Goal: Information Seeking & Learning: Learn about a topic

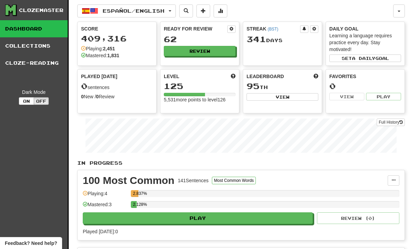
click at [212, 53] on button "Review" at bounding box center [200, 51] width 72 height 10
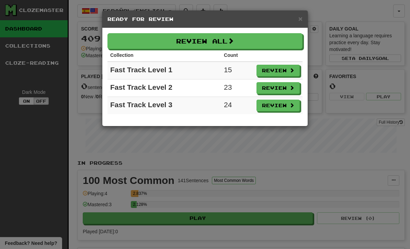
click at [289, 70] on button "Review" at bounding box center [277, 71] width 43 height 12
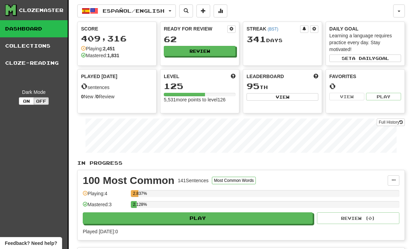
select select "**"
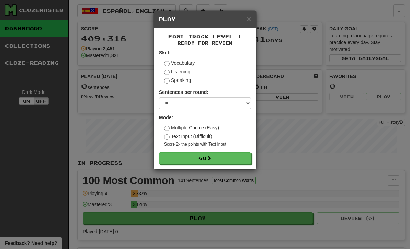
click at [224, 158] on button "Go" at bounding box center [205, 159] width 92 height 12
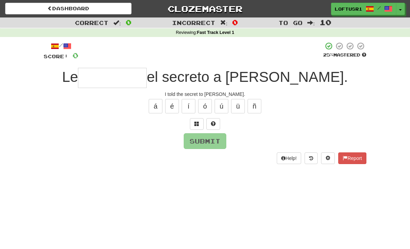
click at [146, 77] on input "text" at bounding box center [112, 78] width 69 height 20
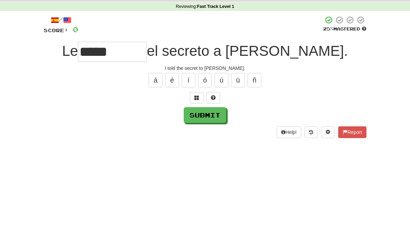
scroll to position [26, 0]
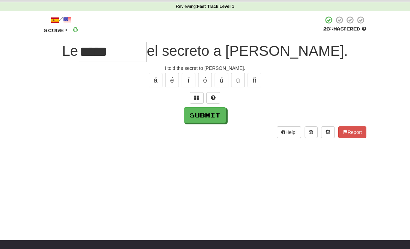
type input "*****"
click at [213, 118] on button "Submit" at bounding box center [205, 115] width 43 height 16
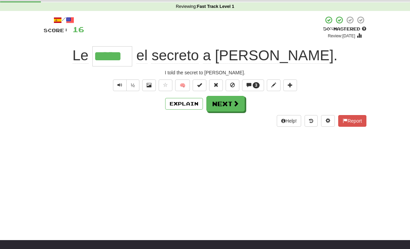
click at [223, 108] on button "Next" at bounding box center [225, 104] width 38 height 16
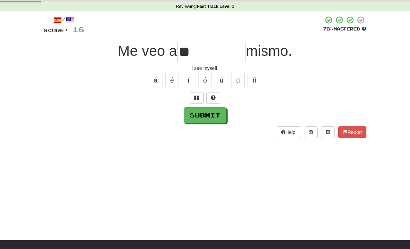
click at [210, 117] on button "Submit" at bounding box center [205, 115] width 43 height 16
type input "**"
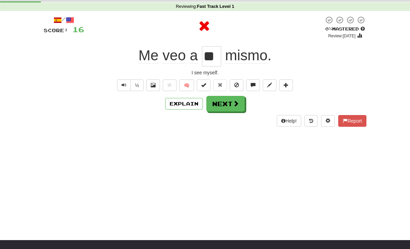
click at [228, 104] on button "Next" at bounding box center [225, 104] width 38 height 16
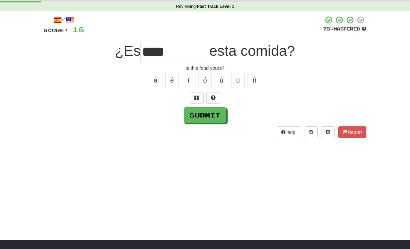
type input "****"
click at [210, 117] on button "Submit" at bounding box center [205, 115] width 43 height 16
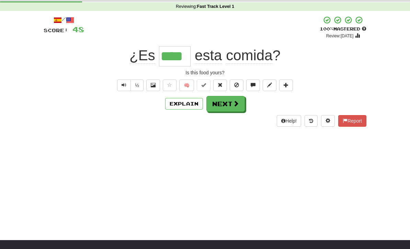
click at [225, 102] on button "Next" at bounding box center [225, 104] width 38 height 16
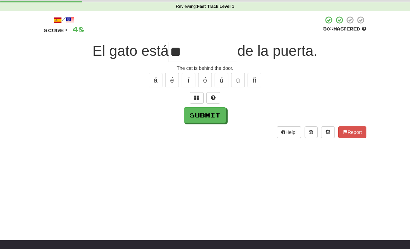
type input "*"
click at [201, 113] on button "Submit" at bounding box center [205, 115] width 43 height 16
type input "******"
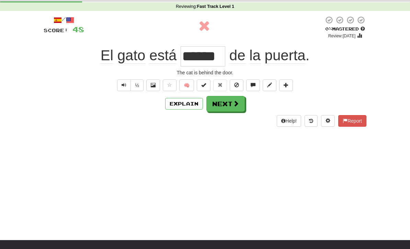
click at [228, 105] on button "Next" at bounding box center [225, 104] width 38 height 16
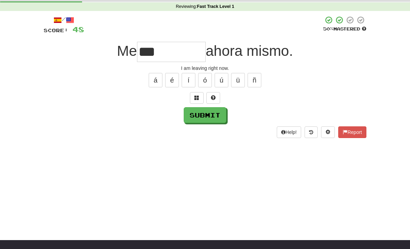
type input "***"
click at [209, 122] on button "Submit" at bounding box center [205, 115] width 43 height 16
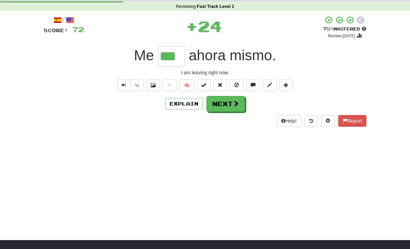
scroll to position [0, 0]
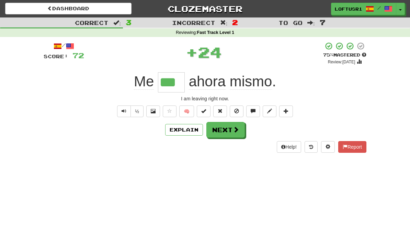
click at [230, 129] on button "Next" at bounding box center [225, 130] width 38 height 16
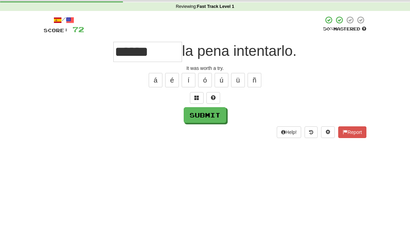
scroll to position [26, 0]
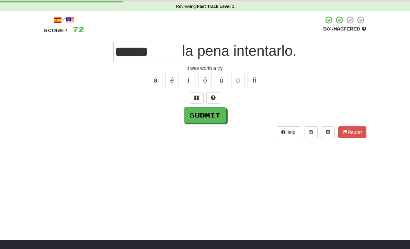
click at [211, 114] on button "Submit" at bounding box center [205, 115] width 43 height 16
type input "*****"
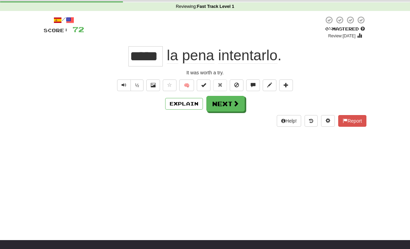
click at [225, 99] on button "Next" at bounding box center [225, 104] width 38 height 16
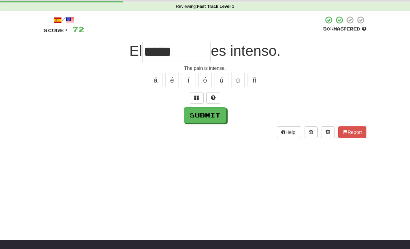
type input "*****"
click at [210, 117] on button "Submit" at bounding box center [205, 115] width 43 height 16
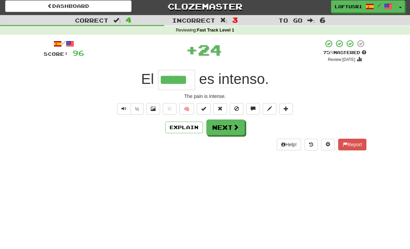
scroll to position [0, 0]
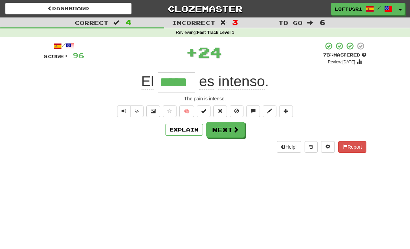
click at [233, 129] on span at bounding box center [236, 130] width 6 height 6
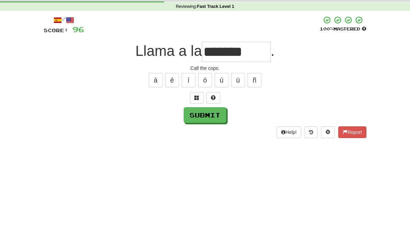
scroll to position [26, 0]
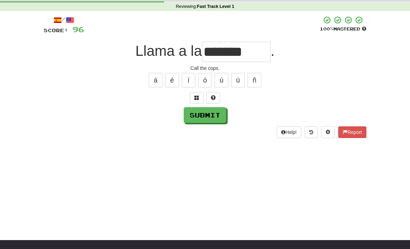
click at [214, 114] on button "Submit" at bounding box center [205, 115] width 43 height 16
type input "****"
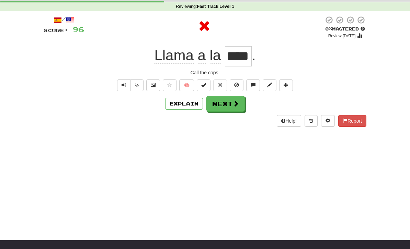
click at [232, 110] on button "Next" at bounding box center [225, 104] width 38 height 16
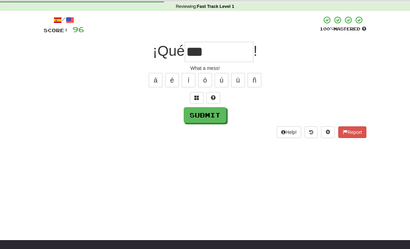
click at [214, 117] on button "Submit" at bounding box center [205, 115] width 43 height 16
type input "***"
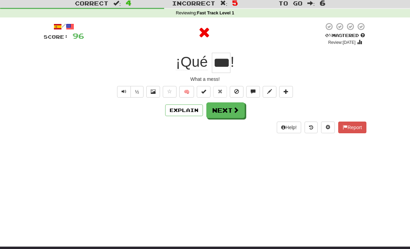
scroll to position [3, 0]
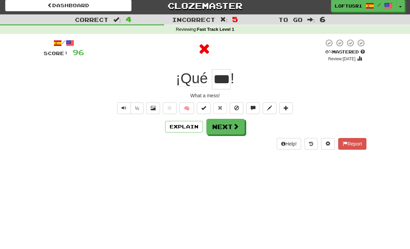
click at [224, 131] on button "Next" at bounding box center [225, 127] width 38 height 16
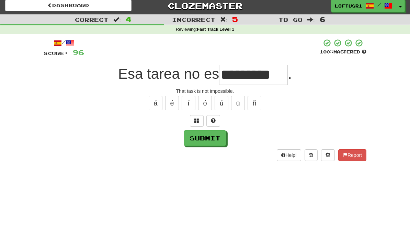
type input "*********"
click at [211, 140] on button "Submit" at bounding box center [205, 138] width 43 height 16
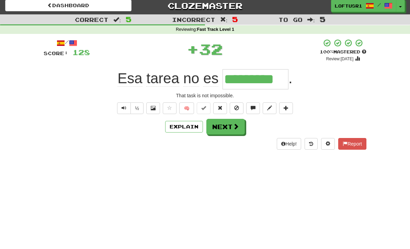
scroll to position [0, 0]
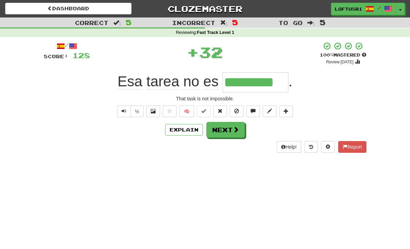
click at [233, 131] on span at bounding box center [236, 130] width 6 height 6
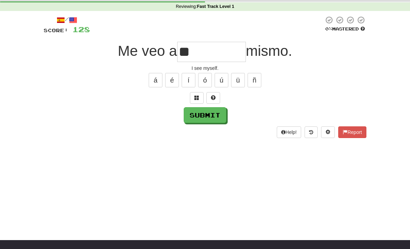
scroll to position [25, 0]
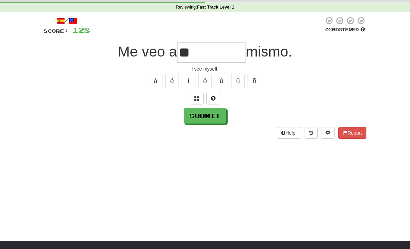
type input "**"
click at [212, 116] on button "Submit" at bounding box center [205, 116] width 43 height 16
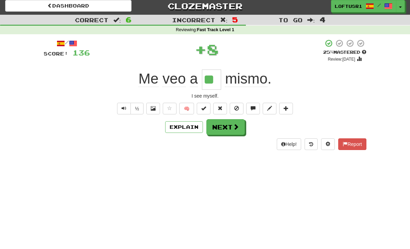
scroll to position [0, 0]
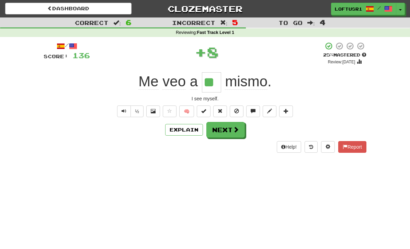
click at [228, 132] on button "Next" at bounding box center [225, 130] width 38 height 16
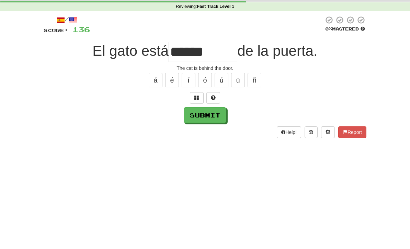
scroll to position [26, 0]
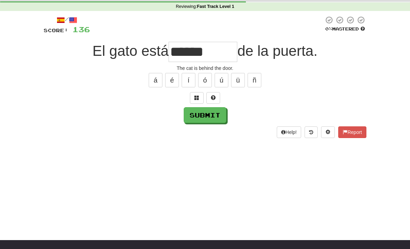
type input "******"
click at [213, 122] on button "Submit" at bounding box center [205, 115] width 43 height 16
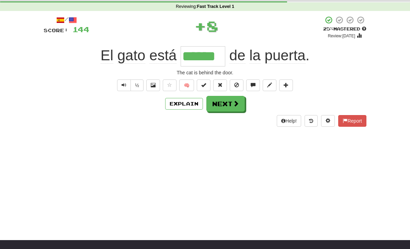
scroll to position [0, 0]
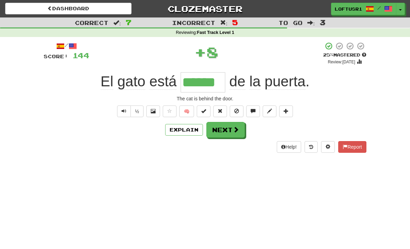
click at [232, 129] on button "Next" at bounding box center [225, 130] width 38 height 16
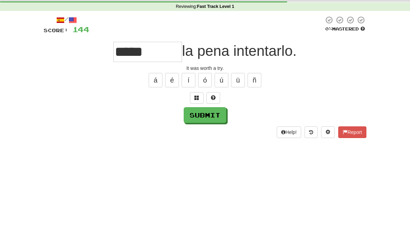
scroll to position [26, 0]
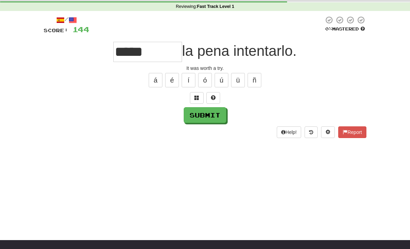
click at [206, 111] on button "Submit" at bounding box center [205, 115] width 43 height 16
type input "*****"
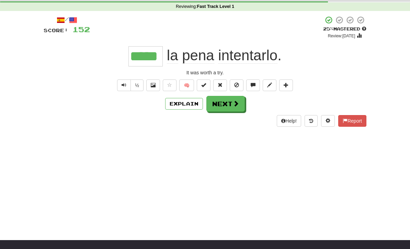
click at [216, 110] on button "Next" at bounding box center [225, 104] width 38 height 16
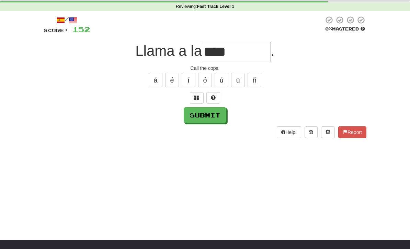
type input "****"
click at [208, 120] on button "Submit" at bounding box center [205, 115] width 43 height 16
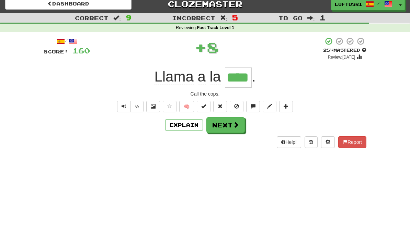
scroll to position [0, 0]
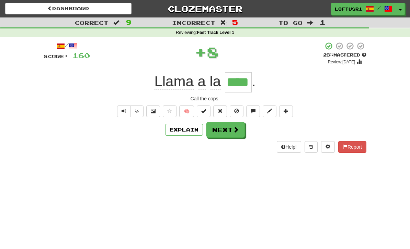
click at [231, 131] on button "Next" at bounding box center [225, 130] width 38 height 16
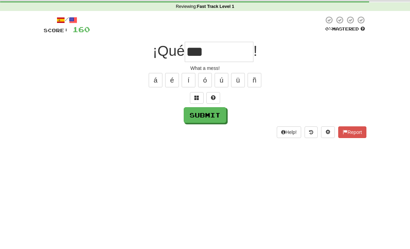
scroll to position [26, 0]
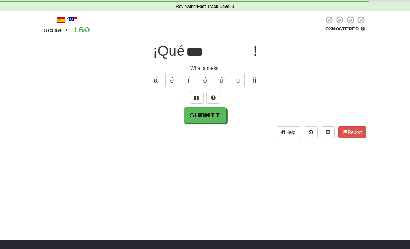
type input "***"
click at [214, 120] on button "Submit" at bounding box center [205, 115] width 43 height 16
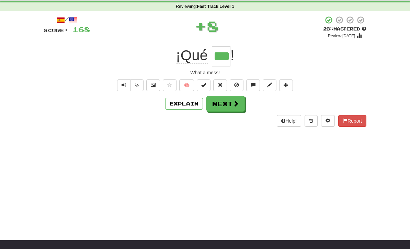
scroll to position [0, 0]
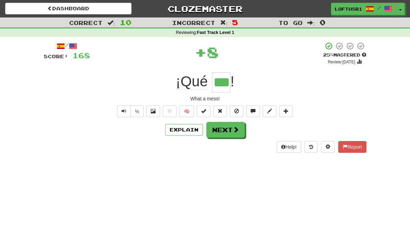
click at [233, 132] on span at bounding box center [236, 130] width 6 height 6
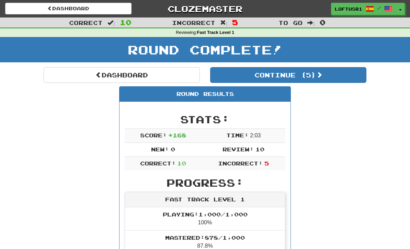
click at [92, 73] on link "Dashboard" at bounding box center [122, 75] width 156 height 16
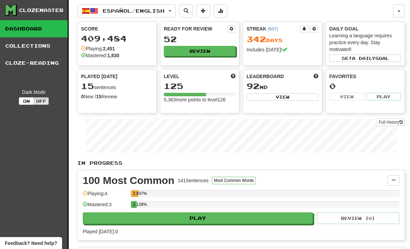
click at [399, 124] on icon at bounding box center [400, 122] width 3 height 4
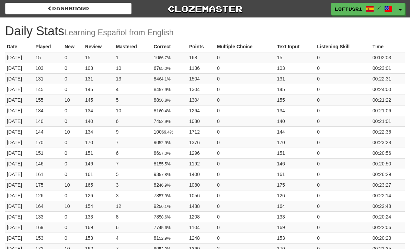
click at [44, 12] on link "Dashboard" at bounding box center [68, 9] width 126 height 12
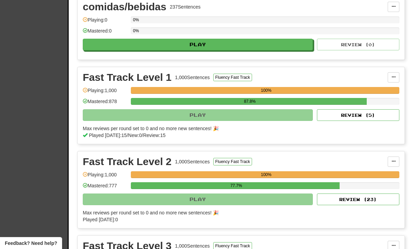
scroll to position [253, 0]
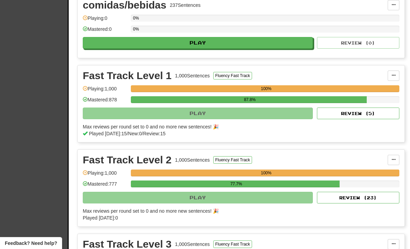
click at [368, 113] on button "Review ( 5 )" at bounding box center [358, 114] width 82 height 12
select select "**"
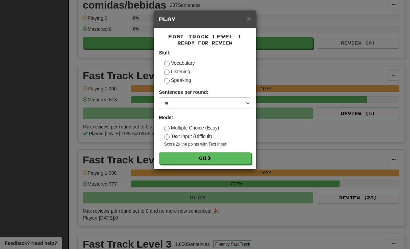
click at [234, 158] on button "Go" at bounding box center [205, 159] width 92 height 12
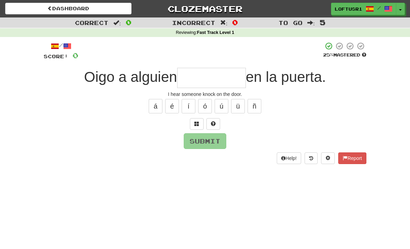
click at [224, 78] on input "text" at bounding box center [211, 78] width 69 height 20
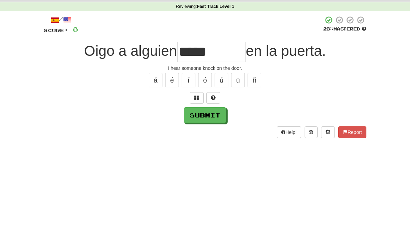
scroll to position [26, 0]
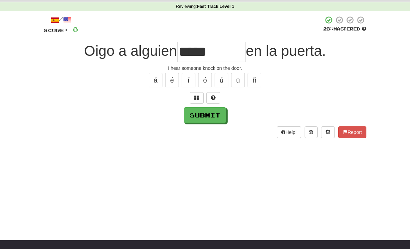
type input "*****"
click at [199, 120] on button "Submit" at bounding box center [205, 115] width 43 height 16
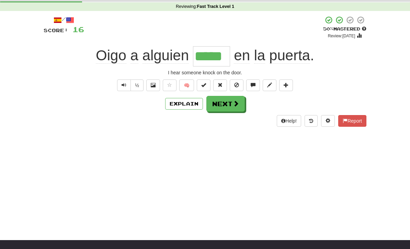
click at [188, 113] on div "/ Score: 16 + 16 50 % Mastered Review: 2025-08-26 Oigo a alguien ***** en la pu…" at bounding box center [205, 71] width 322 height 111
click at [186, 101] on button "Explain" at bounding box center [184, 104] width 38 height 12
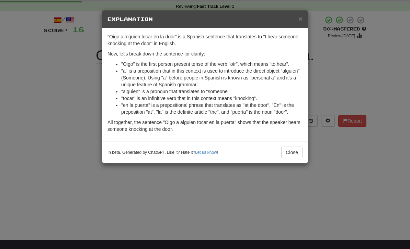
click at [290, 154] on button "Close" at bounding box center [291, 153] width 21 height 12
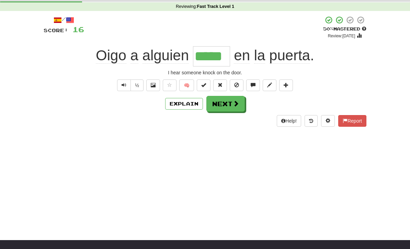
click at [189, 102] on button "Explain" at bounding box center [184, 104] width 38 height 12
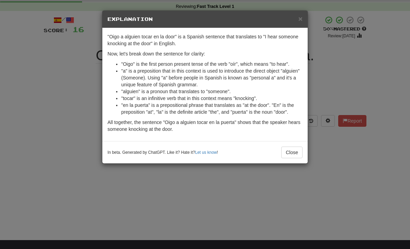
click at [290, 157] on button "Close" at bounding box center [291, 153] width 21 height 12
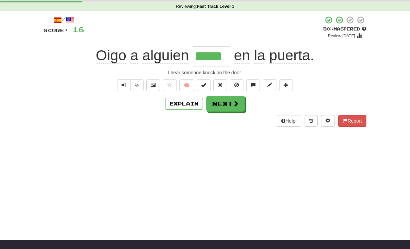
click at [223, 105] on button "Next" at bounding box center [225, 104] width 38 height 16
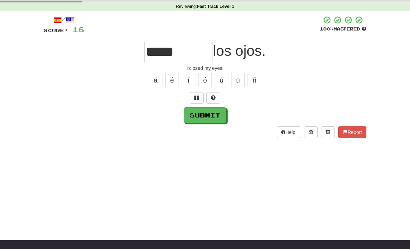
click at [214, 117] on button "Submit" at bounding box center [205, 115] width 43 height 16
type input "*****"
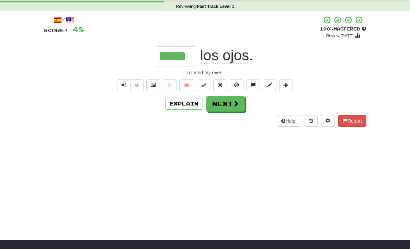
click at [231, 107] on button "Next" at bounding box center [225, 104] width 38 height 16
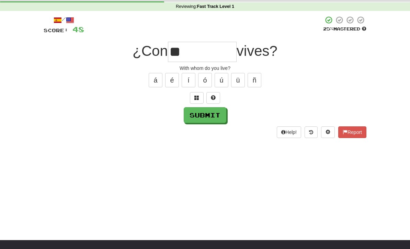
type input "*"
type input "*****"
click at [211, 113] on button "Submit" at bounding box center [205, 115] width 43 height 16
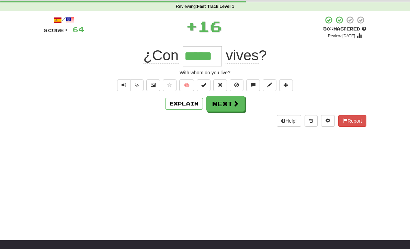
click at [190, 108] on button "Explain" at bounding box center [184, 104] width 38 height 12
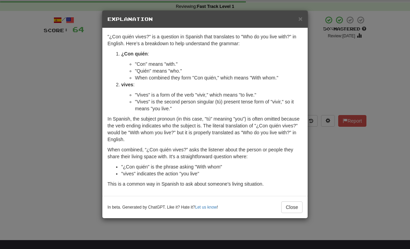
click at [295, 211] on button "Close" at bounding box center [291, 208] width 21 height 12
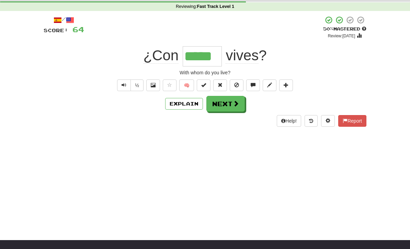
click at [233, 107] on button "Next" at bounding box center [225, 104] width 38 height 16
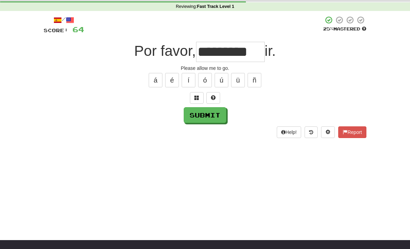
type input "*********"
click at [211, 118] on button "Submit" at bounding box center [205, 115] width 43 height 16
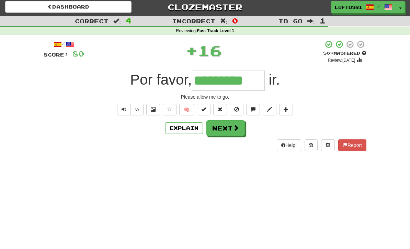
scroll to position [0, 0]
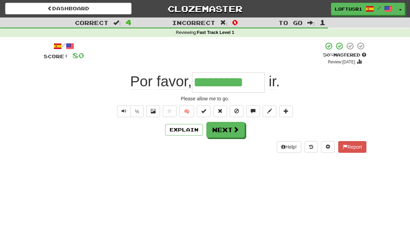
click at [232, 133] on button "Next" at bounding box center [225, 130] width 38 height 16
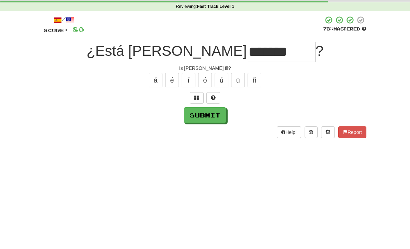
scroll to position [26, 0]
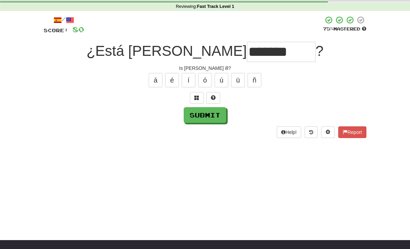
type input "*******"
click at [212, 117] on button "Submit" at bounding box center [205, 115] width 43 height 16
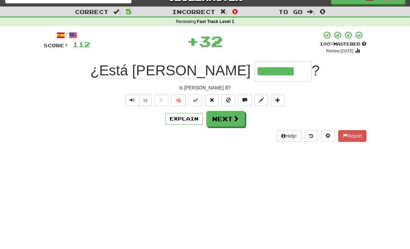
scroll to position [0, 0]
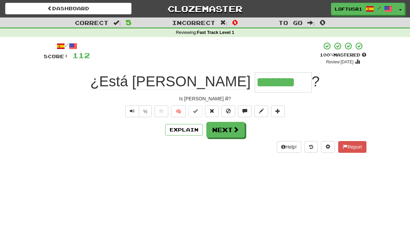
click at [230, 129] on button "Next" at bounding box center [225, 130] width 38 height 16
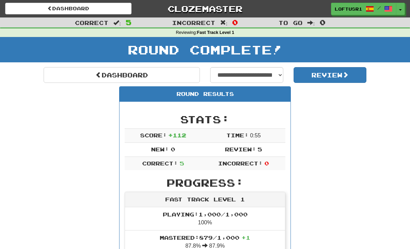
click at [93, 78] on link "Dashboard" at bounding box center [122, 75] width 156 height 16
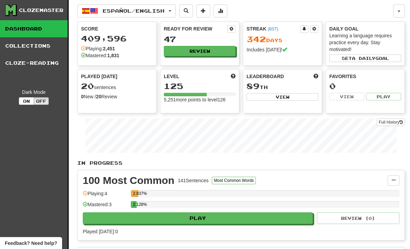
click at [395, 121] on link "Full History" at bounding box center [390, 123] width 28 height 8
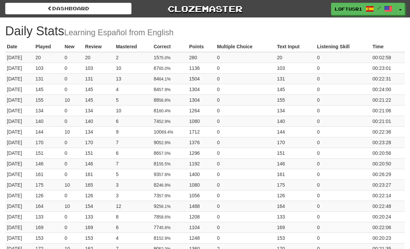
click at [52, 12] on link "Dashboard" at bounding box center [68, 9] width 126 height 12
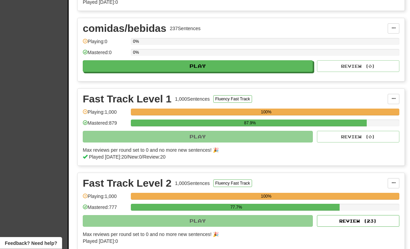
scroll to position [233, 0]
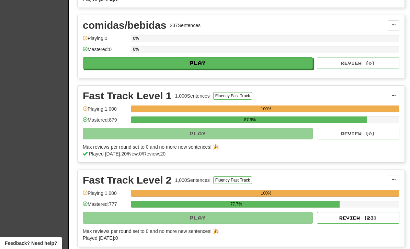
click at [345, 220] on button "Review ( 23 )" at bounding box center [358, 219] width 82 height 12
select select "**"
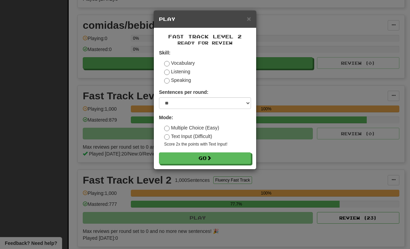
click at [232, 158] on button "Go" at bounding box center [205, 159] width 92 height 12
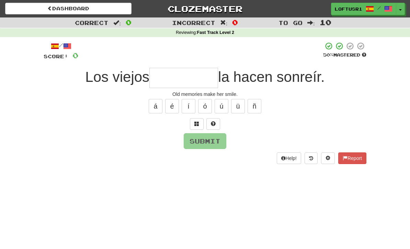
click at [179, 77] on input "text" at bounding box center [183, 78] width 69 height 20
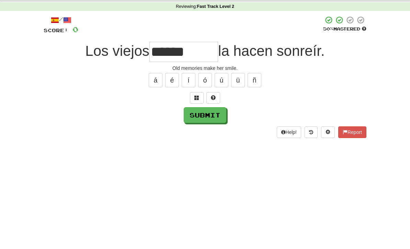
scroll to position [26, 0]
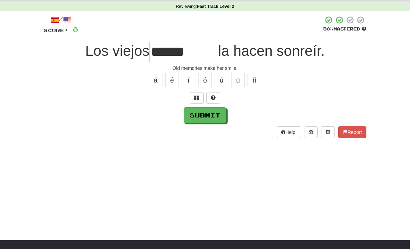
click at [213, 115] on button "Submit" at bounding box center [205, 115] width 43 height 16
type input "*********"
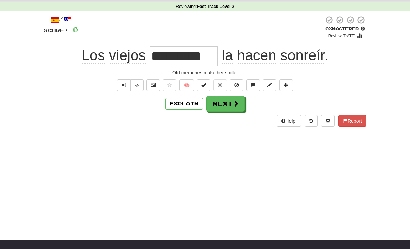
click at [230, 108] on button "Next" at bounding box center [225, 104] width 38 height 16
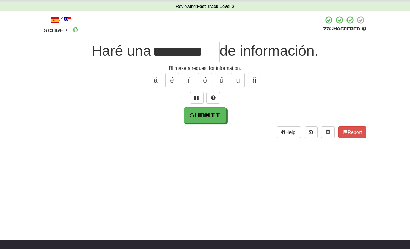
click at [209, 115] on button "Submit" at bounding box center [205, 115] width 43 height 16
type input "*********"
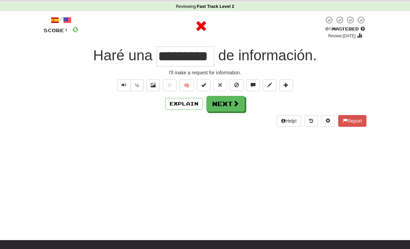
click at [188, 106] on button "Explain" at bounding box center [184, 104] width 38 height 12
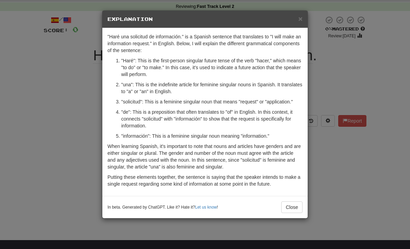
click at [291, 218] on div "In beta. Generated by ChatGPT. Like it? Hate it? Let us know ! Close" at bounding box center [204, 207] width 205 height 22
click at [293, 210] on button "Close" at bounding box center [291, 208] width 21 height 12
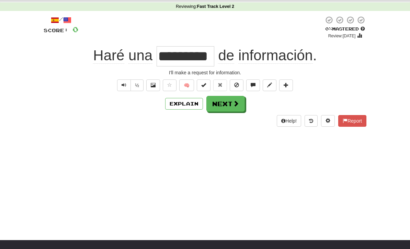
click at [231, 108] on button "Next" at bounding box center [225, 104] width 38 height 16
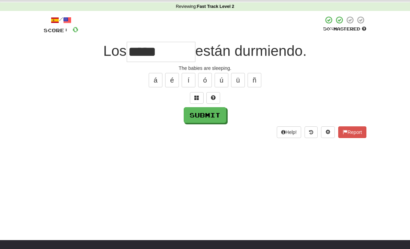
type input "*****"
click at [214, 114] on button "Submit" at bounding box center [205, 115] width 43 height 16
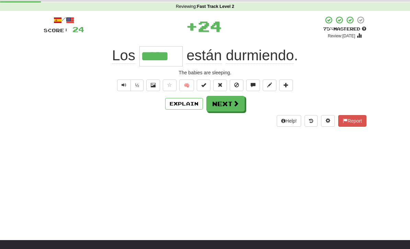
scroll to position [0, 0]
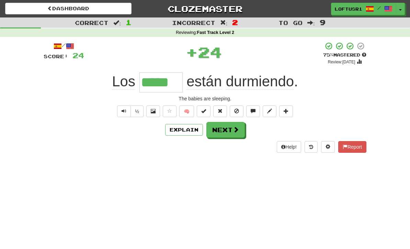
click at [230, 133] on button "Next" at bounding box center [225, 130] width 38 height 16
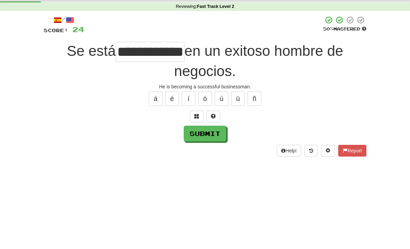
scroll to position [26, 0]
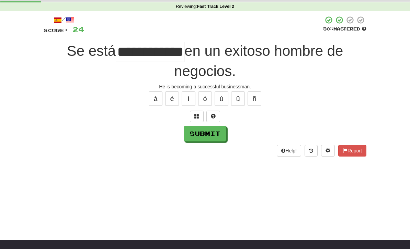
type input "**********"
click at [211, 132] on button "Submit" at bounding box center [205, 134] width 43 height 16
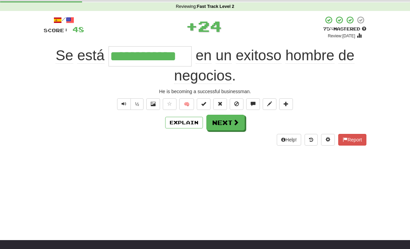
click at [188, 125] on button "Explain" at bounding box center [184, 123] width 38 height 12
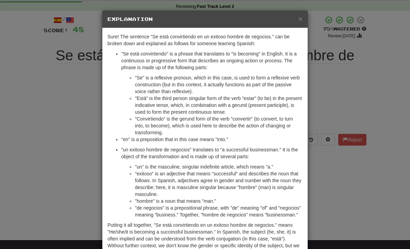
click at [354, 181] on div "× Explanation Sure! The sentence "Se está convirtiendo en un exitoso hombre de …" at bounding box center [205, 124] width 410 height 249
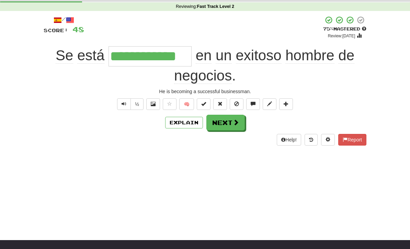
click at [298, 223] on div "**********" at bounding box center [205, 98] width 410 height 249
click at [225, 124] on button "Next" at bounding box center [225, 123] width 38 height 16
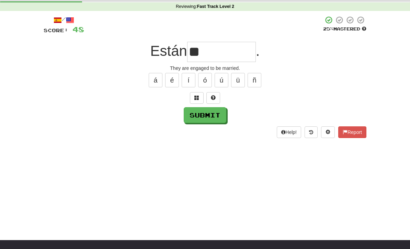
type input "*"
type input "**********"
click at [213, 113] on button "Submit" at bounding box center [205, 115] width 43 height 16
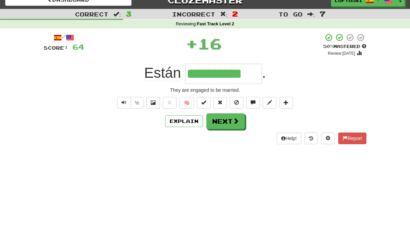
scroll to position [0, 0]
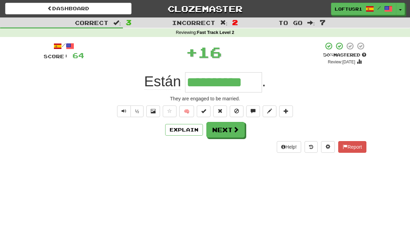
click at [227, 130] on button "Next" at bounding box center [225, 130] width 38 height 16
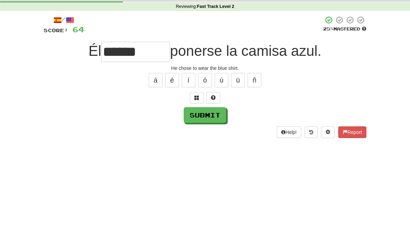
scroll to position [26, 0]
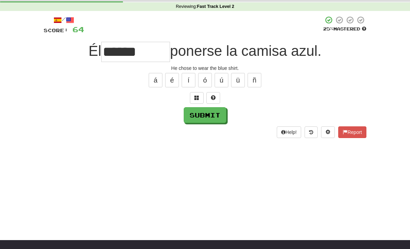
type input "******"
click at [209, 119] on button "Submit" at bounding box center [205, 115] width 43 height 16
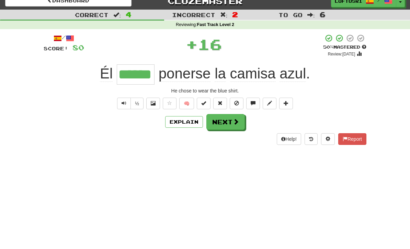
scroll to position [8, 0]
click at [233, 124] on span at bounding box center [236, 122] width 6 height 6
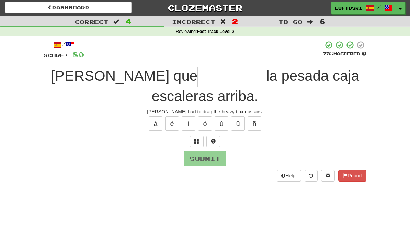
scroll to position [0, 0]
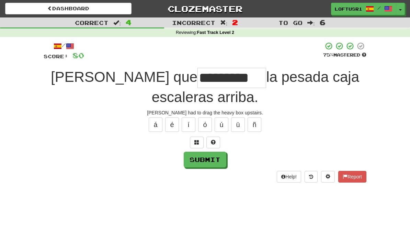
type input "*********"
click at [198, 158] on button "Submit" at bounding box center [205, 160] width 43 height 16
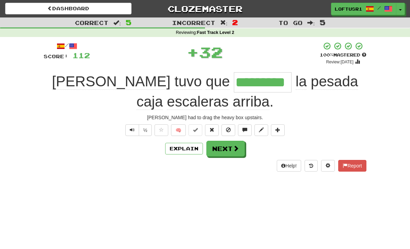
click at [184, 149] on button "Explain" at bounding box center [184, 149] width 38 height 12
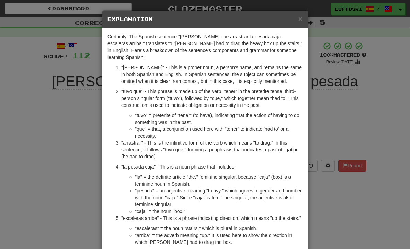
click at [371, 209] on div "× Explanation Certainly! The Spanish sentence "John tuvo que arrastrar la pesad…" at bounding box center [205, 124] width 410 height 249
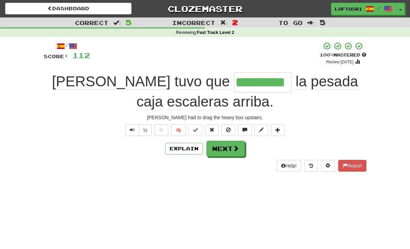
click at [188, 153] on button "Explain" at bounding box center [184, 149] width 38 height 12
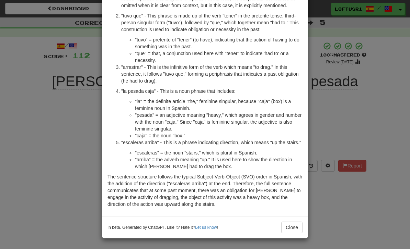
scroll to position [76, 0]
click at [334, 202] on div "× Explanation Certainly! The Spanish sentence "John tuvo que arrastrar la pesad…" at bounding box center [205, 124] width 410 height 249
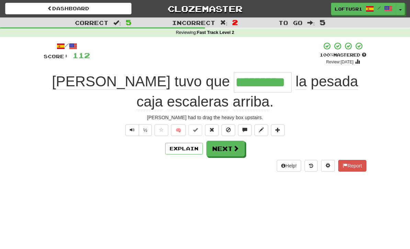
click at [233, 150] on span at bounding box center [236, 148] width 6 height 6
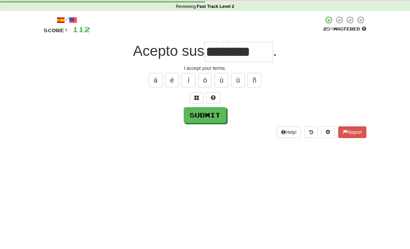
scroll to position [26, 0]
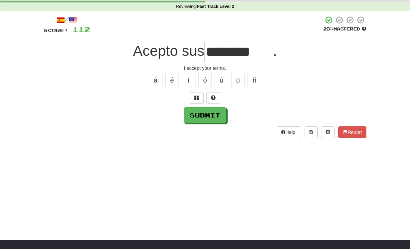
type input "********"
click at [213, 121] on button "Submit" at bounding box center [205, 115] width 43 height 16
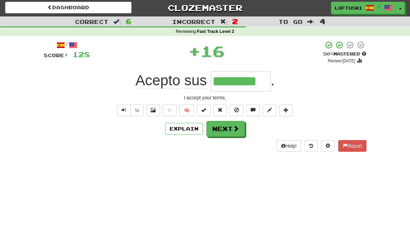
scroll to position [0, 0]
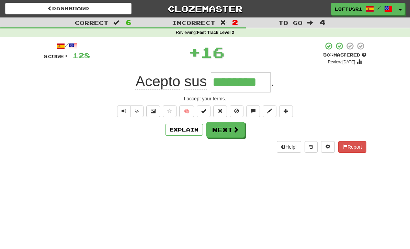
click at [188, 130] on button "Explain" at bounding box center [184, 130] width 38 height 12
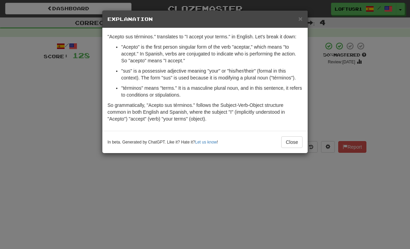
click at [295, 148] on button "Close" at bounding box center [291, 143] width 21 height 12
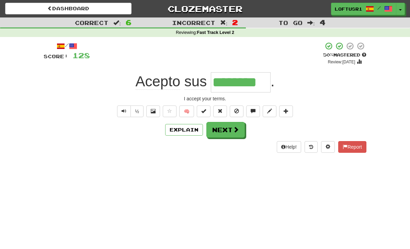
click at [219, 133] on button "Next" at bounding box center [225, 130] width 38 height 16
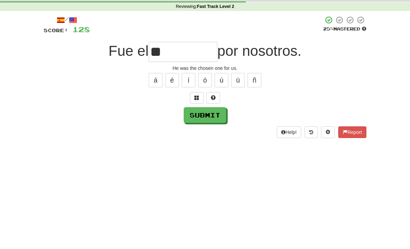
type input "*"
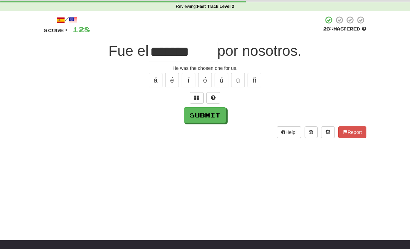
type input "*******"
click at [209, 115] on button "Submit" at bounding box center [205, 115] width 43 height 16
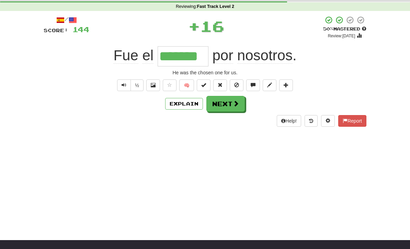
click at [186, 103] on button "Explain" at bounding box center [184, 104] width 38 height 12
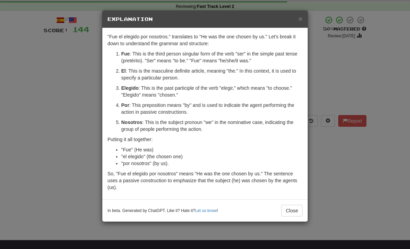
click at [293, 215] on button "Close" at bounding box center [291, 211] width 21 height 12
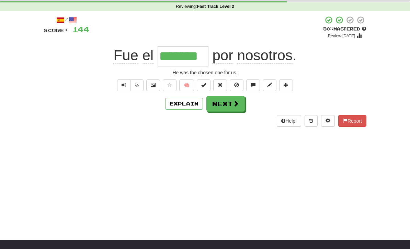
click at [235, 106] on span at bounding box center [236, 104] width 6 height 6
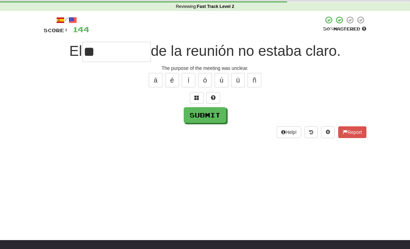
type input "*"
type input "*********"
click at [207, 114] on button "Submit" at bounding box center [205, 115] width 43 height 16
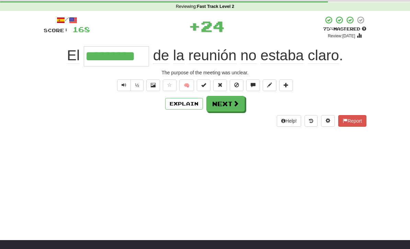
scroll to position [0, 0]
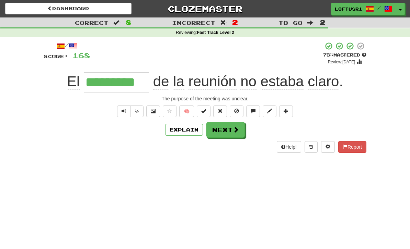
click at [227, 131] on button "Next" at bounding box center [225, 130] width 38 height 16
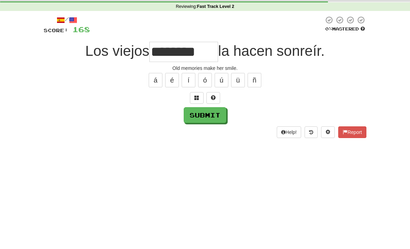
scroll to position [26, 0]
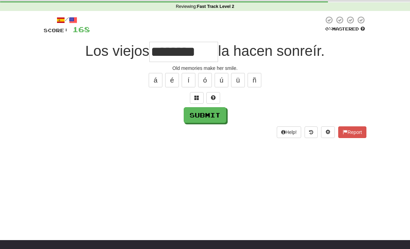
click at [213, 49] on input "********" at bounding box center [183, 52] width 69 height 20
type input "*"
click at [211, 114] on button "Submit" at bounding box center [205, 115] width 43 height 16
type input "*********"
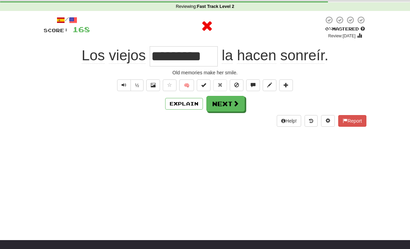
scroll to position [0, 0]
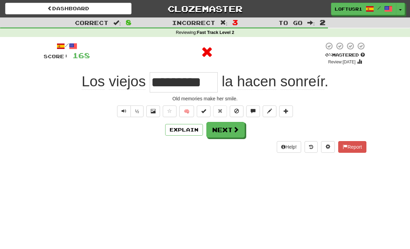
click at [187, 133] on button "Explain" at bounding box center [184, 130] width 38 height 12
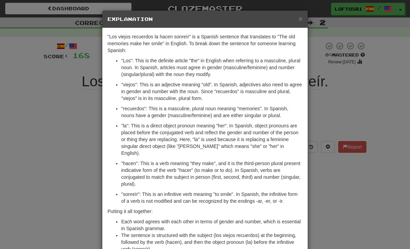
click at [321, 188] on div "× Explanation "Los viejos recuerdos la hacen sonreír" is a Spanish sentence tha…" at bounding box center [205, 124] width 410 height 249
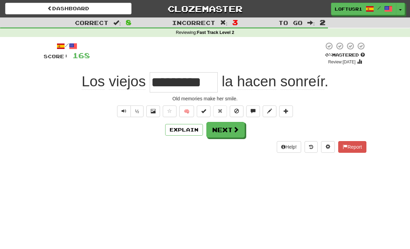
click at [230, 130] on button "Next" at bounding box center [225, 130] width 38 height 16
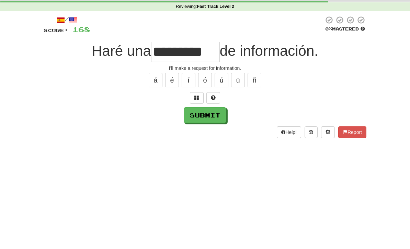
scroll to position [26, 0]
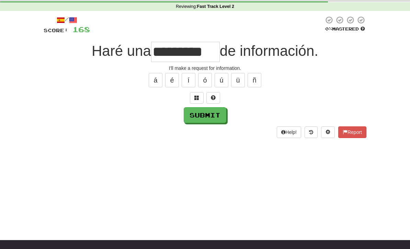
type input "*********"
click at [199, 121] on button "Submit" at bounding box center [205, 115] width 43 height 16
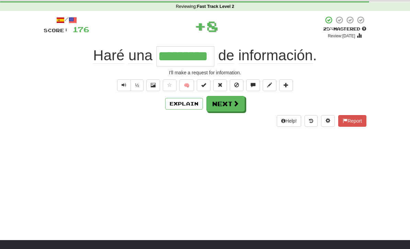
scroll to position [0, 0]
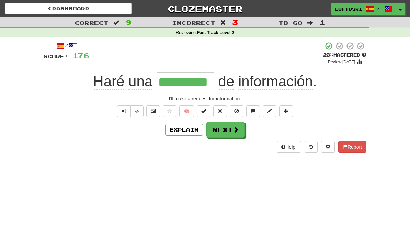
click at [230, 130] on button "Next" at bounding box center [225, 130] width 38 height 16
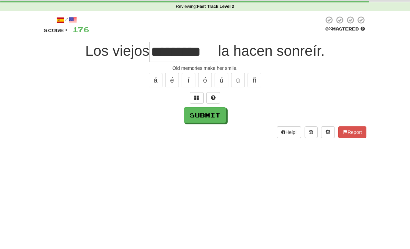
scroll to position [26, 0]
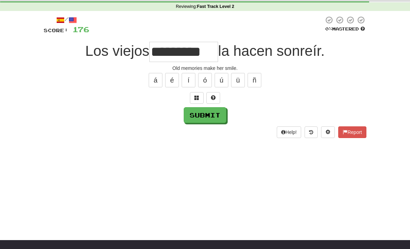
type input "*********"
click at [202, 121] on button "Submit" at bounding box center [205, 115] width 43 height 16
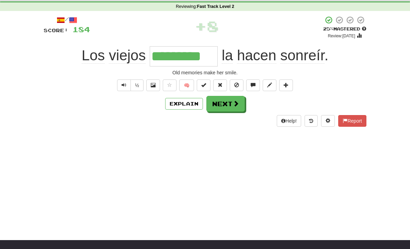
click at [234, 108] on button "Next" at bounding box center [225, 104] width 38 height 16
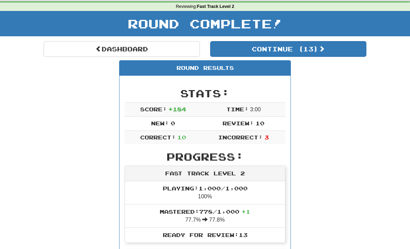
click at [85, 46] on link "Dashboard" at bounding box center [122, 49] width 156 height 16
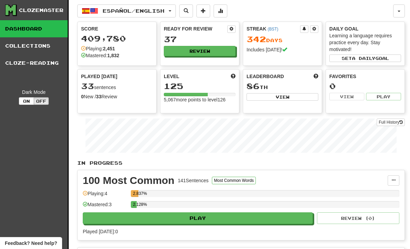
click at [390, 124] on link "Full History" at bounding box center [390, 123] width 28 height 8
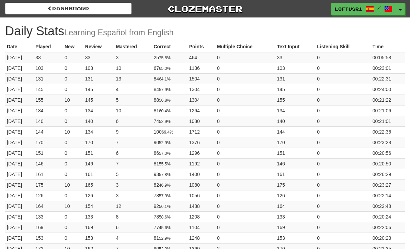
click at [34, 14] on link "Dashboard" at bounding box center [68, 9] width 126 height 12
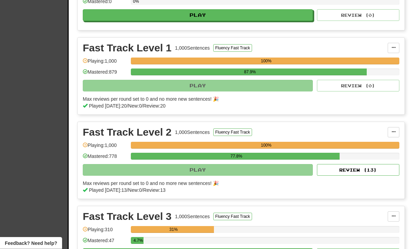
click at [362, 172] on button "Review ( 13 )" at bounding box center [358, 171] width 82 height 12
select select "**"
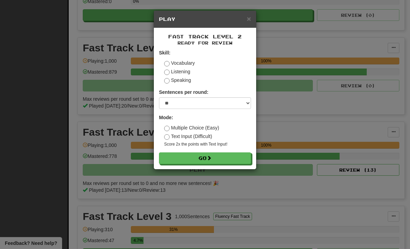
click at [226, 163] on button "Go" at bounding box center [205, 159] width 92 height 12
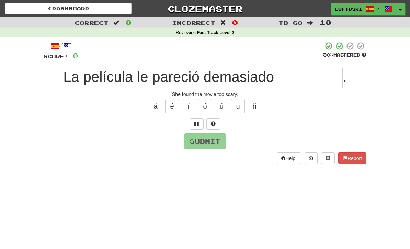
click at [312, 81] on input "text" at bounding box center [308, 78] width 69 height 20
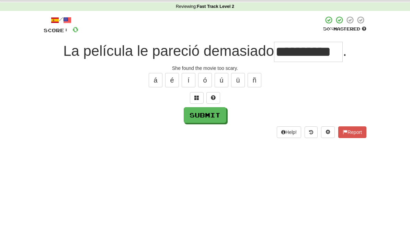
scroll to position [26, 0]
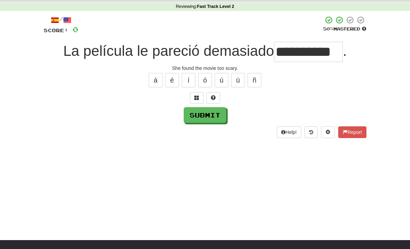
type input "**********"
click at [202, 117] on button "Submit" at bounding box center [205, 115] width 43 height 16
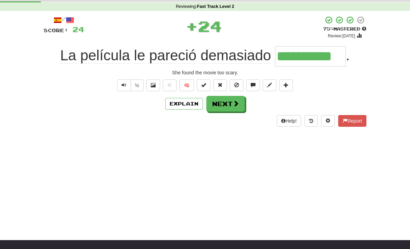
click at [186, 103] on button "Explain" at bounding box center [184, 104] width 38 height 12
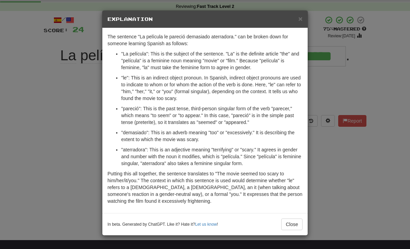
click at [307, 227] on div "In beta. Generated by ChatGPT. Like it? Hate it? Let us know ! Close" at bounding box center [204, 224] width 205 height 22
click at [294, 223] on button "Close" at bounding box center [291, 225] width 21 height 12
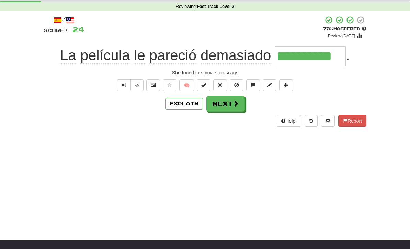
click at [235, 107] on button "Next" at bounding box center [225, 104] width 38 height 16
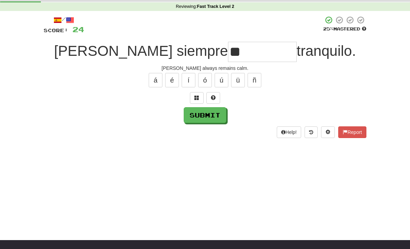
type input "*"
click at [215, 117] on button "Submit" at bounding box center [205, 115] width 43 height 16
type input "*********"
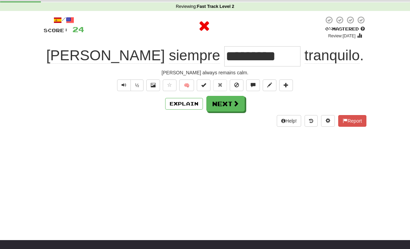
click at [183, 105] on button "Explain" at bounding box center [184, 104] width 38 height 12
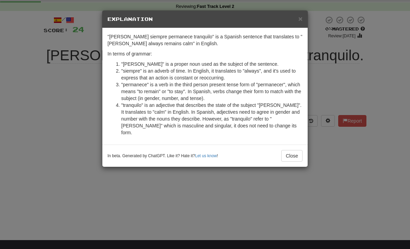
click at [289, 154] on button "Close" at bounding box center [291, 156] width 21 height 12
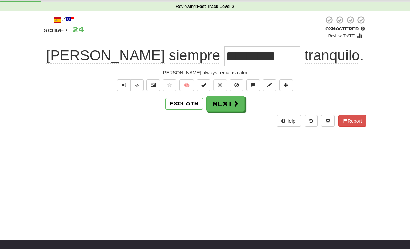
click at [230, 105] on button "Next" at bounding box center [225, 104] width 38 height 16
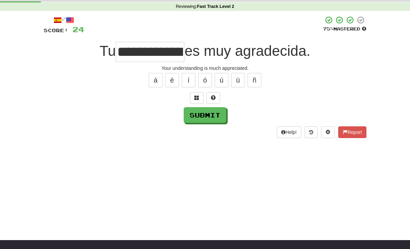
click at [214, 117] on button "Submit" at bounding box center [205, 115] width 43 height 16
type input "**********"
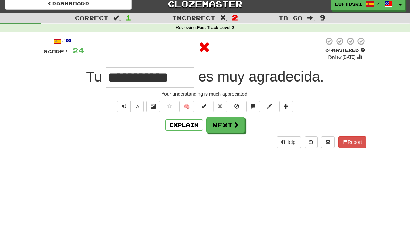
scroll to position [0, 0]
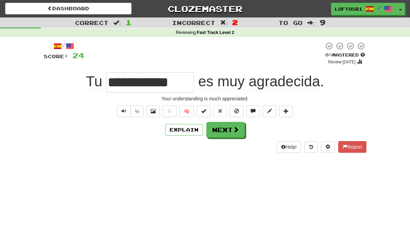
click at [229, 134] on button "Next" at bounding box center [225, 130] width 38 height 16
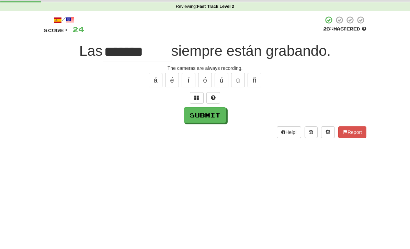
scroll to position [26, 0]
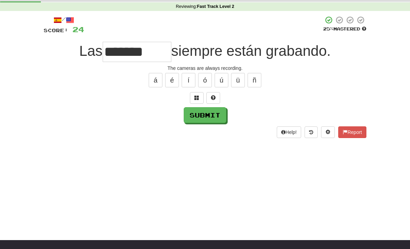
type input "*******"
click at [202, 121] on button "Submit" at bounding box center [205, 115] width 43 height 16
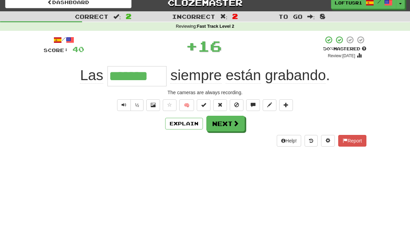
scroll to position [0, 0]
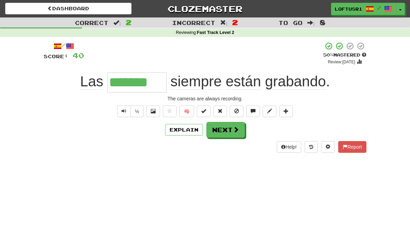
click at [225, 131] on button "Next" at bounding box center [225, 130] width 38 height 16
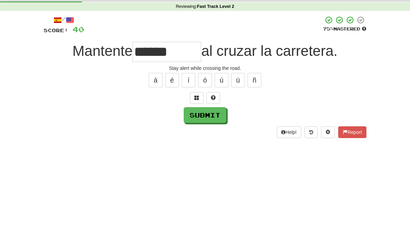
scroll to position [26, 0]
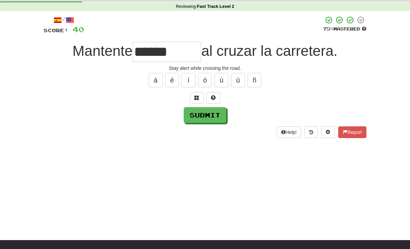
type input "******"
click at [210, 122] on button "Submit" at bounding box center [205, 115] width 43 height 16
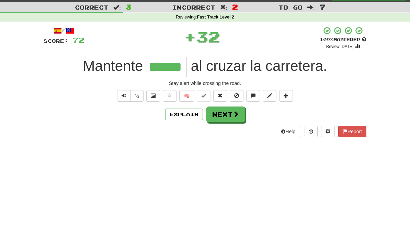
scroll to position [0, 0]
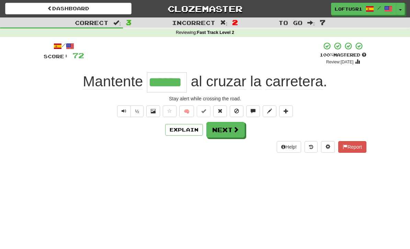
click at [231, 132] on button "Next" at bounding box center [225, 130] width 38 height 16
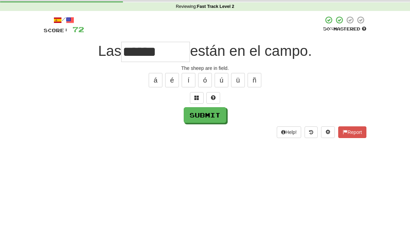
scroll to position [26, 0]
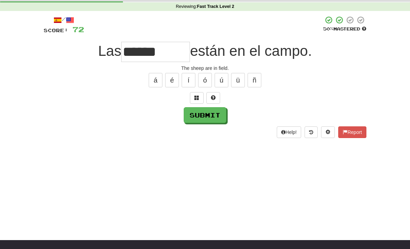
type input "******"
click at [199, 117] on button "Submit" at bounding box center [205, 115] width 43 height 16
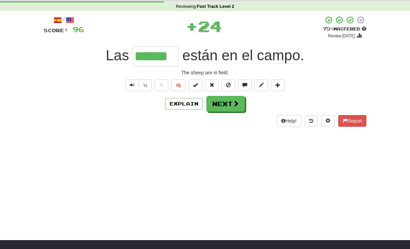
scroll to position [0, 0]
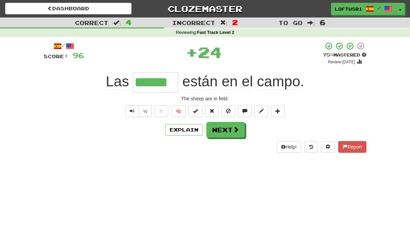
click at [231, 131] on button "Next" at bounding box center [225, 130] width 38 height 16
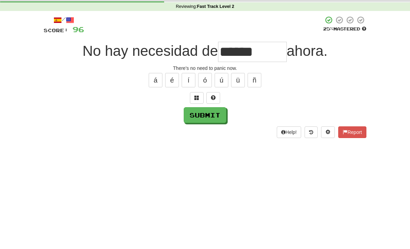
scroll to position [26, 0]
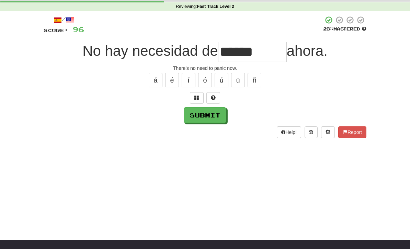
type input "******"
click at [212, 121] on button "Submit" at bounding box center [205, 115] width 43 height 16
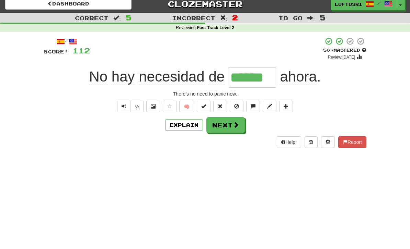
scroll to position [5, 0]
click at [232, 124] on button "Next" at bounding box center [225, 125] width 38 height 16
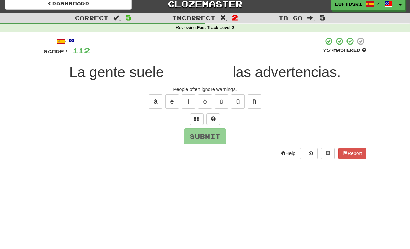
scroll to position [4, 0]
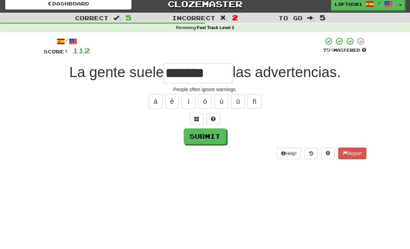
click at [195, 76] on input "*******" at bounding box center [198, 73] width 69 height 20
type input "*******"
click at [202, 132] on button "Submit" at bounding box center [205, 137] width 43 height 16
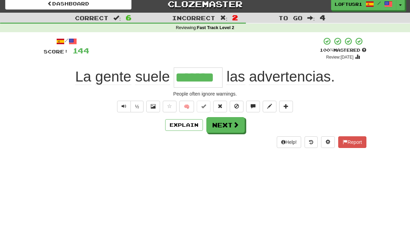
click at [228, 120] on button "Next" at bounding box center [225, 125] width 38 height 16
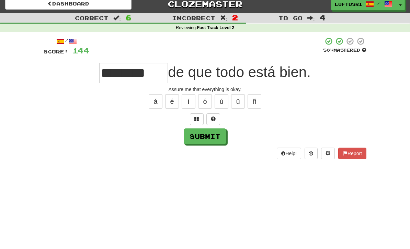
click at [212, 133] on button "Submit" at bounding box center [205, 137] width 43 height 16
type input "*********"
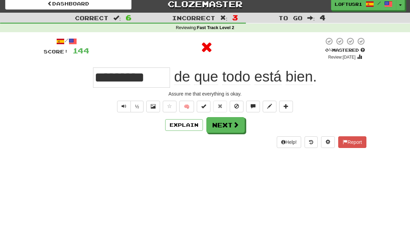
scroll to position [0, 0]
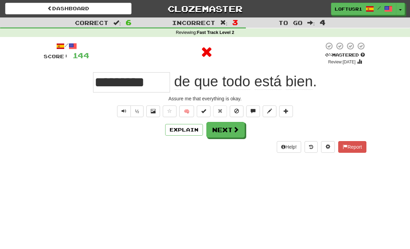
click at [230, 129] on button "Next" at bounding box center [225, 130] width 38 height 16
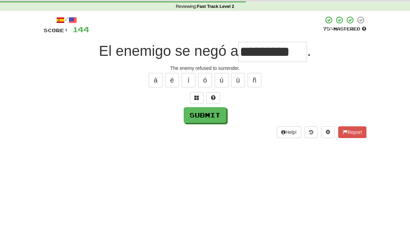
scroll to position [26, 0]
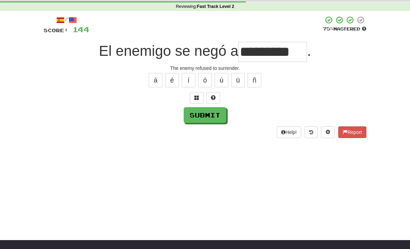
click at [204, 121] on button "Submit" at bounding box center [205, 115] width 43 height 16
type input "**********"
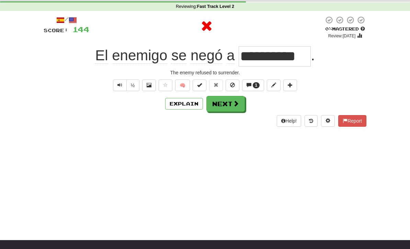
click at [188, 103] on button "Explain" at bounding box center [184, 104] width 38 height 12
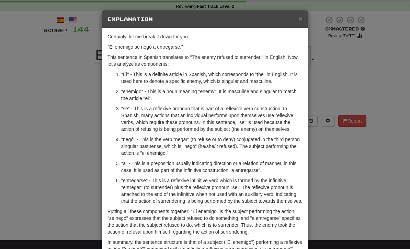
click at [331, 209] on div "× Explanation Certainly, let me break it down for you: "El enemigo se negó a en…" at bounding box center [205, 124] width 410 height 249
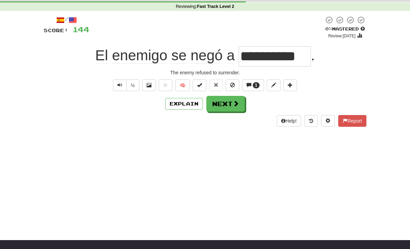
click at [229, 111] on button "Next" at bounding box center [225, 104] width 38 height 16
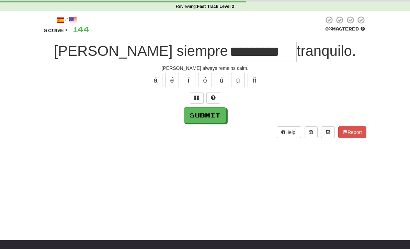
type input "*********"
click at [204, 127] on div "Help! Report" at bounding box center [205, 133] width 322 height 12
click at [205, 115] on button "Submit" at bounding box center [205, 115] width 43 height 16
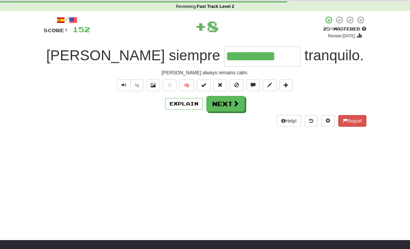
scroll to position [0, 0]
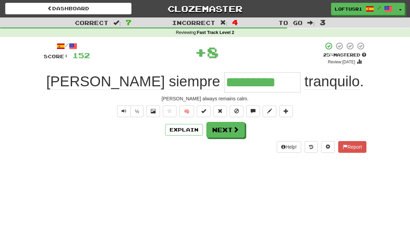
click at [231, 136] on button "Next" at bounding box center [225, 130] width 38 height 16
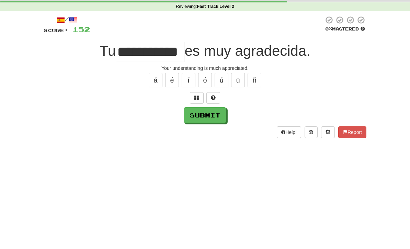
scroll to position [26, 0]
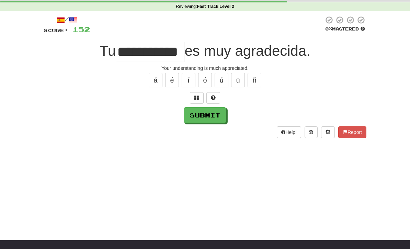
type input "**********"
click at [206, 121] on button "Submit" at bounding box center [205, 115] width 43 height 16
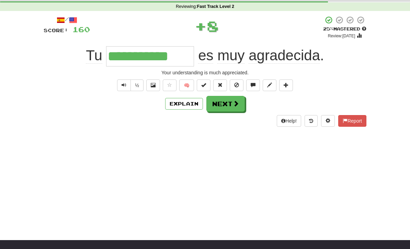
scroll to position [0, 0]
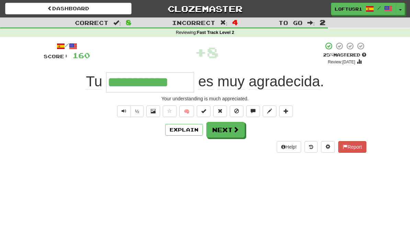
click at [184, 132] on button "Explain" at bounding box center [184, 130] width 38 height 12
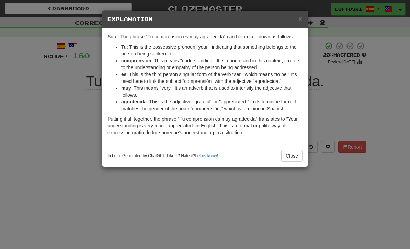
click at [291, 156] on button "Close" at bounding box center [291, 156] width 21 height 12
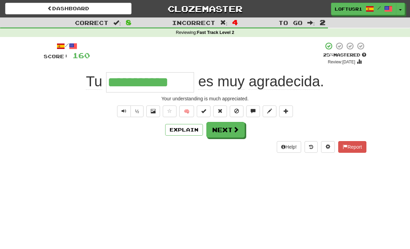
click at [231, 142] on div "Help! Report" at bounding box center [205, 147] width 322 height 12
click at [228, 137] on button "Next" at bounding box center [225, 130] width 38 height 16
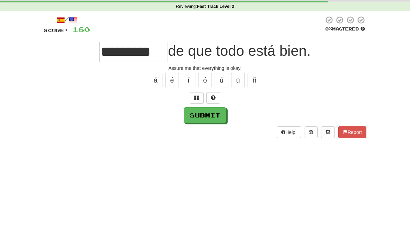
scroll to position [26, 0]
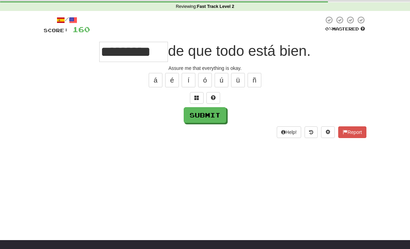
click at [201, 116] on button "Submit" at bounding box center [205, 115] width 43 height 16
type input "*********"
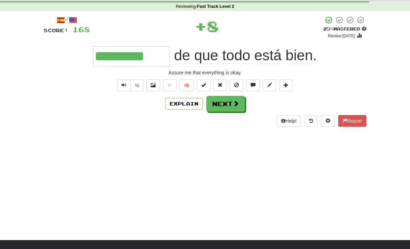
click at [186, 99] on button "Explain" at bounding box center [184, 104] width 38 height 12
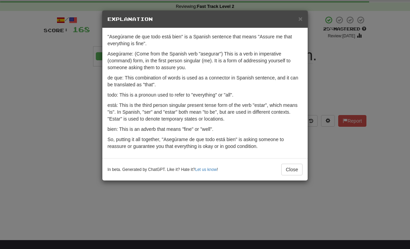
click at [291, 166] on button "Close" at bounding box center [291, 170] width 21 height 12
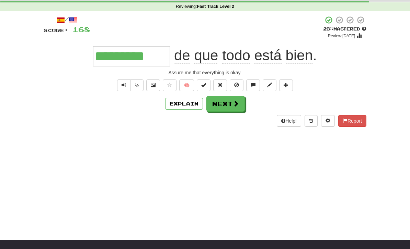
click at [230, 104] on button "Next" at bounding box center [225, 104] width 38 height 16
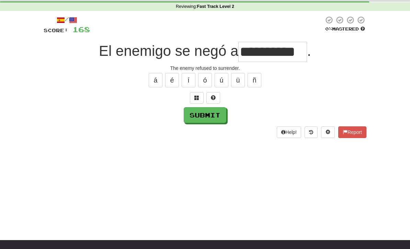
type input "**********"
click at [207, 117] on button "Submit" at bounding box center [205, 115] width 43 height 16
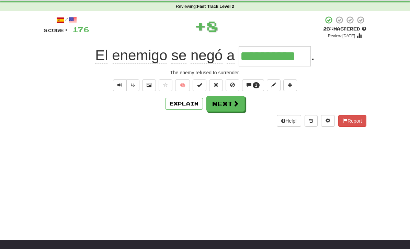
scroll to position [0, 0]
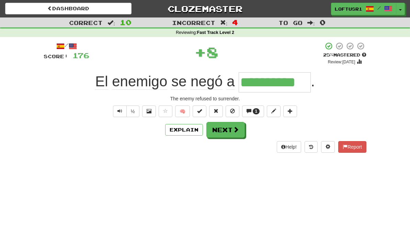
click at [227, 134] on button "Next" at bounding box center [225, 130] width 38 height 16
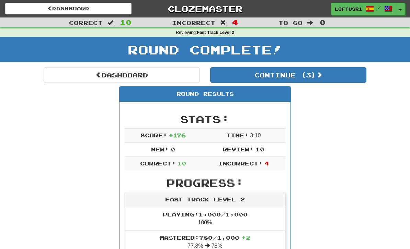
click at [87, 69] on link "Dashboard" at bounding box center [122, 75] width 156 height 16
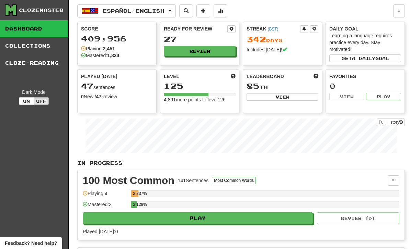
click at [392, 121] on link "Full History" at bounding box center [390, 123] width 28 height 8
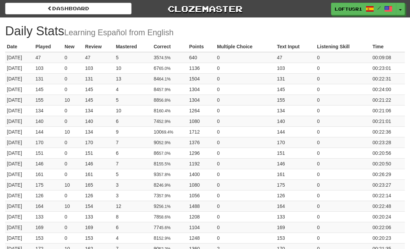
click at [42, 11] on link "Dashboard" at bounding box center [68, 9] width 126 height 12
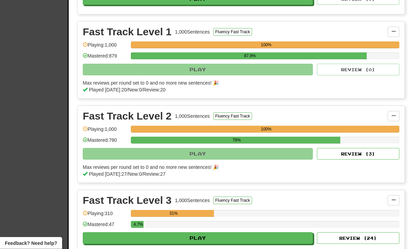
scroll to position [297, 0]
click at [374, 155] on button "Review ( 3 )" at bounding box center [358, 154] width 82 height 12
select select "**"
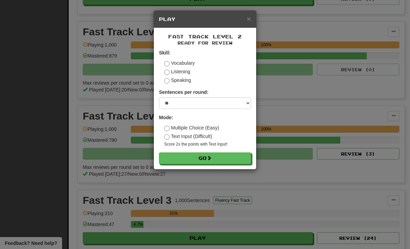
click at [221, 161] on button "Go" at bounding box center [205, 159] width 92 height 12
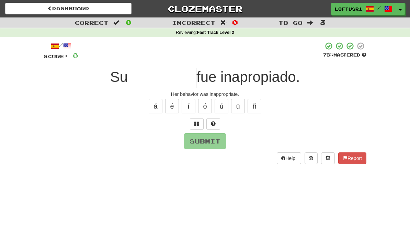
click at [166, 64] on div "/ Score: 0 75 % Mastered Su fue inapropiado. Her behavior was inappropriate. á …" at bounding box center [205, 103] width 322 height 122
click at [173, 84] on input "text" at bounding box center [162, 78] width 69 height 20
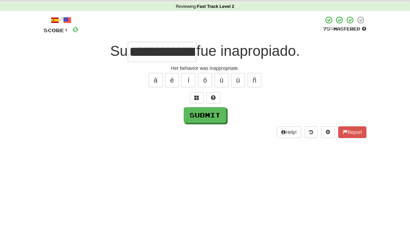
scroll to position [26, 0]
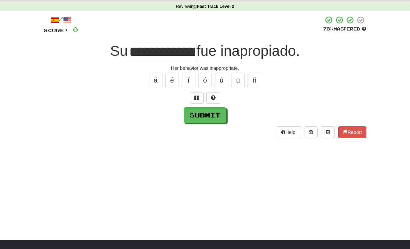
click at [201, 120] on button "Submit" at bounding box center [205, 115] width 43 height 16
type input "**********"
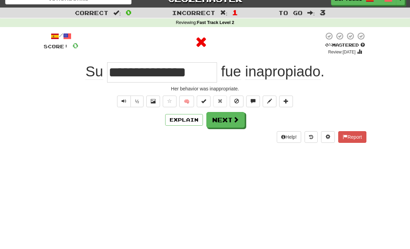
scroll to position [9, 0]
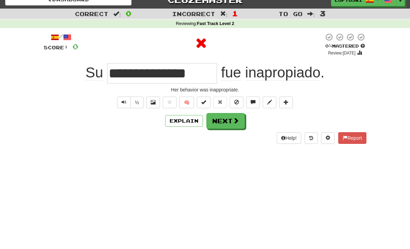
click at [185, 123] on button "Explain" at bounding box center [184, 121] width 38 height 12
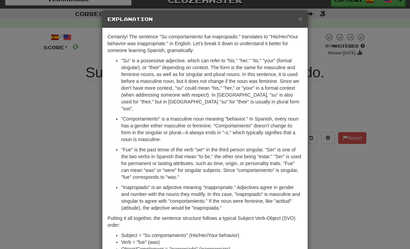
click at [329, 192] on div "× Explanation Certainly! The sentence "Su comportamiento fue inapropiado." tran…" at bounding box center [205, 124] width 410 height 249
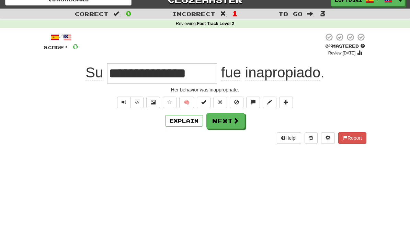
click at [233, 121] on span at bounding box center [236, 121] width 6 height 6
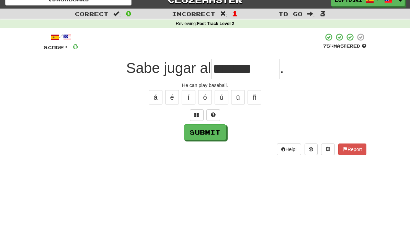
type input "*******"
click at [207, 136] on button "Submit" at bounding box center [205, 133] width 43 height 16
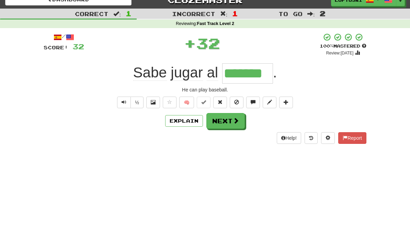
scroll to position [0, 0]
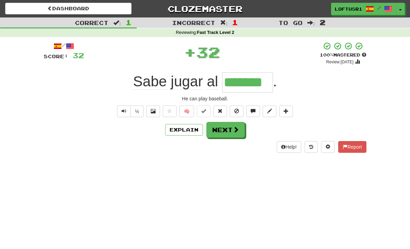
click at [227, 130] on button "Next" at bounding box center [225, 130] width 38 height 16
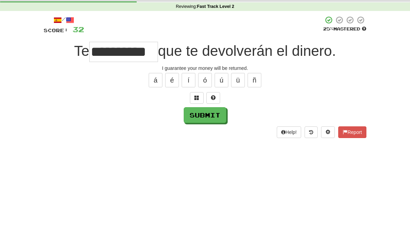
scroll to position [26, 0]
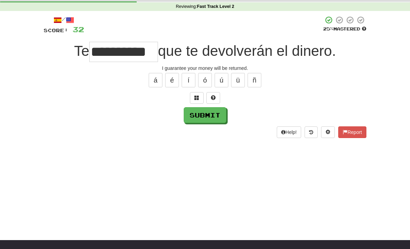
click at [203, 119] on button "Submit" at bounding box center [205, 115] width 43 height 16
type input "*********"
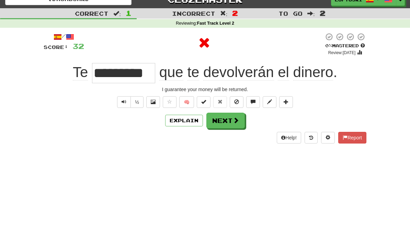
scroll to position [0, 0]
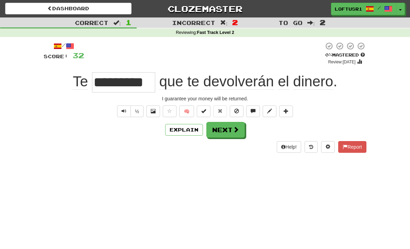
click at [186, 134] on button "Explain" at bounding box center [184, 130] width 38 height 12
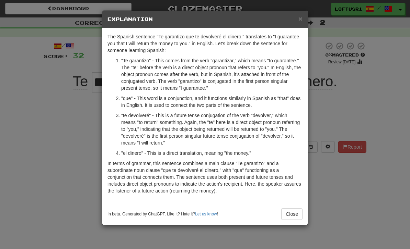
click at [295, 215] on button "Close" at bounding box center [291, 215] width 21 height 12
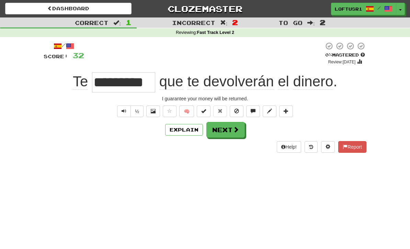
click at [232, 133] on button "Next" at bounding box center [225, 130] width 38 height 16
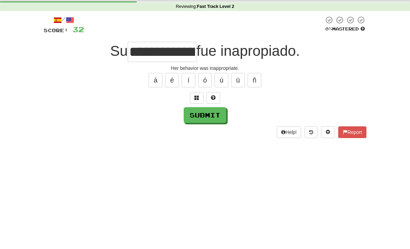
scroll to position [26, 0]
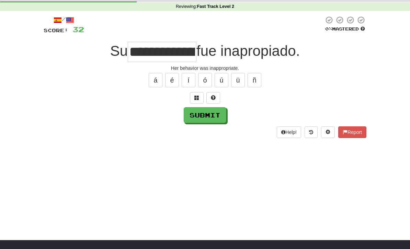
type input "**********"
click at [202, 120] on button "Submit" at bounding box center [205, 115] width 43 height 16
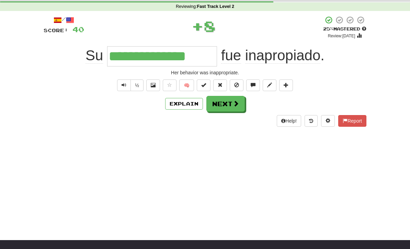
scroll to position [0, 0]
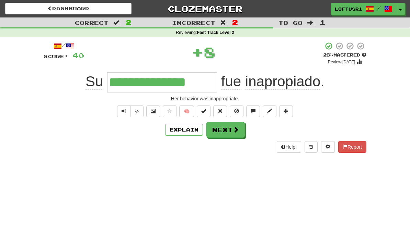
click at [233, 134] on button "Next" at bounding box center [225, 130] width 38 height 16
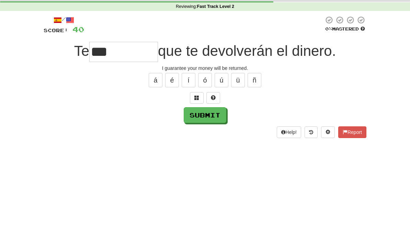
scroll to position [26, 0]
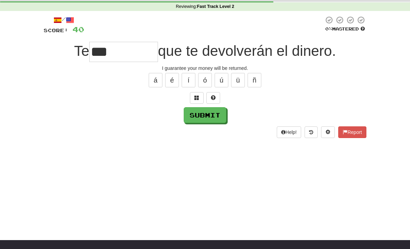
click at [207, 122] on button "Submit" at bounding box center [205, 115] width 43 height 16
type input "*********"
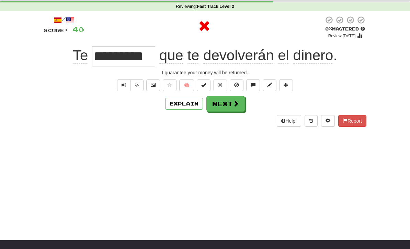
click at [228, 103] on button "Next" at bounding box center [225, 104] width 38 height 16
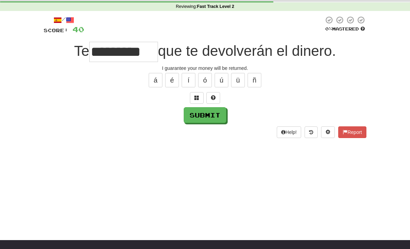
type input "*********"
click at [208, 117] on button "Submit" at bounding box center [205, 115] width 43 height 16
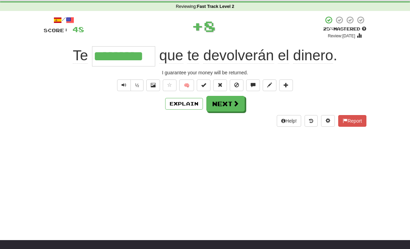
click at [228, 108] on button "Next" at bounding box center [225, 104] width 38 height 16
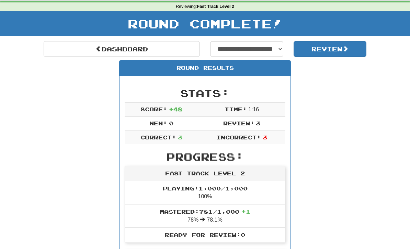
click at [84, 55] on link "Dashboard" at bounding box center [122, 49] width 156 height 16
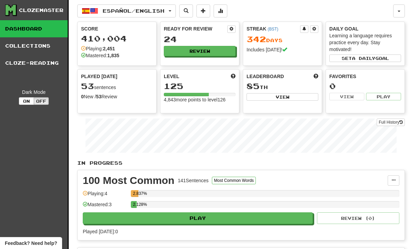
click at [390, 121] on link "Full History" at bounding box center [390, 123] width 28 height 8
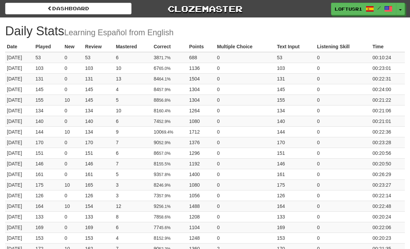
click at [53, 10] on link "Dashboard" at bounding box center [68, 9] width 126 height 12
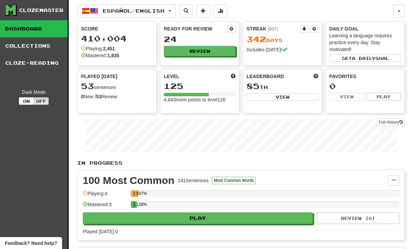
click at [395, 122] on link "Full History" at bounding box center [390, 123] width 28 height 8
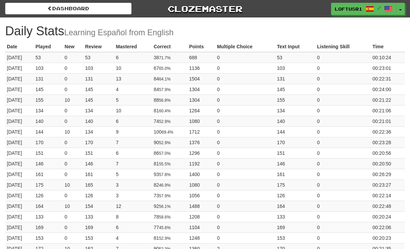
click at [42, 14] on link "Dashboard" at bounding box center [68, 9] width 126 height 12
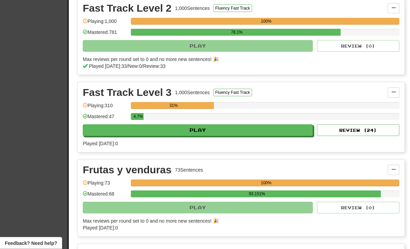
scroll to position [403, 0]
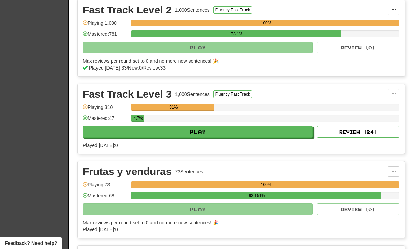
click at [368, 133] on button "Review ( 24 )" at bounding box center [358, 132] width 82 height 12
select select "**"
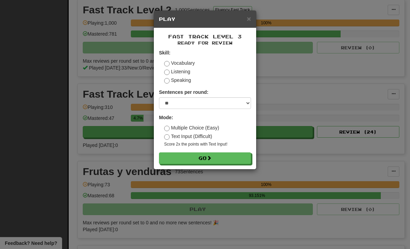
click at [230, 157] on button "Go" at bounding box center [205, 159] width 92 height 12
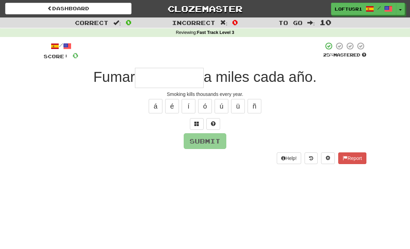
click at [176, 78] on input "text" at bounding box center [169, 78] width 69 height 20
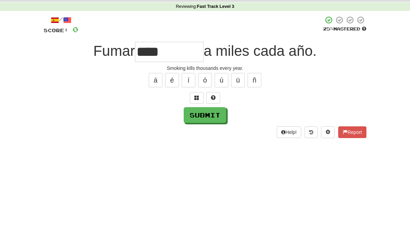
scroll to position [26, 0]
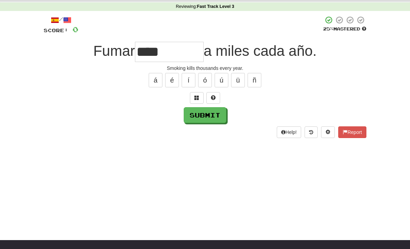
type input "****"
click at [203, 119] on button "Submit" at bounding box center [205, 115] width 43 height 16
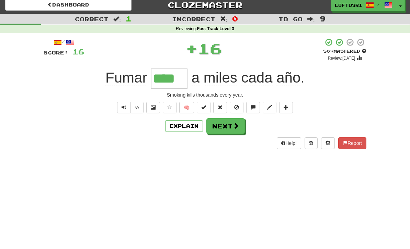
scroll to position [0, 0]
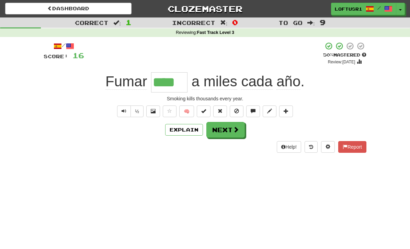
click at [186, 132] on button "Explain" at bounding box center [184, 130] width 38 height 12
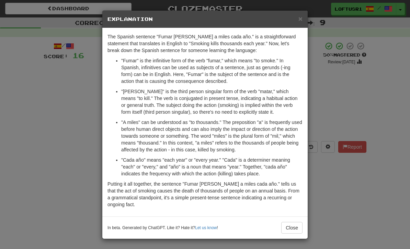
click at [288, 222] on button "Close" at bounding box center [291, 228] width 21 height 12
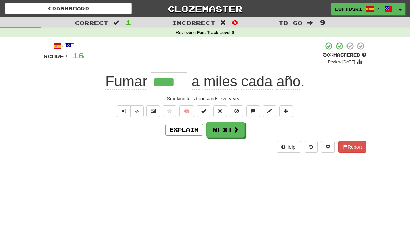
click at [227, 132] on button "Next" at bounding box center [225, 130] width 38 height 16
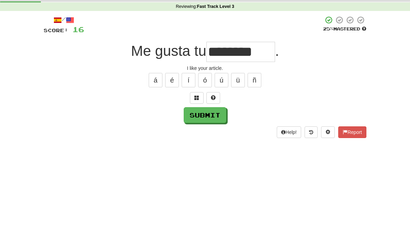
scroll to position [26, 0]
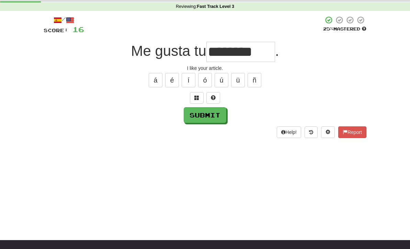
type input "********"
click at [205, 118] on button "Submit" at bounding box center [205, 115] width 43 height 16
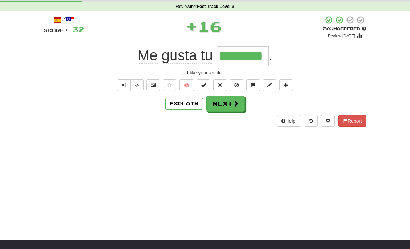
scroll to position [0, 0]
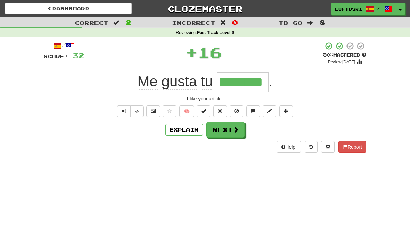
click at [230, 130] on button "Next" at bounding box center [225, 130] width 38 height 16
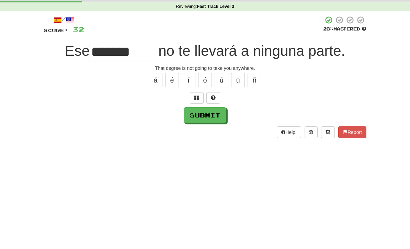
scroll to position [26, 0]
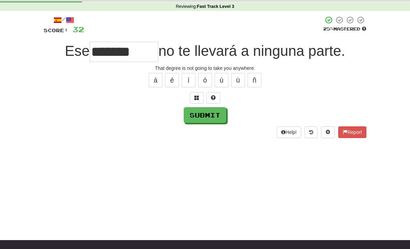
click at [206, 116] on button "Submit" at bounding box center [205, 115] width 43 height 16
type input "******"
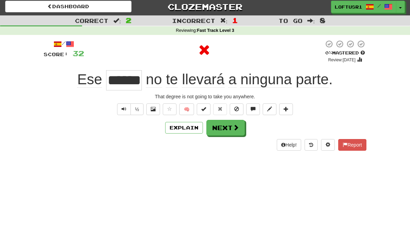
scroll to position [0, 0]
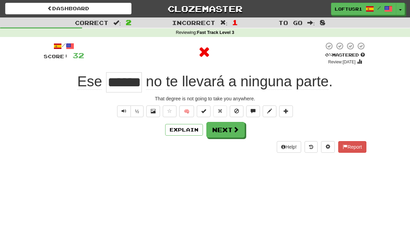
click at [191, 132] on button "Explain" at bounding box center [184, 130] width 38 height 12
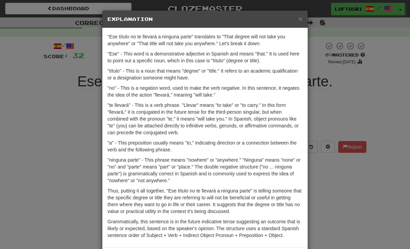
click at [321, 194] on div "× Explanation "Ese título no te llevará a ninguna parte" translates to "That de…" at bounding box center [205, 124] width 410 height 249
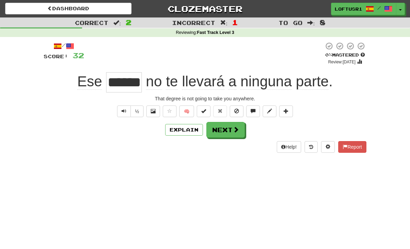
click at [234, 129] on span at bounding box center [236, 130] width 6 height 6
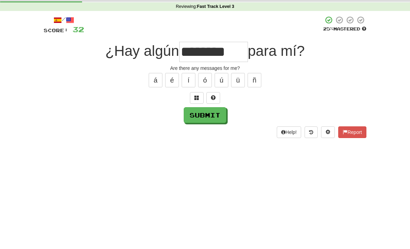
scroll to position [26, 0]
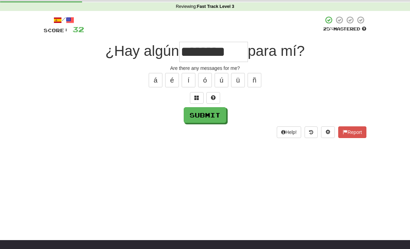
click at [204, 121] on button "Submit" at bounding box center [205, 115] width 43 height 16
type input "*******"
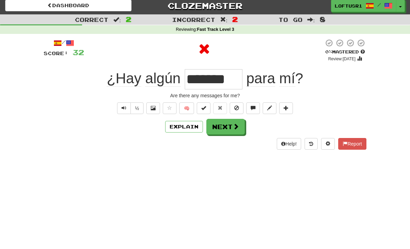
scroll to position [0, 0]
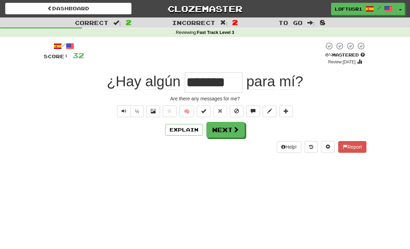
click at [189, 134] on button "Explain" at bounding box center [184, 130] width 38 height 12
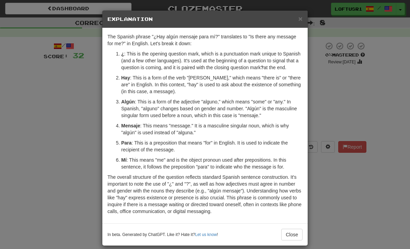
click at [296, 238] on button "Close" at bounding box center [291, 235] width 21 height 12
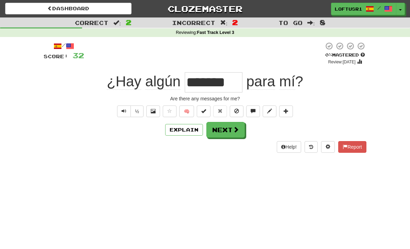
click at [183, 135] on button "Explain" at bounding box center [184, 130] width 38 height 12
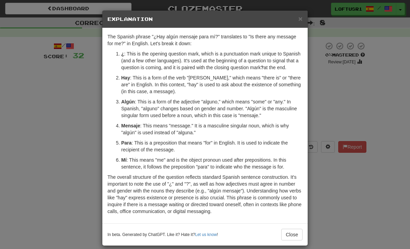
click at [291, 238] on button "Close" at bounding box center [291, 235] width 21 height 12
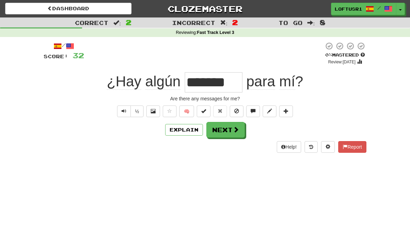
click at [230, 133] on button "Next" at bounding box center [225, 130] width 38 height 16
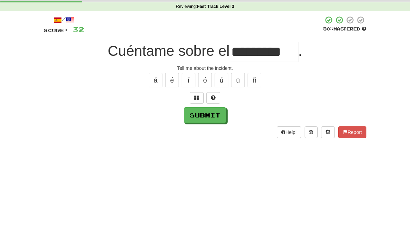
scroll to position [26, 0]
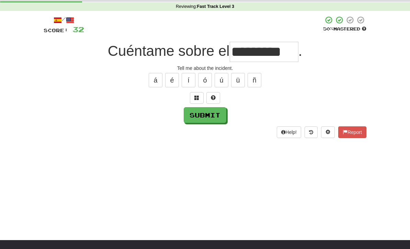
type input "*********"
click at [207, 117] on button "Submit" at bounding box center [205, 115] width 43 height 16
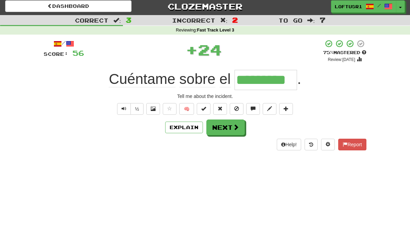
scroll to position [0, 0]
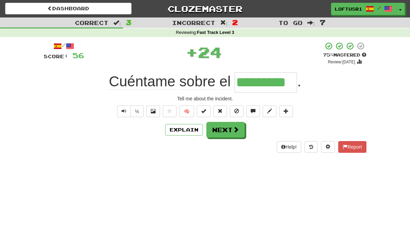
click at [229, 130] on button "Next" at bounding box center [225, 130] width 38 height 16
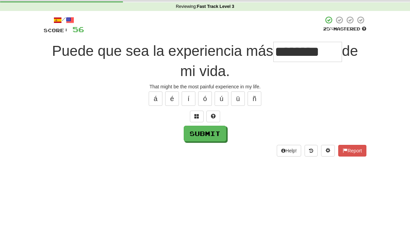
scroll to position [26, 0]
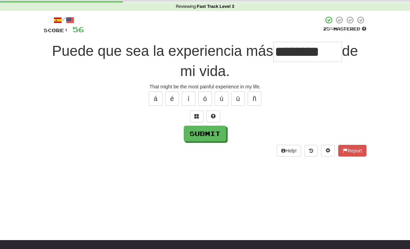
click at [196, 140] on button "Submit" at bounding box center [205, 134] width 43 height 16
type input "********"
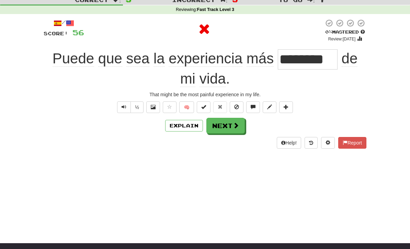
scroll to position [23, 0]
click at [192, 130] on button "Explain" at bounding box center [184, 126] width 38 height 12
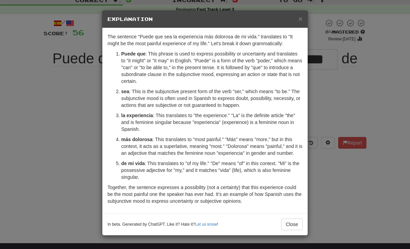
click at [334, 176] on div "× Explanation The sentence "Puede que sea la experiencia más dolorosa de mi vid…" at bounding box center [205, 124] width 410 height 249
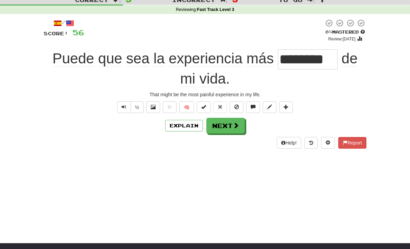
click at [230, 126] on button "Next" at bounding box center [225, 126] width 38 height 16
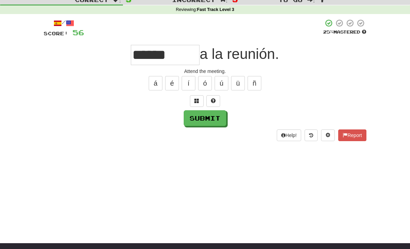
click at [203, 122] on button "Submit" at bounding box center [205, 118] width 43 height 16
type input "******"
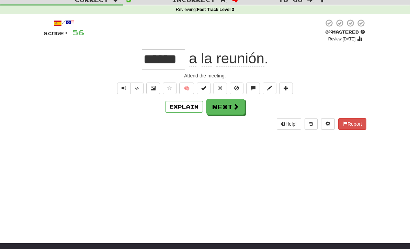
click at [229, 109] on button "Next" at bounding box center [225, 107] width 38 height 16
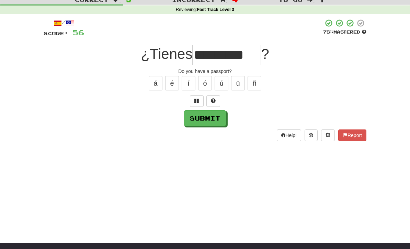
type input "*********"
click at [204, 123] on button "Submit" at bounding box center [205, 118] width 43 height 16
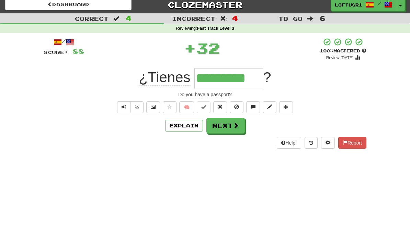
scroll to position [0, 0]
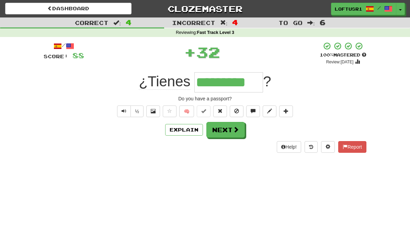
click at [231, 130] on button "Next" at bounding box center [225, 130] width 38 height 16
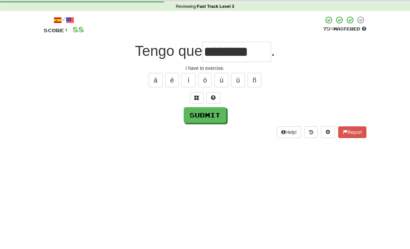
scroll to position [26, 0]
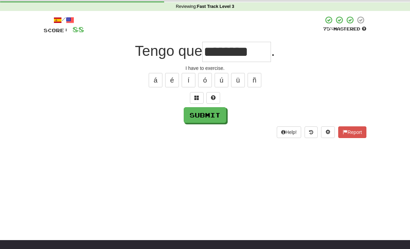
click at [197, 121] on button "Submit" at bounding box center [205, 115] width 43 height 16
type input "********"
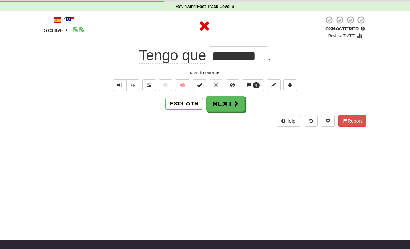
click at [186, 108] on button "Explain" at bounding box center [184, 104] width 38 height 12
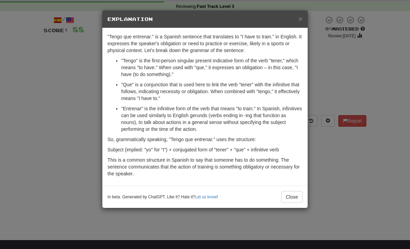
click at [294, 199] on button "Close" at bounding box center [291, 197] width 21 height 12
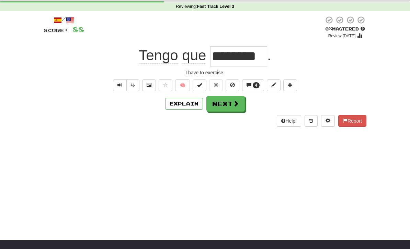
click at [231, 101] on button "Next" at bounding box center [225, 104] width 38 height 16
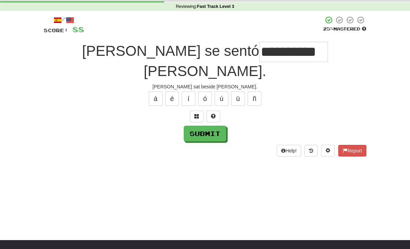
type input "**********"
click at [215, 126] on button "Submit" at bounding box center [205, 134] width 43 height 16
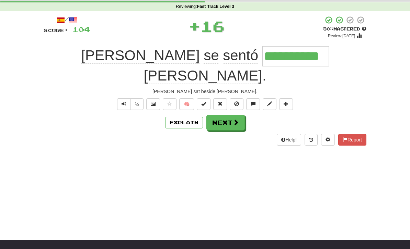
scroll to position [0, 0]
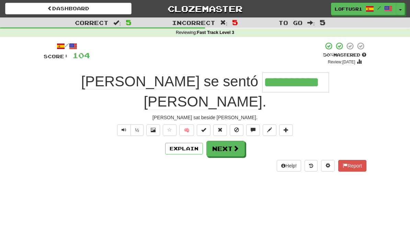
click at [231, 141] on button "Next" at bounding box center [225, 149] width 38 height 16
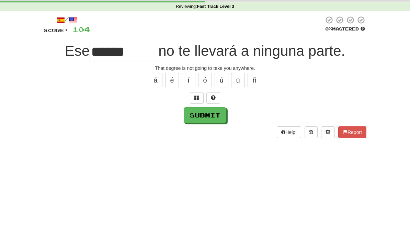
scroll to position [26, 0]
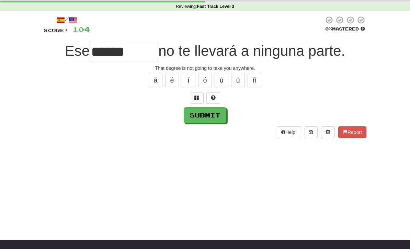
type input "******"
click at [204, 119] on button "Submit" at bounding box center [205, 115] width 43 height 16
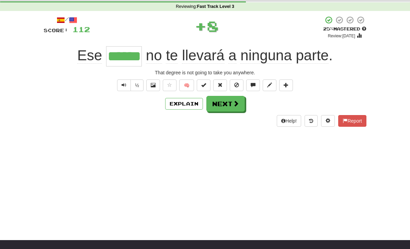
click at [179, 104] on button "Explain" at bounding box center [184, 104] width 38 height 12
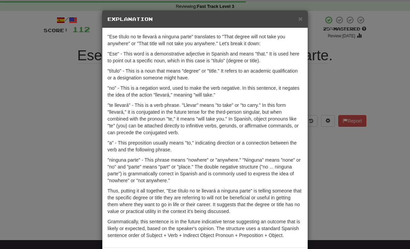
click at [352, 200] on div "× Explanation "Ese título no te llevará a ninguna parte" translates to "That de…" at bounding box center [205, 124] width 410 height 249
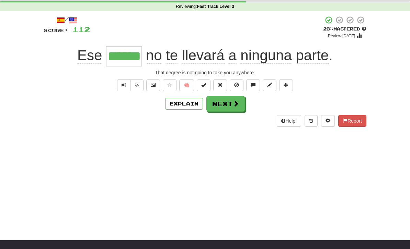
click at [230, 101] on button "Next" at bounding box center [225, 104] width 38 height 16
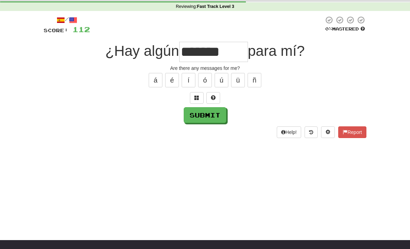
type input "*******"
click at [207, 117] on button "Submit" at bounding box center [205, 115] width 43 height 16
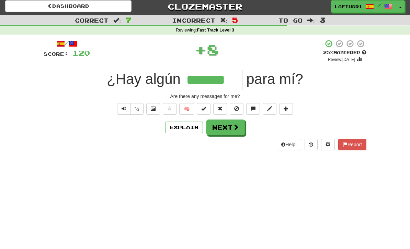
scroll to position [0, 0]
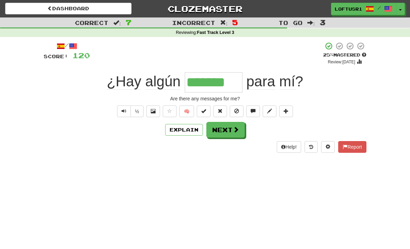
click at [234, 129] on span at bounding box center [236, 130] width 6 height 6
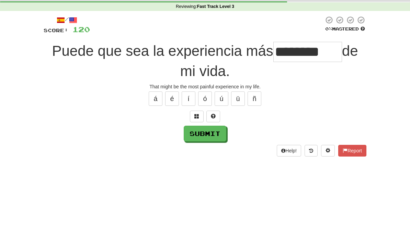
scroll to position [26, 0]
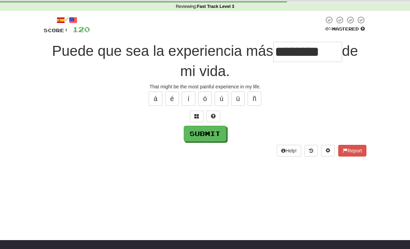
click at [206, 139] on button "Submit" at bounding box center [205, 134] width 43 height 16
type input "********"
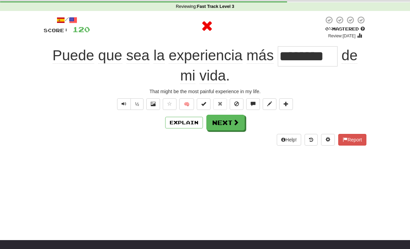
scroll to position [0, 0]
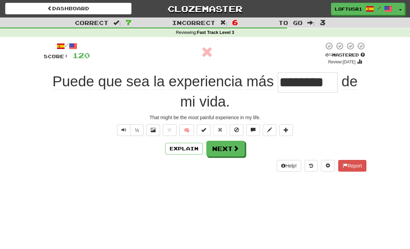
click at [231, 151] on button "Next" at bounding box center [225, 149] width 38 height 16
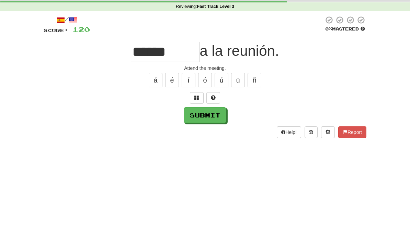
scroll to position [26, 0]
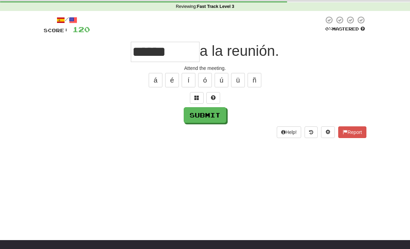
click at [206, 120] on button "Submit" at bounding box center [205, 115] width 43 height 16
type input "******"
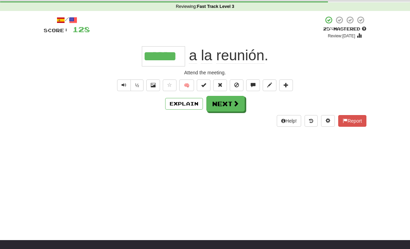
click at [229, 107] on button "Next" at bounding box center [225, 104] width 38 height 16
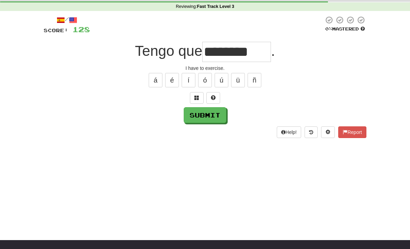
type input "********"
click at [201, 120] on button "Submit" at bounding box center [205, 115] width 43 height 16
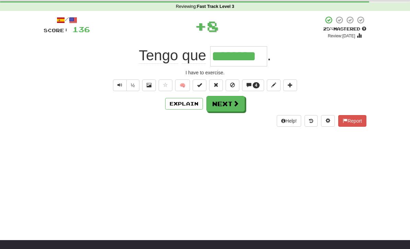
click at [181, 107] on button "Explain" at bounding box center [184, 104] width 38 height 12
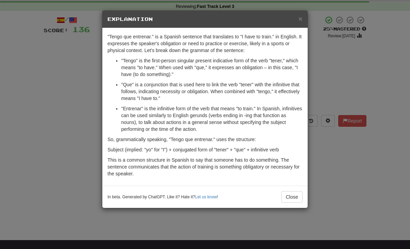
click at [293, 194] on button "Close" at bounding box center [291, 197] width 21 height 12
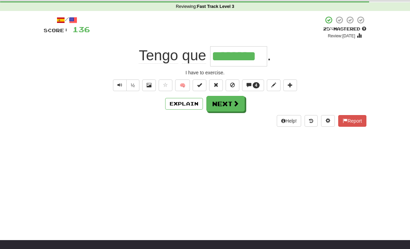
click at [228, 109] on button "Next" at bounding box center [225, 104] width 38 height 16
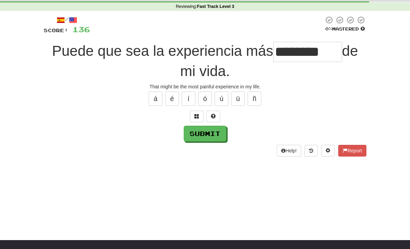
type input "********"
click at [198, 138] on button "Submit" at bounding box center [205, 134] width 43 height 16
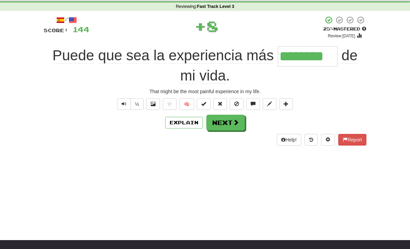
click at [183, 127] on button "Explain" at bounding box center [184, 123] width 38 height 12
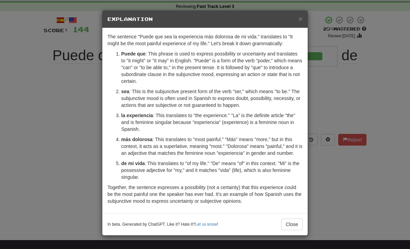
click at [291, 225] on button "Close" at bounding box center [291, 225] width 21 height 12
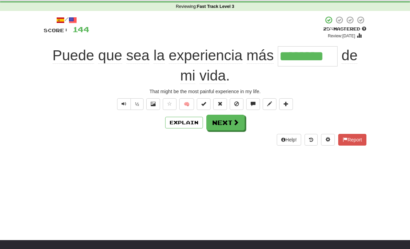
click at [191, 127] on button "Explain" at bounding box center [184, 123] width 38 height 12
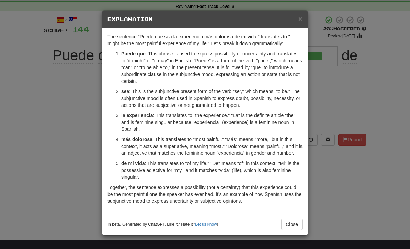
click at [292, 228] on button "Close" at bounding box center [291, 225] width 21 height 12
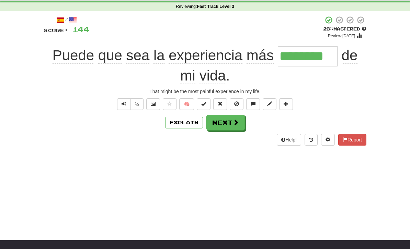
click at [122, 106] on button "Text-to-speech controls" at bounding box center [124, 104] width 14 height 12
click at [235, 119] on span at bounding box center [236, 122] width 6 height 6
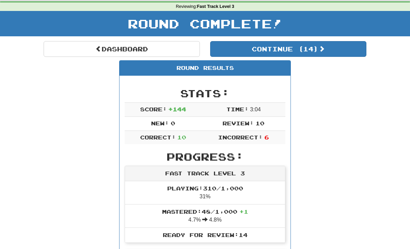
click at [126, 61] on div "Round Results" at bounding box center [204, 68] width 171 height 15
click at [139, 47] on link "Dashboard" at bounding box center [122, 49] width 156 height 16
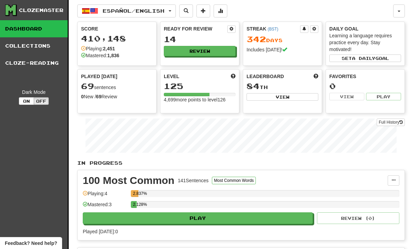
click at [393, 124] on link "Full History" at bounding box center [390, 123] width 28 height 8
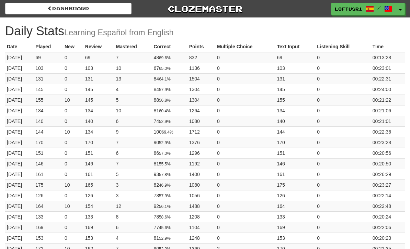
click at [39, 10] on link "Dashboard" at bounding box center [68, 9] width 126 height 12
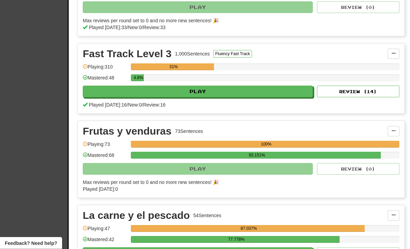
scroll to position [444, 0]
click at [385, 91] on button "Review ( 14 )" at bounding box center [358, 92] width 82 height 12
select select "**"
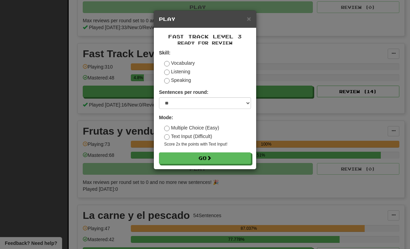
click at [238, 160] on button "Go" at bounding box center [205, 159] width 92 height 12
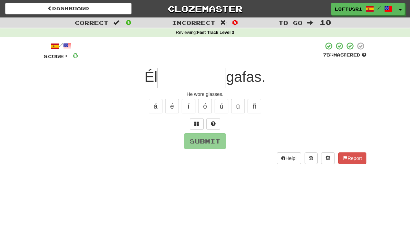
click at [170, 73] on input "text" at bounding box center [191, 78] width 69 height 20
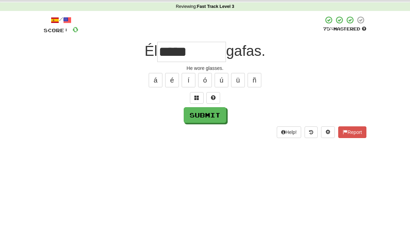
scroll to position [26, 0]
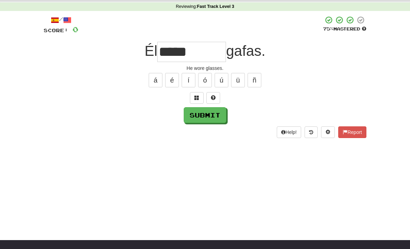
click at [209, 115] on button "Submit" at bounding box center [205, 115] width 43 height 16
type input "*******"
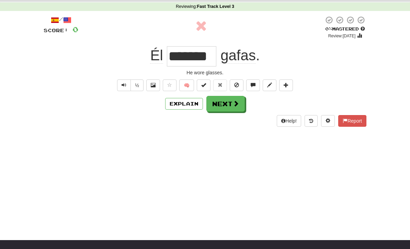
click at [185, 108] on button "Explain" at bounding box center [184, 104] width 38 height 12
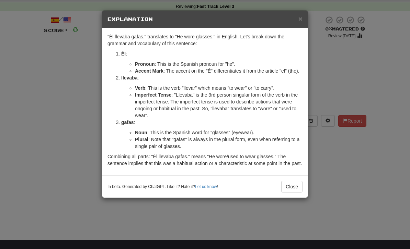
click at [291, 193] on button "Close" at bounding box center [291, 187] width 21 height 12
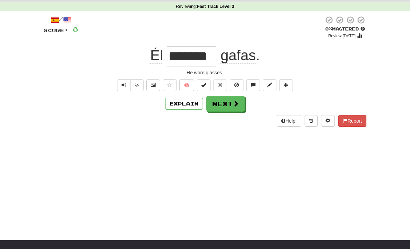
click at [125, 87] on button "Text-to-speech controls" at bounding box center [124, 86] width 14 height 12
click at [233, 105] on span at bounding box center [236, 104] width 6 height 6
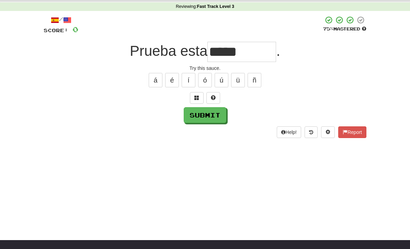
type input "*****"
click at [208, 116] on button "Submit" at bounding box center [205, 115] width 43 height 16
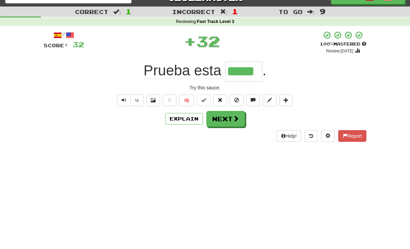
scroll to position [0, 0]
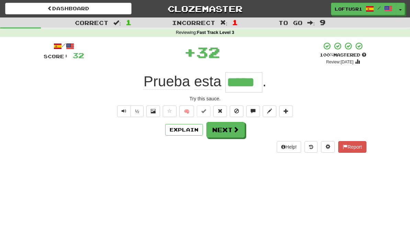
click at [232, 132] on button "Next" at bounding box center [225, 130] width 38 height 16
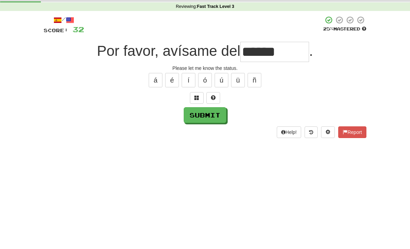
scroll to position [26, 0]
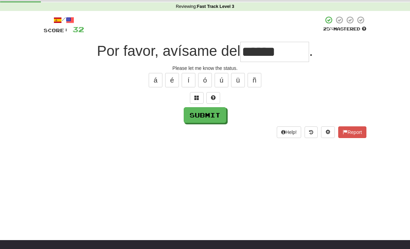
click at [206, 121] on button "Submit" at bounding box center [205, 115] width 43 height 16
type input "******"
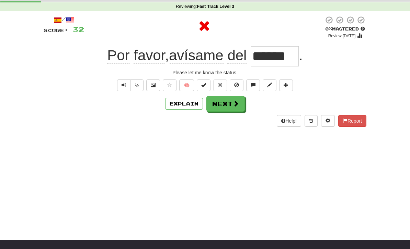
scroll to position [0, 0]
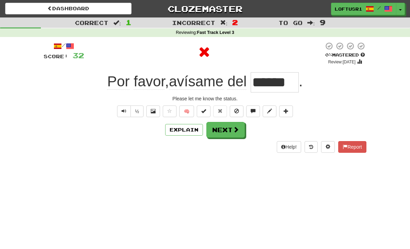
click at [186, 130] on button "Explain" at bounding box center [184, 130] width 38 height 12
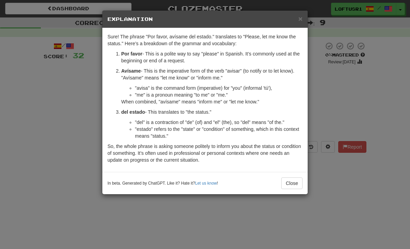
click at [297, 184] on button "Close" at bounding box center [291, 184] width 21 height 12
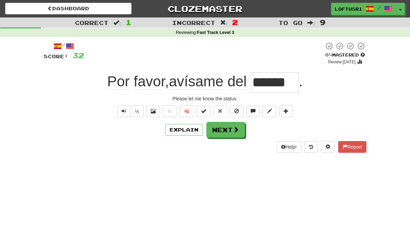
click at [223, 131] on button "Next" at bounding box center [225, 130] width 38 height 16
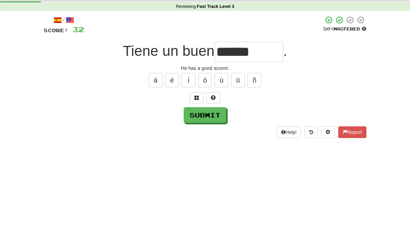
scroll to position [26, 0]
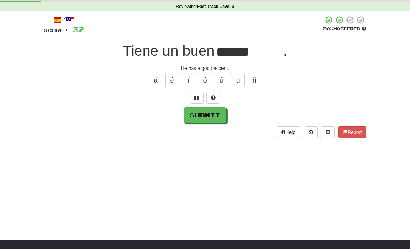
type input "******"
click at [208, 120] on button "Submit" at bounding box center [205, 115] width 43 height 16
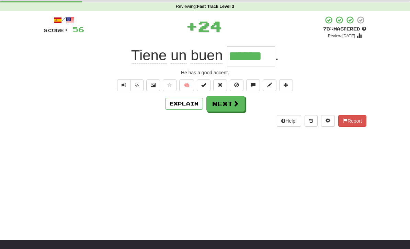
click at [184, 103] on button "Explain" at bounding box center [184, 104] width 38 height 12
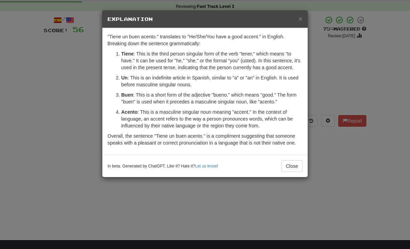
click at [299, 172] on button "Close" at bounding box center [291, 167] width 21 height 12
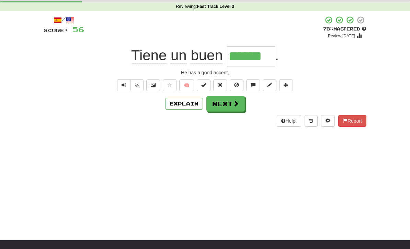
click at [235, 104] on span at bounding box center [236, 104] width 6 height 6
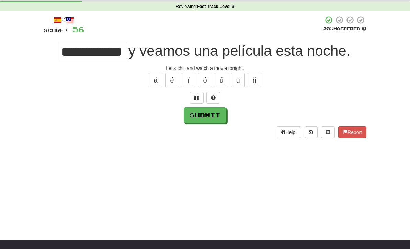
click at [204, 120] on button "Submit" at bounding box center [205, 115] width 43 height 16
type input "**********"
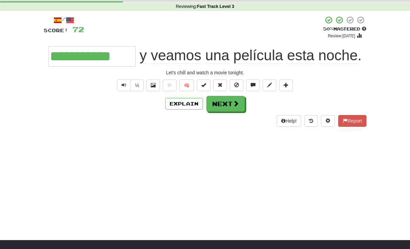
click at [224, 101] on button "Next" at bounding box center [225, 104] width 38 height 16
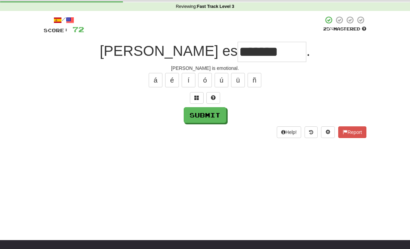
type input "*******"
click at [202, 118] on button "Submit" at bounding box center [205, 115] width 43 height 16
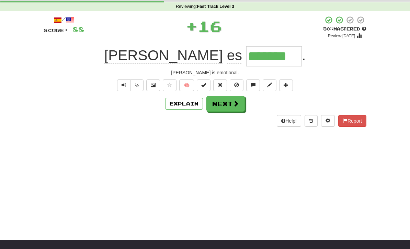
click at [184, 107] on button "Explain" at bounding box center [184, 104] width 38 height 12
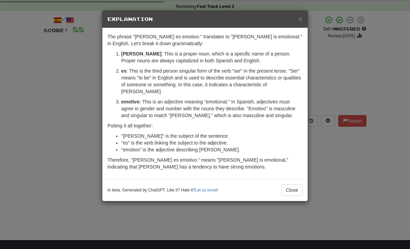
click at [296, 187] on button "Close" at bounding box center [291, 191] width 21 height 12
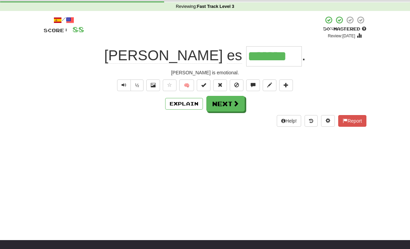
click at [231, 102] on button "Next" at bounding box center [225, 104] width 38 height 16
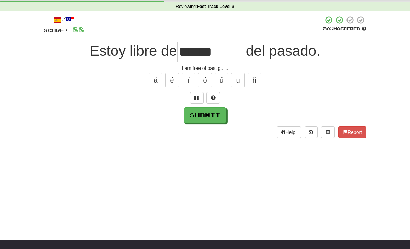
type input "******"
click at [212, 115] on button "Submit" at bounding box center [205, 115] width 43 height 16
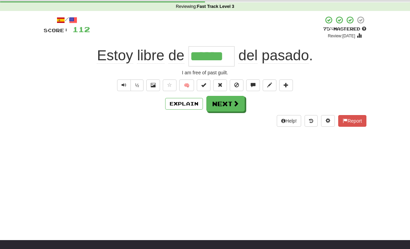
click at [230, 103] on button "Next" at bounding box center [225, 104] width 38 height 16
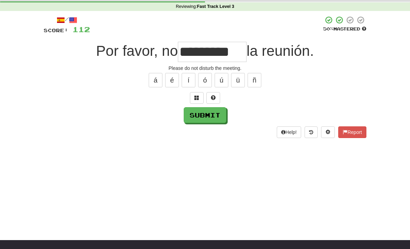
click at [204, 120] on button "Submit" at bounding box center [205, 115] width 43 height 16
type input "**********"
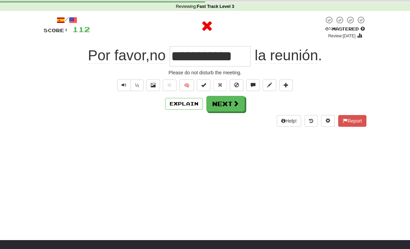
click at [189, 103] on button "Explain" at bounding box center [184, 104] width 38 height 12
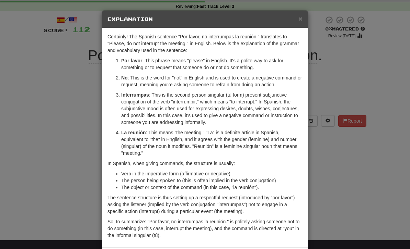
click at [63, 140] on div "× Explanation Certainly! The Spanish sentence "Por favor, no interrumpas la reu…" at bounding box center [205, 124] width 410 height 249
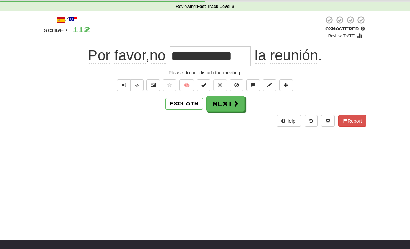
click at [235, 102] on span at bounding box center [236, 104] width 6 height 6
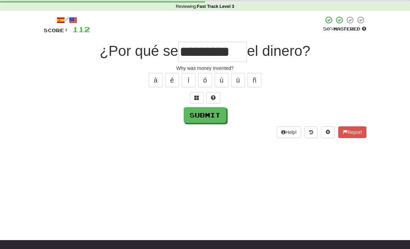
click at [201, 121] on button "Submit" at bounding box center [205, 115] width 43 height 16
type input "*******"
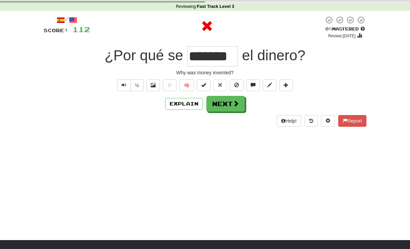
click at [187, 106] on button "Explain" at bounding box center [184, 104] width 38 height 12
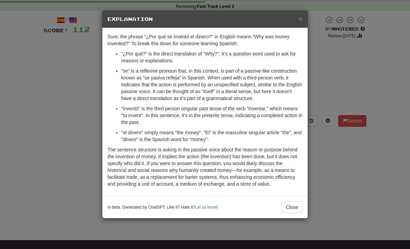
click at [297, 211] on button "Close" at bounding box center [291, 208] width 21 height 12
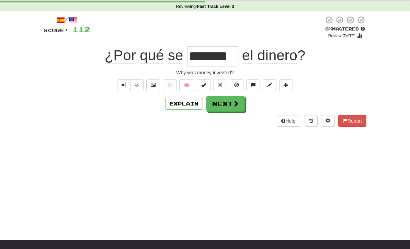
click at [228, 110] on button "Next" at bounding box center [225, 104] width 38 height 16
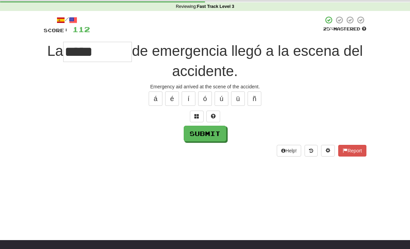
type input "*****"
click at [198, 132] on button "Submit" at bounding box center [205, 134] width 43 height 16
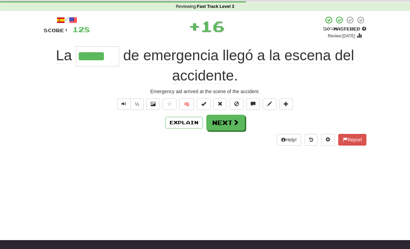
click at [178, 124] on button "Explain" at bounding box center [184, 123] width 38 height 12
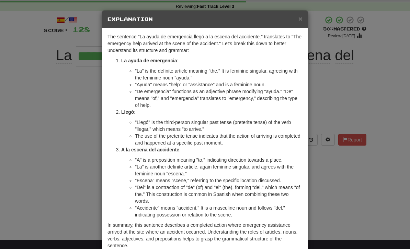
click at [334, 176] on div "× Explanation The sentence "La ayuda de emergencia llegó a la escena del accide…" at bounding box center [205, 124] width 410 height 249
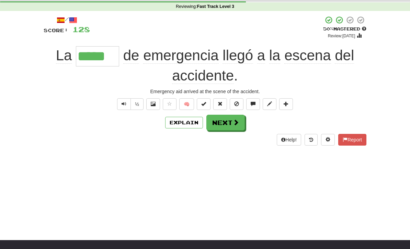
click at [231, 122] on button "Next" at bounding box center [225, 123] width 38 height 16
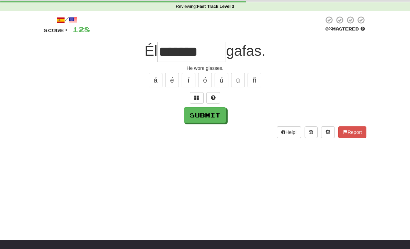
type input "*******"
click at [209, 115] on button "Submit" at bounding box center [205, 115] width 43 height 16
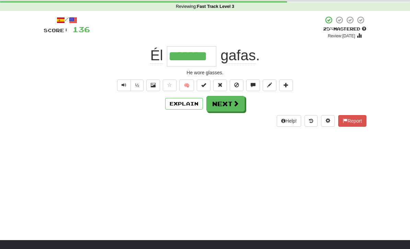
click at [232, 109] on button "Next" at bounding box center [225, 104] width 38 height 16
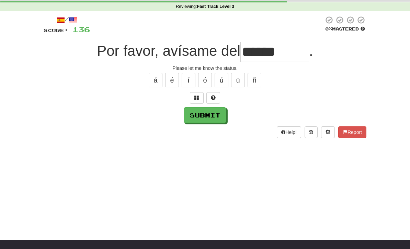
type input "******"
click at [200, 114] on button "Submit" at bounding box center [205, 115] width 43 height 16
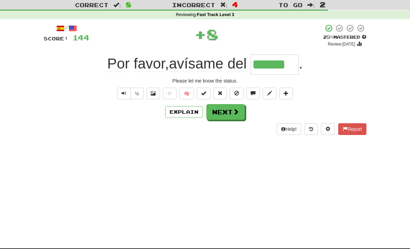
scroll to position [0, 0]
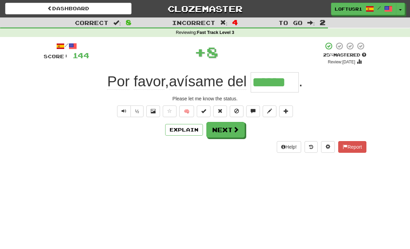
click at [230, 127] on button "Next" at bounding box center [225, 130] width 38 height 16
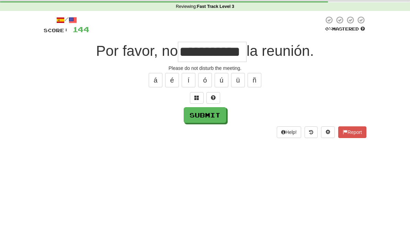
scroll to position [26, 0]
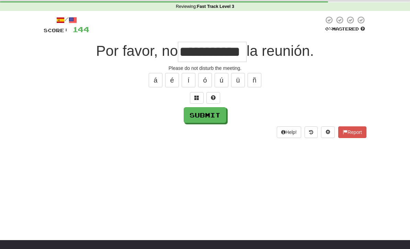
type input "**********"
click at [201, 116] on button "Submit" at bounding box center [205, 115] width 43 height 16
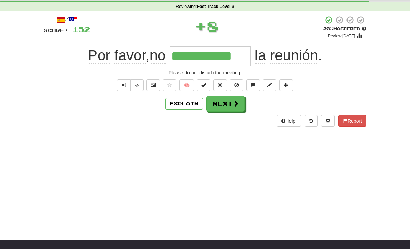
scroll to position [0, 0]
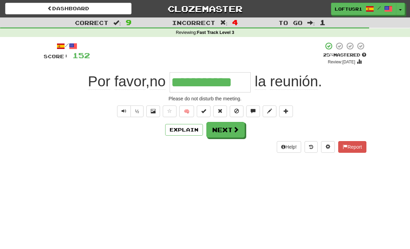
click at [230, 136] on button "Next" at bounding box center [225, 130] width 38 height 16
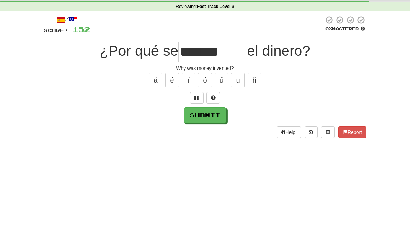
scroll to position [26, 0]
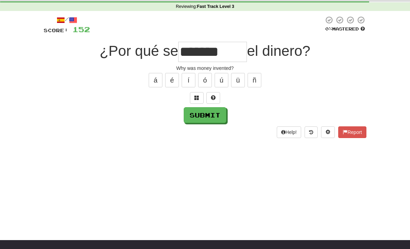
type input "*******"
click at [212, 117] on button "Submit" at bounding box center [205, 115] width 43 height 16
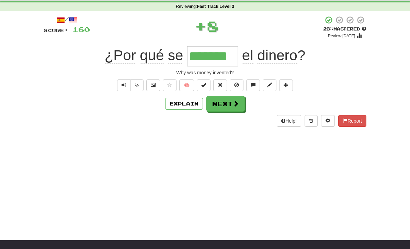
click at [189, 98] on button "Explain" at bounding box center [184, 104] width 38 height 12
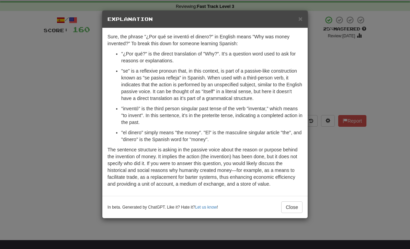
click at [293, 211] on button "Close" at bounding box center [291, 208] width 21 height 12
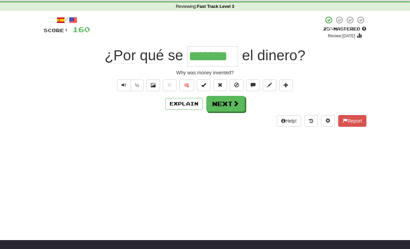
click at [231, 104] on button "Next" at bounding box center [225, 104] width 38 height 16
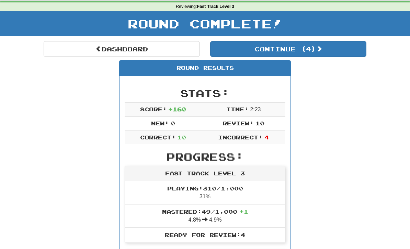
click at [96, 48] on span at bounding box center [98, 49] width 6 height 6
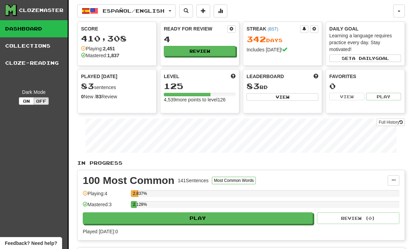
click at [392, 121] on link "Full History" at bounding box center [390, 123] width 28 height 8
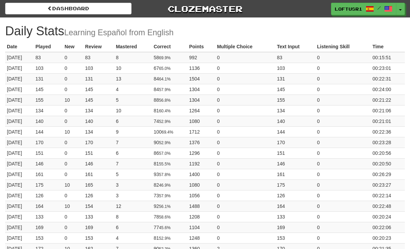
click at [60, 9] on link "Dashboard" at bounding box center [68, 9] width 126 height 12
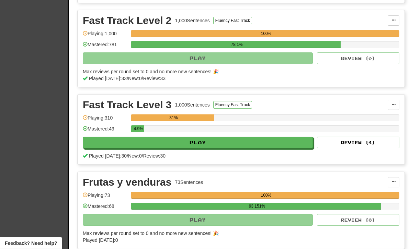
scroll to position [393, 0]
click at [371, 148] on button "Review ( 4 )" at bounding box center [358, 143] width 82 height 12
select select "**"
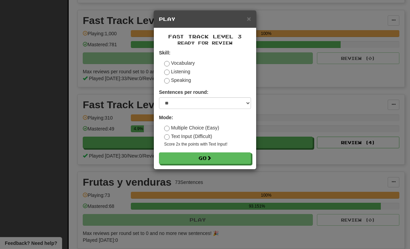
click at [240, 158] on button "Go" at bounding box center [205, 159] width 92 height 12
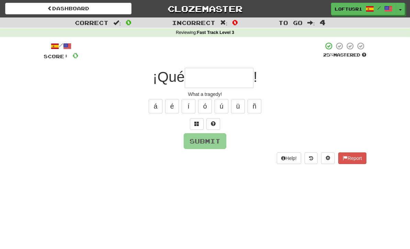
click at [228, 79] on input "text" at bounding box center [219, 78] width 69 height 20
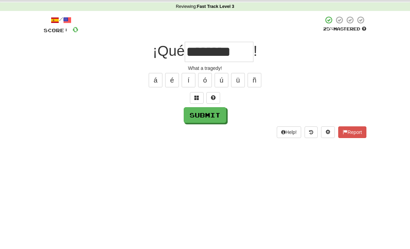
scroll to position [26, 0]
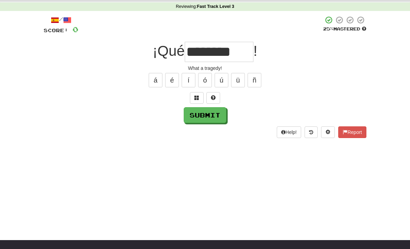
click at [208, 119] on button "Submit" at bounding box center [205, 115] width 43 height 16
type input "********"
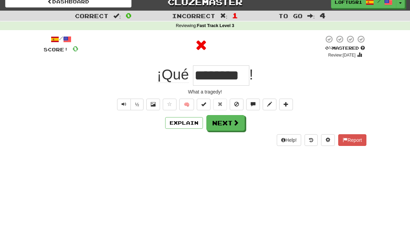
scroll to position [0, 0]
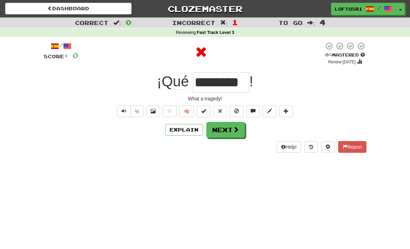
click at [230, 131] on button "Next" at bounding box center [225, 130] width 38 height 16
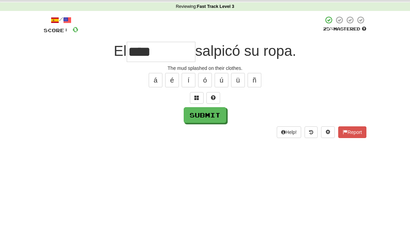
scroll to position [26, 0]
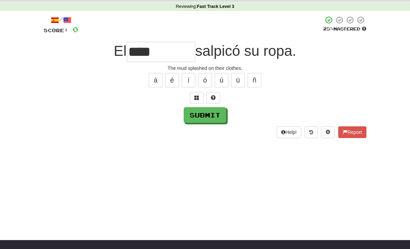
click at [207, 115] on button "Submit" at bounding box center [205, 115] width 43 height 16
type input "****"
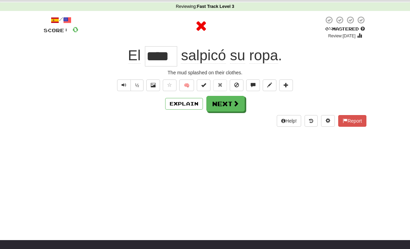
scroll to position [0, 0]
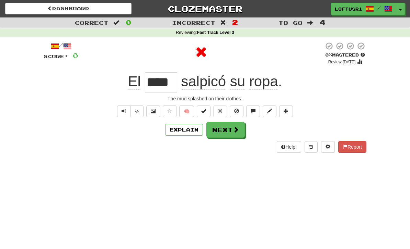
click at [230, 127] on button "Next" at bounding box center [225, 130] width 38 height 16
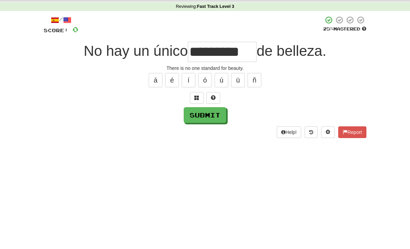
scroll to position [26, 0]
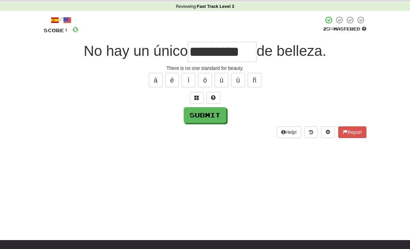
click at [202, 118] on button "Submit" at bounding box center [205, 115] width 43 height 16
type input "********"
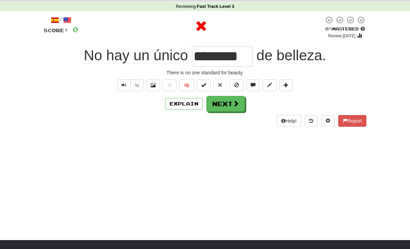
scroll to position [0, 0]
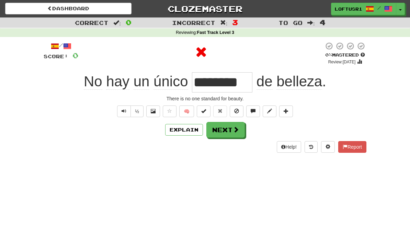
click at [187, 131] on button "Explain" at bounding box center [184, 130] width 38 height 12
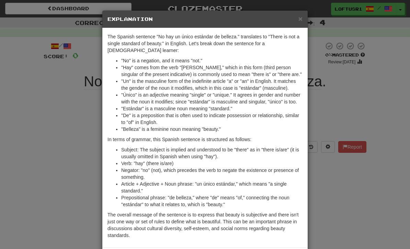
click at [329, 185] on div "× Explanation The Spanish sentence "No hay un único estándar de belleza." trans…" at bounding box center [205, 124] width 410 height 249
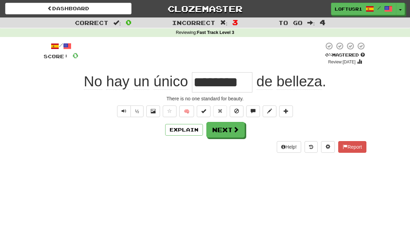
click at [235, 130] on span at bounding box center [236, 130] width 6 height 6
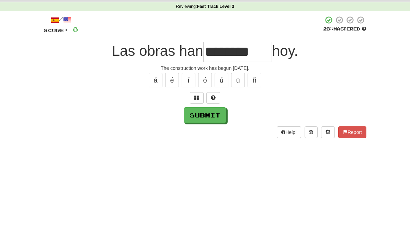
scroll to position [26, 0]
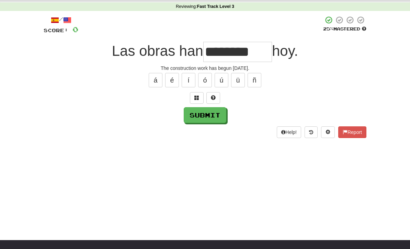
type input "********"
click at [208, 113] on button "Submit" at bounding box center [205, 115] width 43 height 16
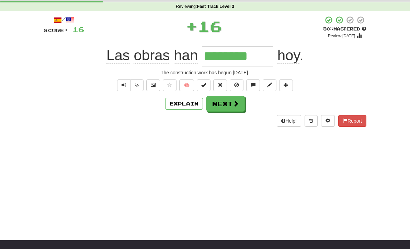
click at [189, 102] on button "Explain" at bounding box center [184, 104] width 38 height 12
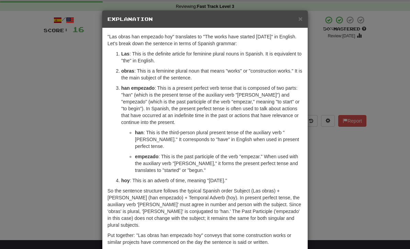
click at [339, 168] on div "× Explanation "Las obras han empezado hoy" translates to "The works have starte…" at bounding box center [205, 124] width 410 height 249
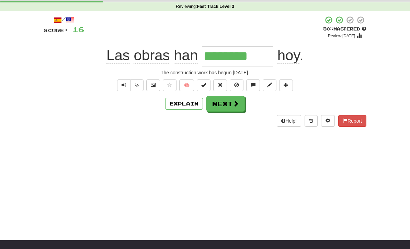
click at [343, 175] on div "Dashboard Clozemaster loftusr1 / Toggle Dropdown Dashboard Leaderboard Activity…" at bounding box center [205, 98] width 410 height 249
click at [229, 100] on button "Next" at bounding box center [225, 104] width 38 height 16
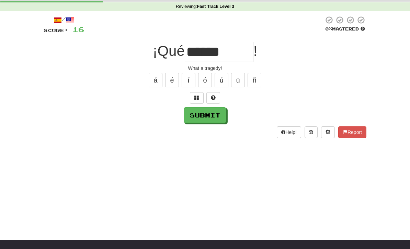
click at [200, 122] on button "Submit" at bounding box center [205, 115] width 43 height 16
type input "********"
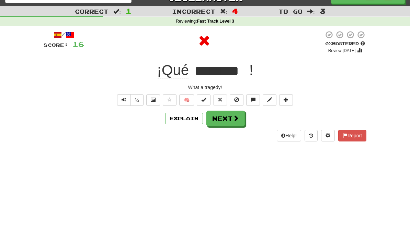
scroll to position [0, 0]
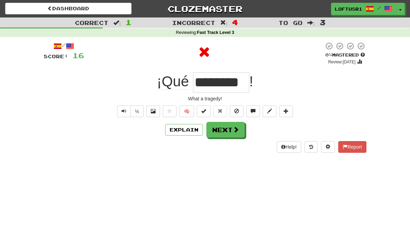
click at [233, 133] on button "Next" at bounding box center [225, 130] width 38 height 16
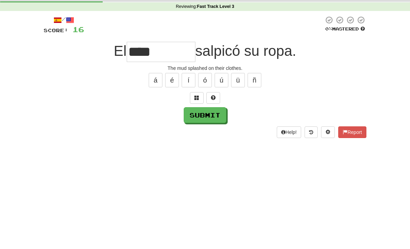
scroll to position [26, 0]
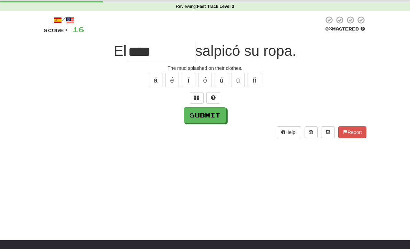
click at [204, 119] on button "Submit" at bounding box center [205, 115] width 43 height 16
type input "****"
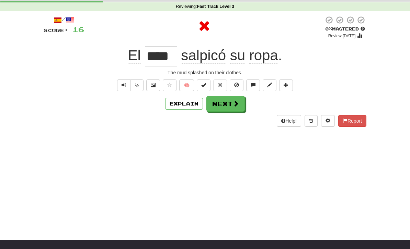
scroll to position [0, 0]
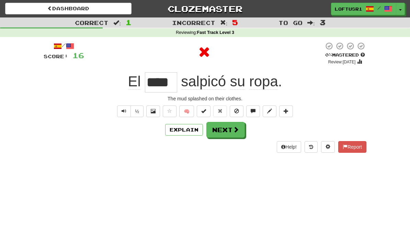
click at [230, 128] on button "Next" at bounding box center [225, 130] width 38 height 16
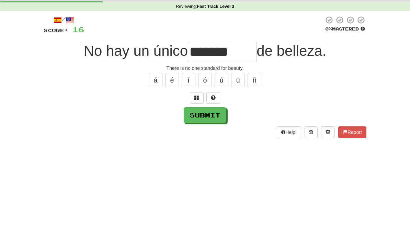
scroll to position [26, 0]
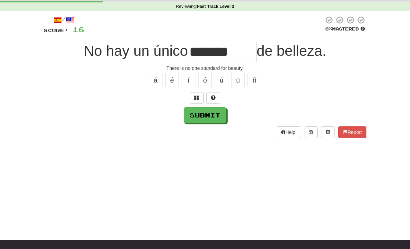
click at [208, 122] on button "Submit" at bounding box center [205, 115] width 43 height 16
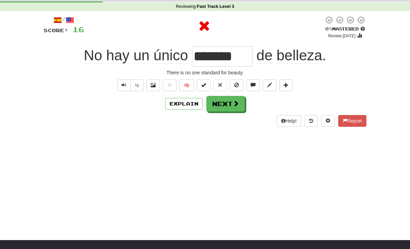
type input "********"
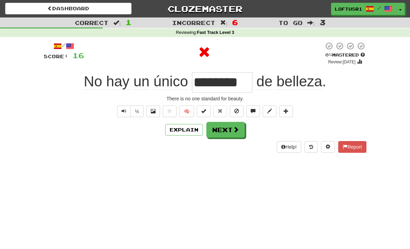
click at [230, 128] on button "Next" at bounding box center [225, 130] width 38 height 16
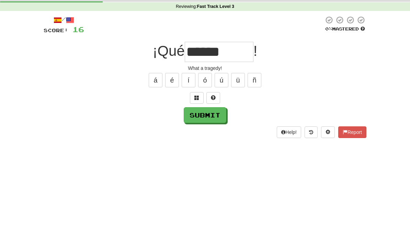
scroll to position [26, 0]
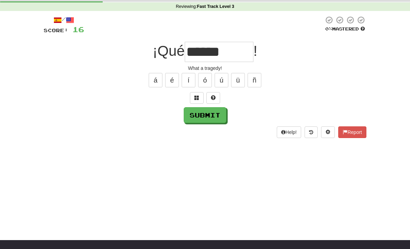
click at [198, 122] on button "Submit" at bounding box center [205, 115] width 43 height 16
type input "********"
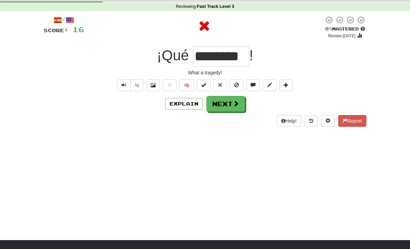
scroll to position [0, 0]
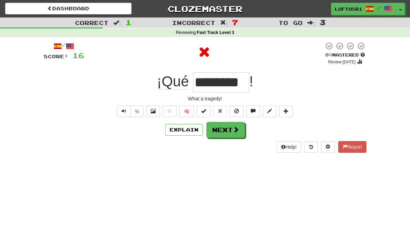
click at [231, 126] on button "Next" at bounding box center [225, 130] width 38 height 16
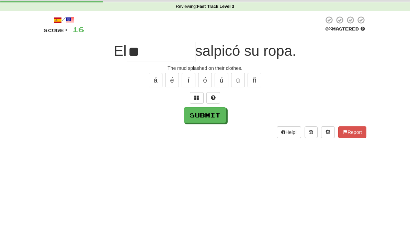
scroll to position [26, 0]
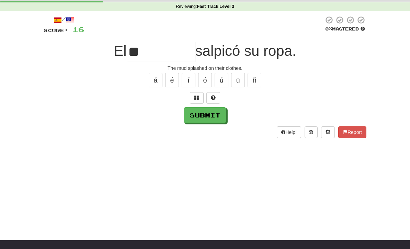
click at [203, 118] on button "Submit" at bounding box center [205, 115] width 43 height 16
type input "****"
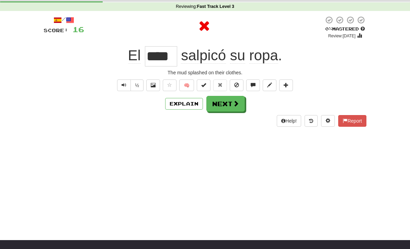
scroll to position [0, 0]
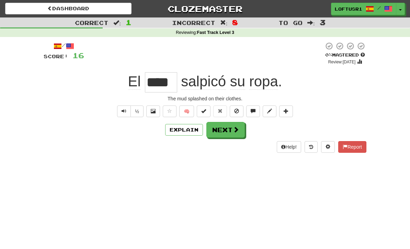
click at [237, 131] on span at bounding box center [236, 130] width 6 height 6
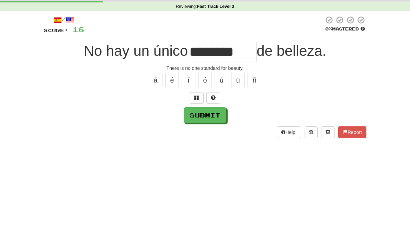
scroll to position [26, 0]
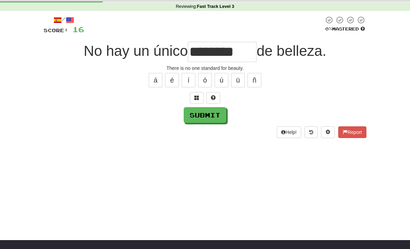
click at [195, 121] on button "Submit" at bounding box center [205, 115] width 43 height 16
type input "********"
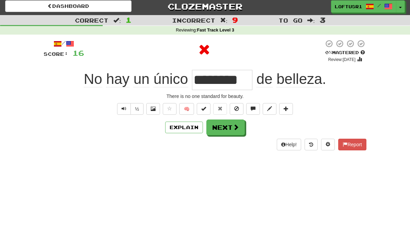
scroll to position [0, 0]
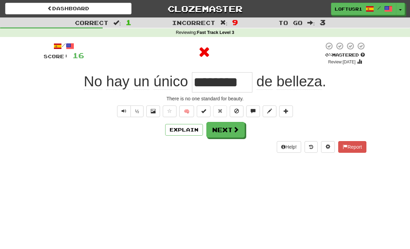
click at [227, 124] on button "Next" at bounding box center [225, 130] width 38 height 16
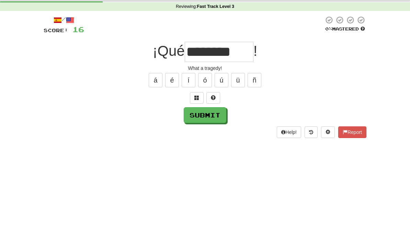
scroll to position [26, 0]
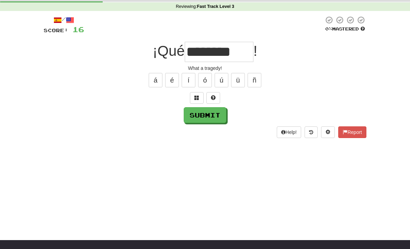
click at [201, 122] on button "Submit" at bounding box center [205, 115] width 43 height 16
type input "********"
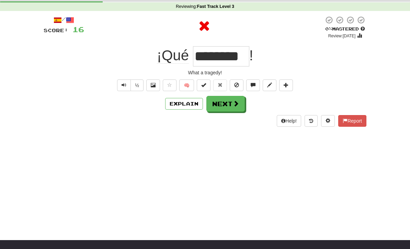
scroll to position [0, 0]
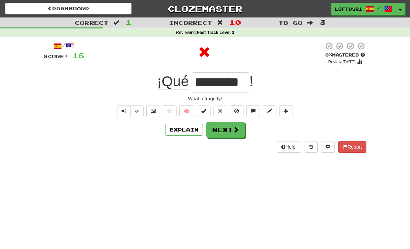
click at [232, 133] on button "Next" at bounding box center [225, 130] width 38 height 16
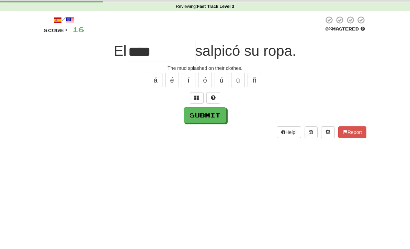
scroll to position [26, 0]
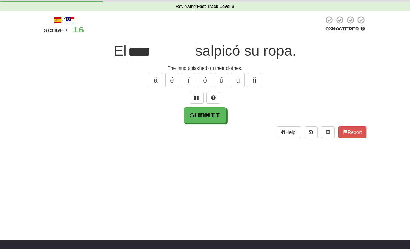
type input "****"
click at [207, 122] on button "Submit" at bounding box center [205, 115] width 43 height 16
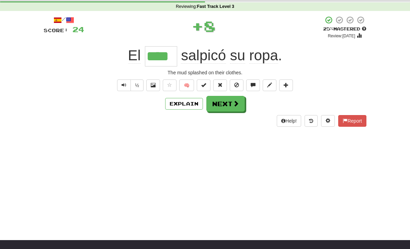
scroll to position [0, 0]
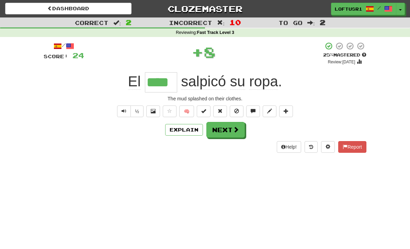
click at [231, 132] on button "Next" at bounding box center [225, 130] width 38 height 16
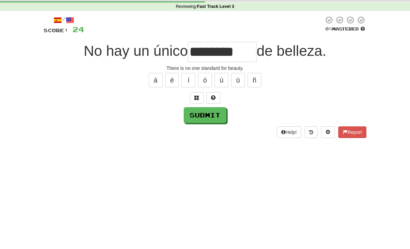
scroll to position [26, 0]
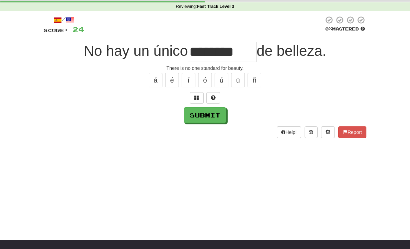
click at [196, 121] on button "Submit" at bounding box center [205, 115] width 43 height 16
type input "********"
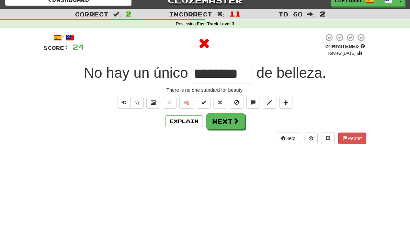
scroll to position [0, 0]
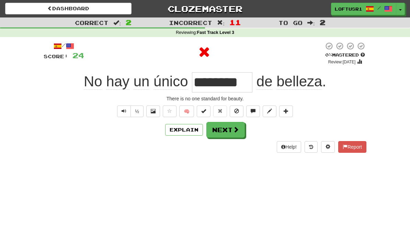
click at [231, 130] on button "Next" at bounding box center [225, 130] width 38 height 16
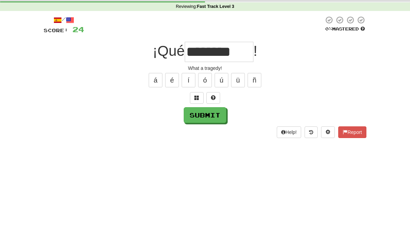
scroll to position [26, 0]
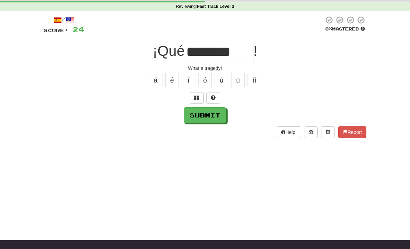
click at [203, 121] on button "Submit" at bounding box center [205, 115] width 43 height 16
type input "********"
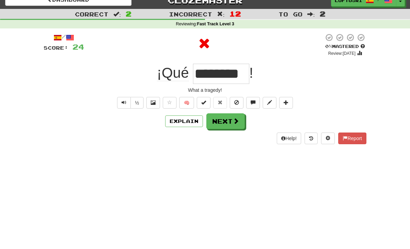
scroll to position [0, 0]
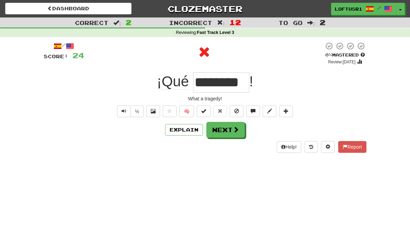
click at [227, 135] on button "Next" at bounding box center [225, 130] width 38 height 16
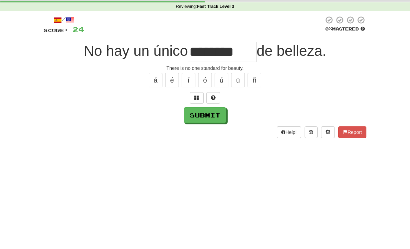
scroll to position [26, 0]
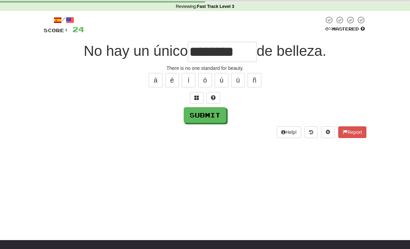
click at [204, 119] on button "Submit" at bounding box center [205, 115] width 43 height 16
type input "********"
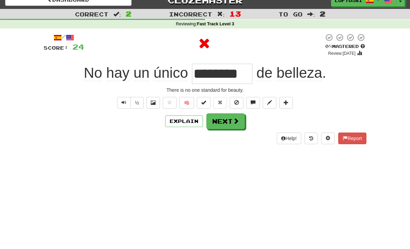
scroll to position [0, 0]
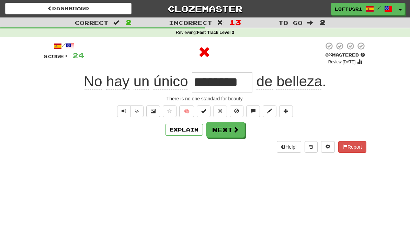
click at [231, 131] on button "Next" at bounding box center [225, 130] width 38 height 16
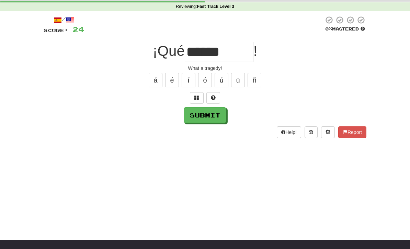
click at [199, 122] on button "Submit" at bounding box center [205, 115] width 43 height 16
type input "********"
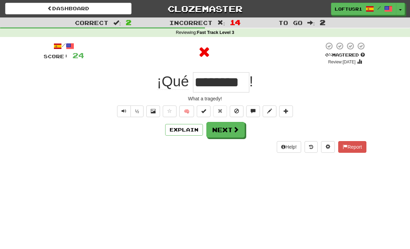
click at [230, 128] on button "Next" at bounding box center [225, 130] width 38 height 16
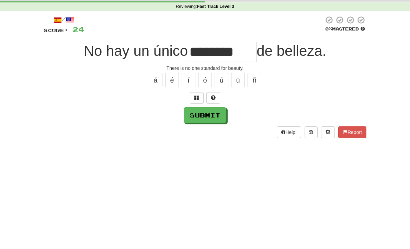
scroll to position [26, 0]
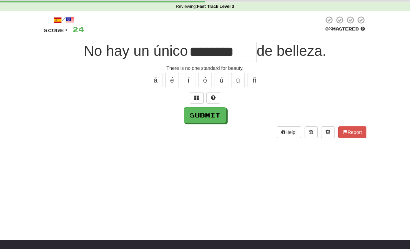
type input "********"
click at [198, 121] on button "Submit" at bounding box center [205, 115] width 43 height 16
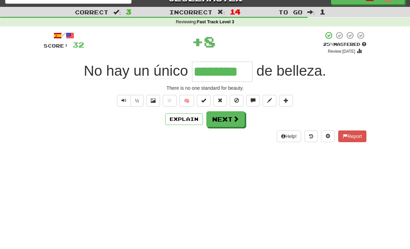
scroll to position [0, 0]
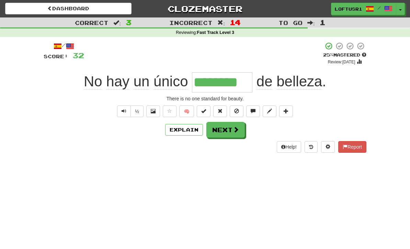
click at [189, 130] on button "Explain" at bounding box center [184, 130] width 38 height 12
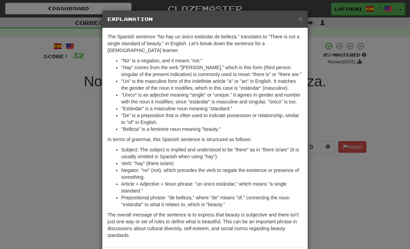
click at [328, 192] on div "× Explanation The Spanish sentence "No hay un único estándar de belleza." trans…" at bounding box center [205, 124] width 410 height 249
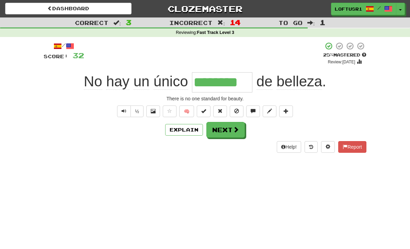
click at [122, 110] on span "Text-to-speech controls" at bounding box center [123, 111] width 5 height 5
click at [121, 111] on button "Text-to-speech controls" at bounding box center [124, 112] width 14 height 12
click at [123, 109] on span "Text-to-speech controls" at bounding box center [123, 111] width 5 height 5
click at [226, 129] on button "Next" at bounding box center [225, 130] width 38 height 16
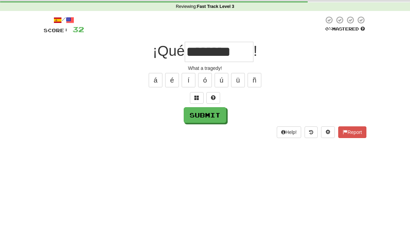
scroll to position [26, 0]
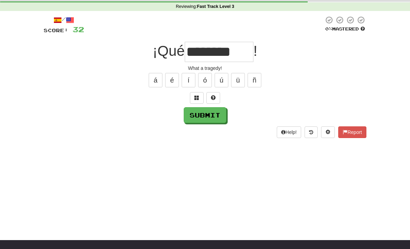
type input "********"
click at [204, 115] on button "Submit" at bounding box center [205, 115] width 43 height 16
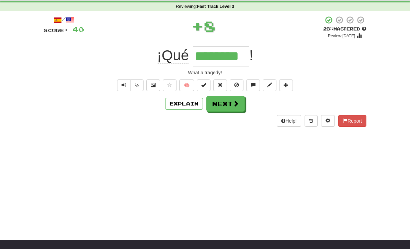
scroll to position [0, 0]
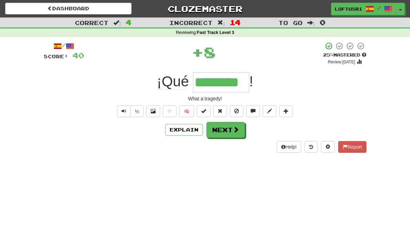
click at [224, 128] on button "Next" at bounding box center [225, 130] width 38 height 16
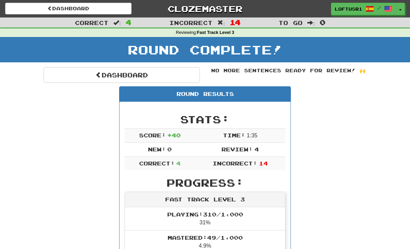
click at [96, 68] on link "Dashboard" at bounding box center [122, 75] width 156 height 16
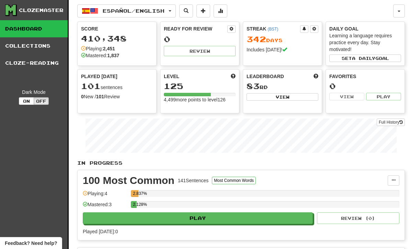
click at [397, 122] on link "Full History" at bounding box center [390, 123] width 28 height 8
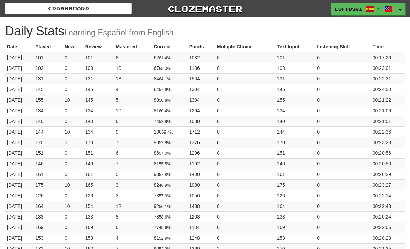
click at [71, 8] on link "Dashboard" at bounding box center [68, 9] width 126 height 12
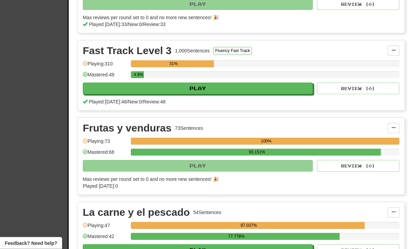
click at [267, 88] on button "Play" at bounding box center [198, 89] width 230 height 12
select select "**"
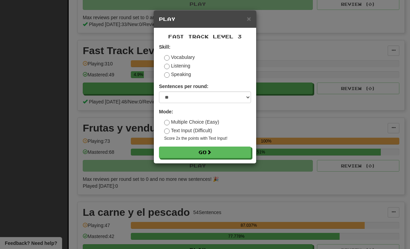
click at [223, 157] on button "Go" at bounding box center [205, 153] width 92 height 12
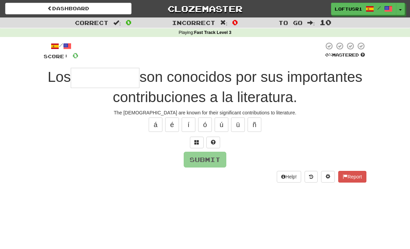
click at [139, 73] on input "text" at bounding box center [105, 78] width 69 height 20
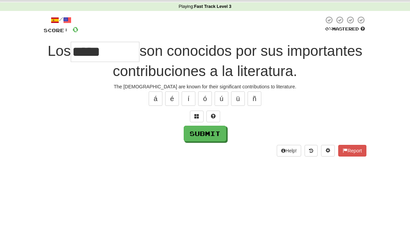
scroll to position [26, 0]
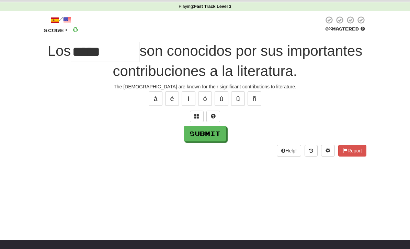
type input "*****"
click at [203, 133] on button "Submit" at bounding box center [205, 134] width 43 height 16
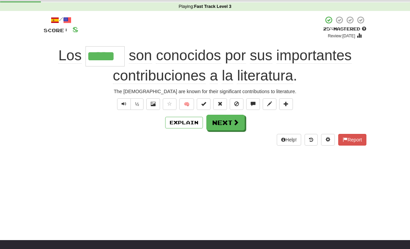
click at [234, 123] on span at bounding box center [236, 122] width 6 height 6
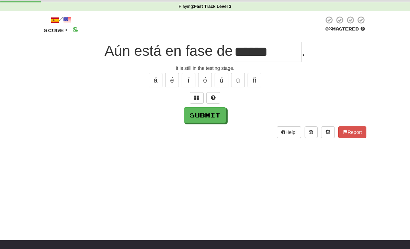
click at [284, 53] on input "******" at bounding box center [267, 52] width 69 height 20
click at [209, 121] on button "Submit" at bounding box center [205, 115] width 43 height 16
type input "******"
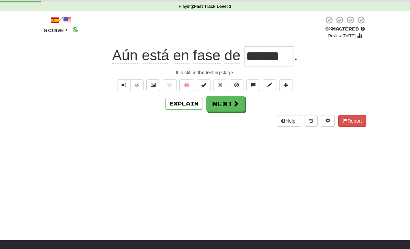
click at [229, 104] on button "Next" at bounding box center [225, 104] width 38 height 16
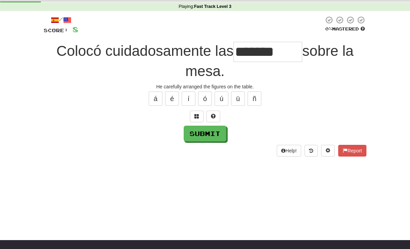
type input "*******"
click at [204, 135] on button "Submit" at bounding box center [205, 134] width 43 height 16
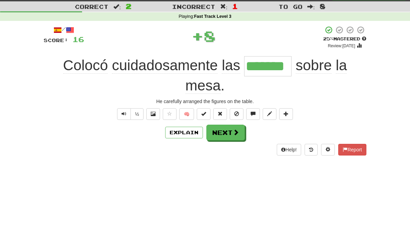
scroll to position [0, 0]
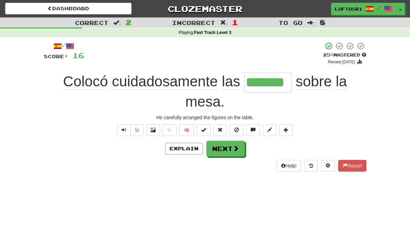
click at [184, 144] on button "Explain" at bounding box center [184, 149] width 38 height 12
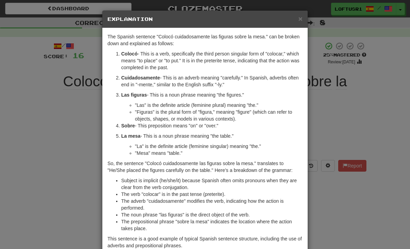
click at [336, 128] on div "× Explanation The Spanish sentence "Colocó cuidadosamente las figuras sobre la …" at bounding box center [205, 124] width 410 height 249
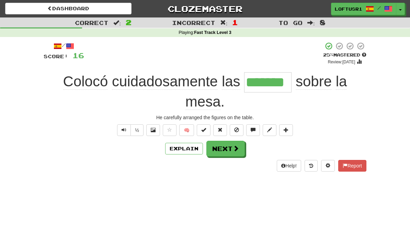
click at [194, 150] on button "Explain" at bounding box center [184, 149] width 38 height 12
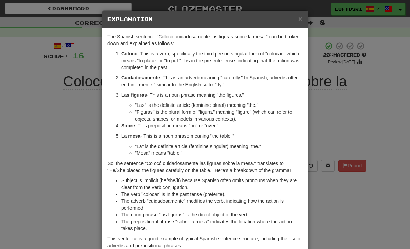
click at [333, 197] on div "× Explanation The Spanish sentence "Colocó cuidadosamente las figuras sobre la …" at bounding box center [205, 124] width 410 height 249
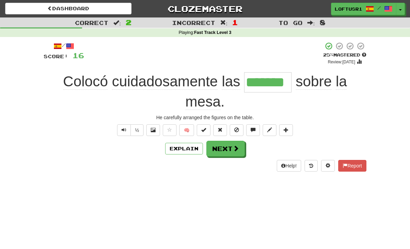
click at [231, 150] on button "Next" at bounding box center [225, 149] width 38 height 16
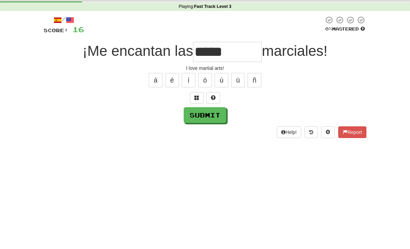
scroll to position [26, 0]
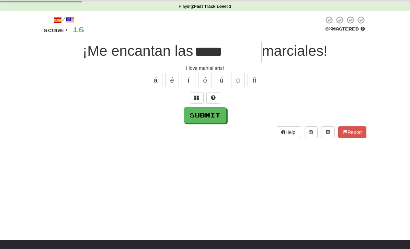
type input "*****"
click at [207, 117] on button "Submit" at bounding box center [205, 115] width 43 height 16
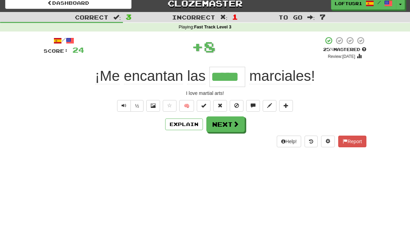
scroll to position [0, 0]
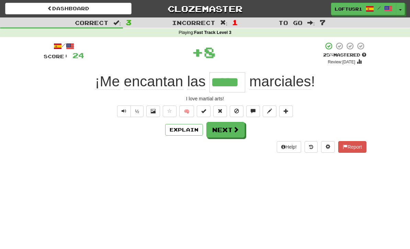
click at [185, 132] on button "Explain" at bounding box center [184, 130] width 38 height 12
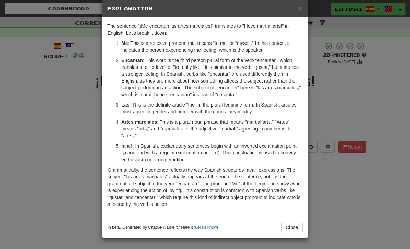
scroll to position [11, 0]
click at [296, 229] on button "Close" at bounding box center [291, 228] width 21 height 12
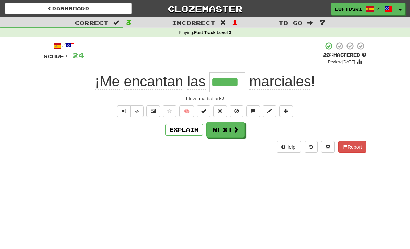
click at [125, 109] on span "Text-to-speech controls" at bounding box center [123, 111] width 5 height 5
click at [188, 130] on button "Explain" at bounding box center [184, 130] width 38 height 12
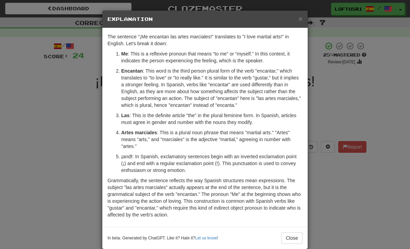
click at [335, 195] on div "× Explanation The sentence "¡Me encantan las artes marciales!" translates to "I…" at bounding box center [205, 124] width 410 height 249
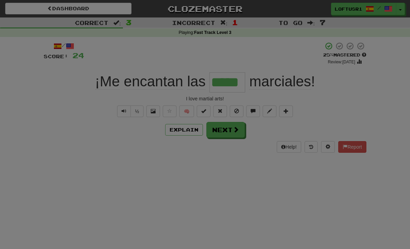
click at [335, 195] on div "× Explanation The sentence "¡Me encantan las artes marciales!" translates to "I…" at bounding box center [205, 124] width 410 height 249
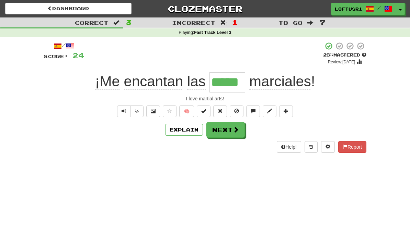
click at [227, 129] on button "Next" at bounding box center [225, 130] width 38 height 16
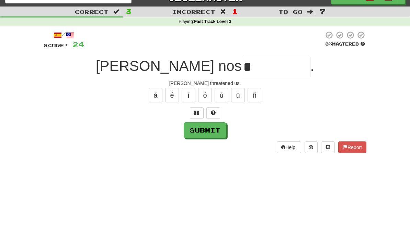
scroll to position [0, 0]
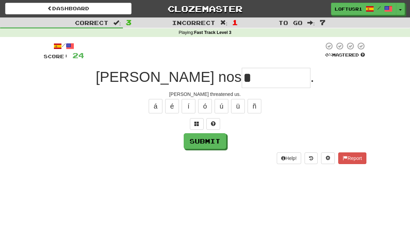
click at [216, 137] on button "Submit" at bounding box center [205, 141] width 43 height 16
type input "*******"
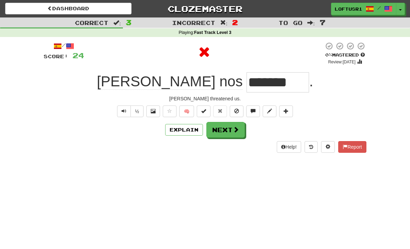
click at [185, 135] on button "Explain" at bounding box center [184, 130] width 38 height 12
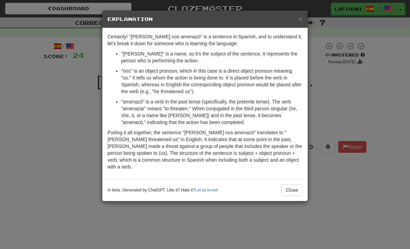
click at [292, 187] on button "Close" at bounding box center [291, 191] width 21 height 12
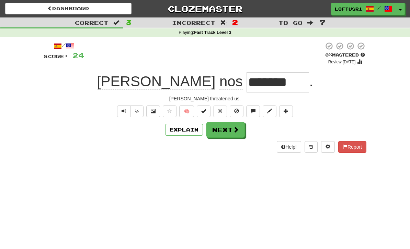
click at [222, 126] on button "Next" at bounding box center [225, 130] width 38 height 16
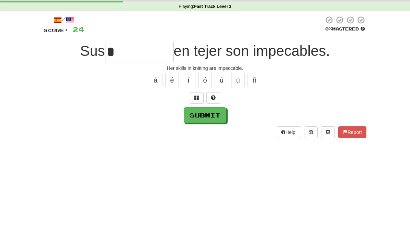
scroll to position [26, 0]
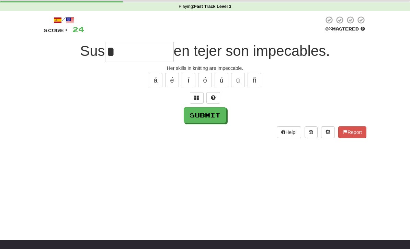
click at [199, 122] on button "Submit" at bounding box center [205, 115] width 43 height 16
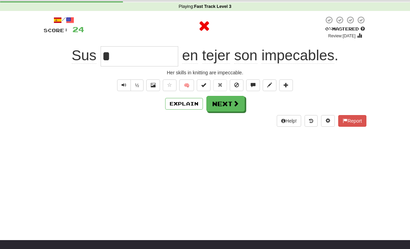
type input "**********"
click at [188, 114] on div "**********" at bounding box center [205, 71] width 322 height 111
click at [188, 101] on button "Explain" at bounding box center [184, 104] width 38 height 12
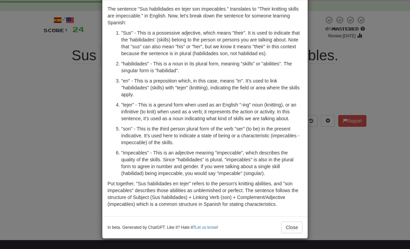
scroll to position [28, 0]
click at [297, 233] on button "Close" at bounding box center [291, 228] width 21 height 12
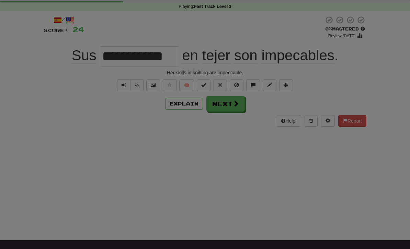
click at [297, 233] on div "× Explanation The sentence "Sus habilidades en tejer son impecables." translate…" at bounding box center [205, 124] width 410 height 249
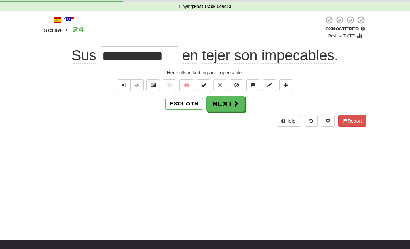
click at [231, 109] on button "Next" at bounding box center [225, 104] width 38 height 16
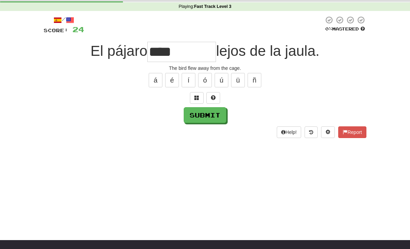
type input "****"
click at [211, 117] on button "Submit" at bounding box center [205, 115] width 43 height 16
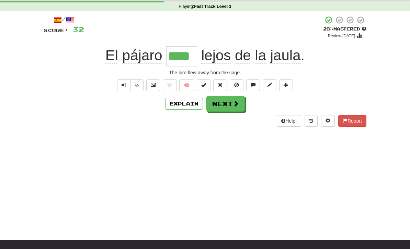
click at [234, 106] on span at bounding box center [236, 104] width 6 height 6
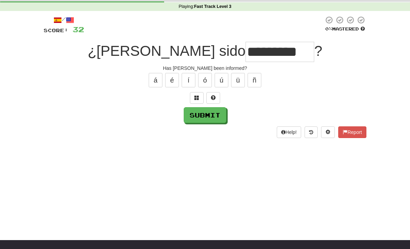
type input "*********"
click at [212, 117] on button "Submit" at bounding box center [205, 115] width 43 height 16
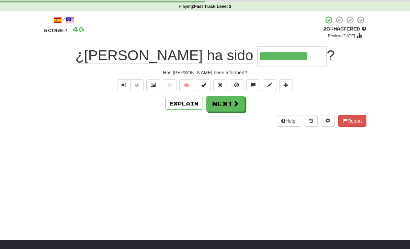
click at [182, 100] on button "Explain" at bounding box center [184, 104] width 38 height 12
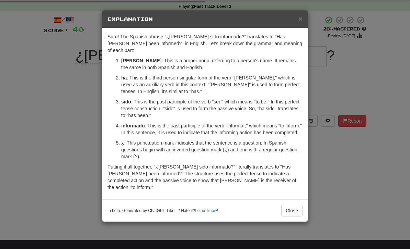
click at [59, 131] on div "× Explanation Sure! The Spanish phrase "¿Tom ha sido informado?" translates to …" at bounding box center [205, 124] width 410 height 249
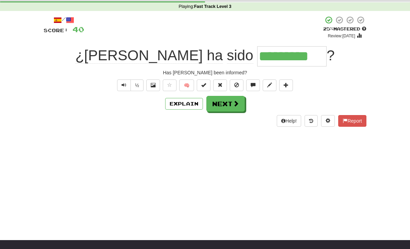
click at [128, 87] on button "Text-to-speech controls" at bounding box center [124, 86] width 14 height 12
click at [222, 110] on button "Next" at bounding box center [225, 104] width 38 height 16
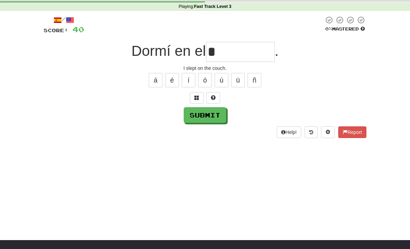
click at [197, 127] on div "Help! Report" at bounding box center [205, 133] width 322 height 12
click at [212, 121] on button "Submit" at bounding box center [205, 115] width 43 height 16
type input "****"
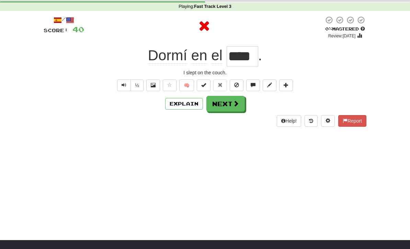
click at [186, 108] on button "Explain" at bounding box center [184, 104] width 38 height 12
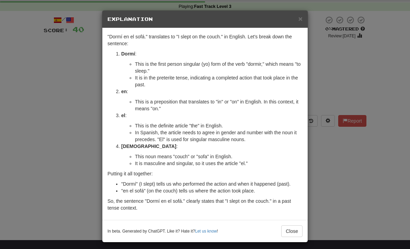
click at [292, 233] on button "Close" at bounding box center [291, 232] width 21 height 12
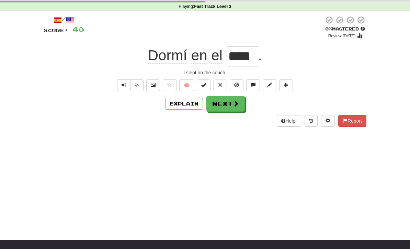
click at [229, 100] on button "Next" at bounding box center [225, 104] width 38 height 16
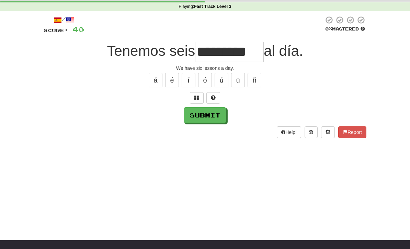
click at [204, 113] on button "Submit" at bounding box center [205, 115] width 43 height 16
type input "*********"
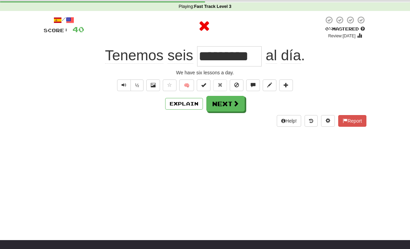
click at [191, 102] on button "Explain" at bounding box center [184, 104] width 38 height 12
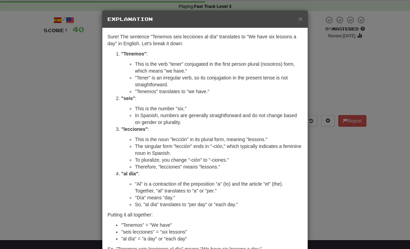
click at [327, 167] on div "× Explanation Sure! The sentence "Tenemos seis lecciones al día" translates to …" at bounding box center [205, 124] width 410 height 249
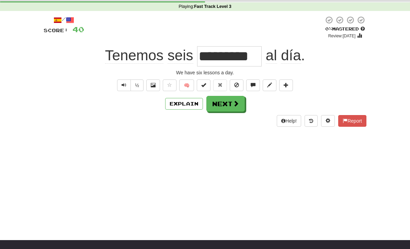
click at [184, 101] on button "Explain" at bounding box center [184, 104] width 38 height 12
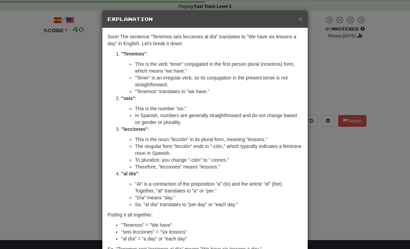
click at [340, 184] on div "× Explanation Sure! The sentence "Tenemos seis lecciones al día" translates to …" at bounding box center [205, 124] width 410 height 249
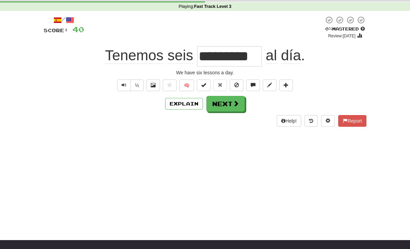
click at [230, 103] on button "Next" at bounding box center [225, 104] width 38 height 16
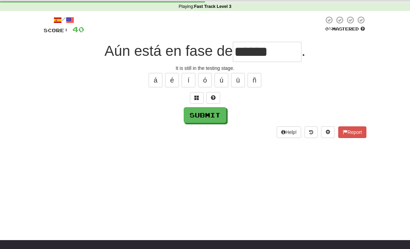
type input "******"
click at [203, 117] on button "Submit" at bounding box center [205, 115] width 43 height 16
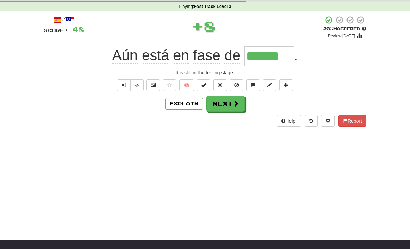
click at [190, 108] on button "Explain" at bounding box center [184, 104] width 38 height 12
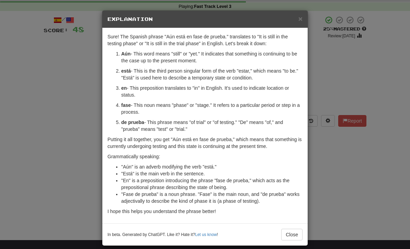
click at [294, 235] on button "Close" at bounding box center [291, 235] width 21 height 12
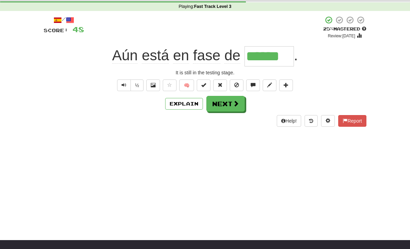
click at [229, 109] on button "Next" at bounding box center [225, 104] width 38 height 16
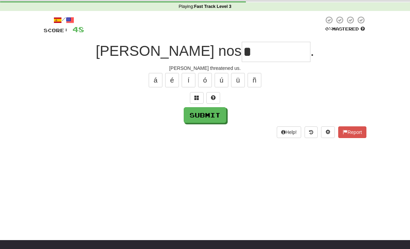
click at [196, 117] on button "Submit" at bounding box center [205, 115] width 43 height 16
type input "*******"
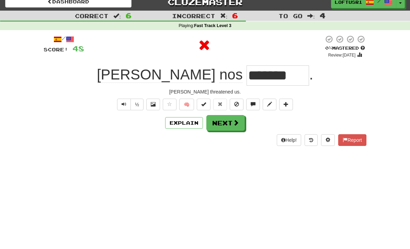
scroll to position [0, 0]
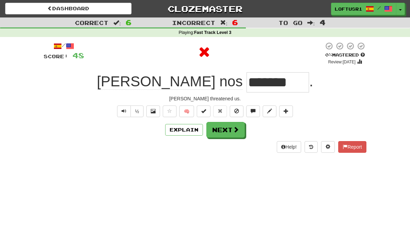
click at [189, 131] on button "Explain" at bounding box center [184, 130] width 38 height 12
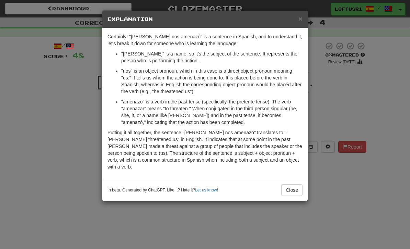
click at [295, 187] on button "Close" at bounding box center [291, 191] width 21 height 12
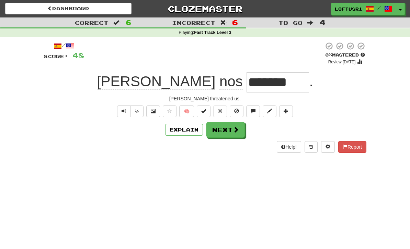
click at [227, 128] on button "Next" at bounding box center [225, 130] width 38 height 16
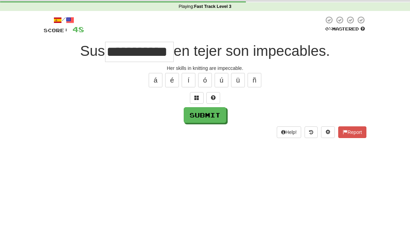
scroll to position [26, 0]
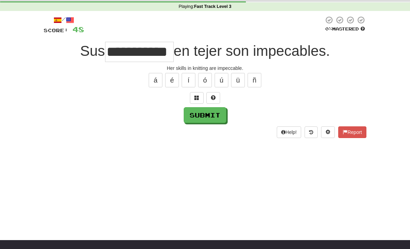
type input "**********"
click at [195, 118] on button "Submit" at bounding box center [205, 115] width 43 height 16
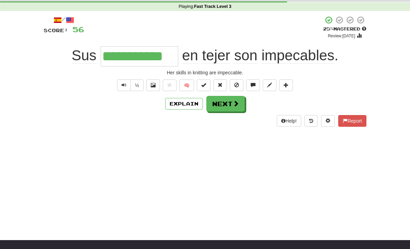
click at [224, 107] on button "Next" at bounding box center [225, 104] width 38 height 16
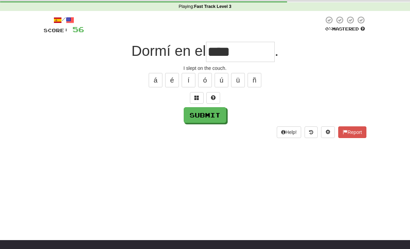
type input "****"
click at [206, 119] on button "Submit" at bounding box center [205, 115] width 43 height 16
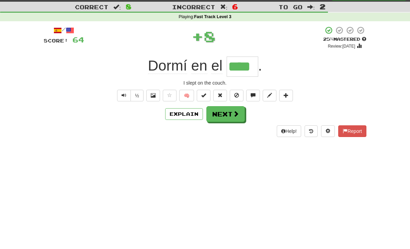
scroll to position [0, 0]
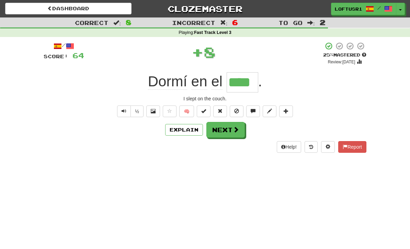
click at [229, 131] on button "Next" at bounding box center [225, 130] width 38 height 16
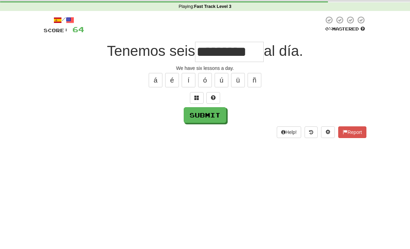
scroll to position [26, 0]
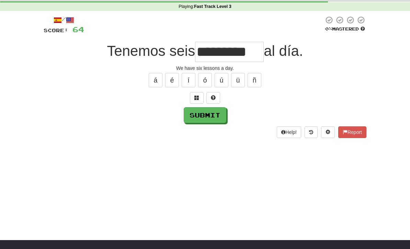
type input "*********"
click at [204, 116] on button "Submit" at bounding box center [205, 115] width 43 height 16
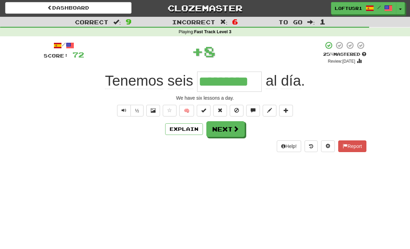
scroll to position [0, 0]
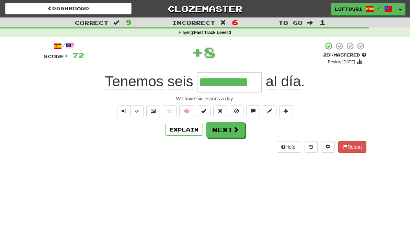
click at [231, 132] on button "Next" at bounding box center [225, 130] width 38 height 16
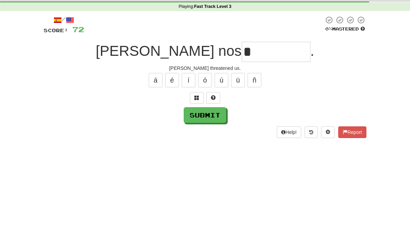
scroll to position [26, 0]
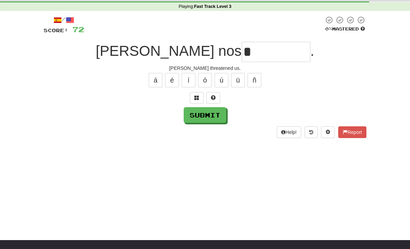
click at [199, 112] on button "Submit" at bounding box center [205, 115] width 43 height 16
type input "*******"
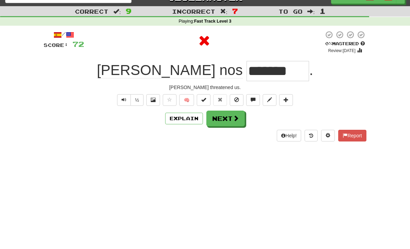
scroll to position [0, 0]
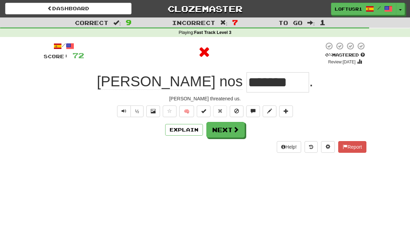
click at [230, 131] on button "Next" at bounding box center [225, 130] width 38 height 16
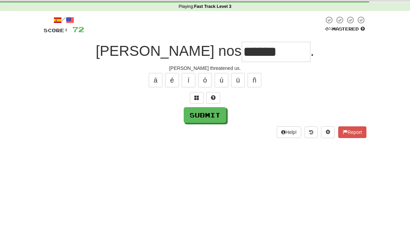
scroll to position [26, 0]
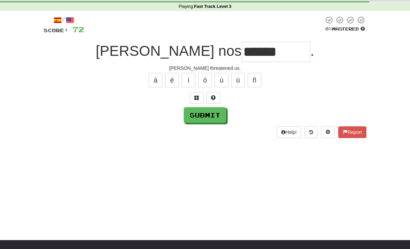
click at [200, 116] on button "Submit" at bounding box center [205, 115] width 43 height 16
type input "*******"
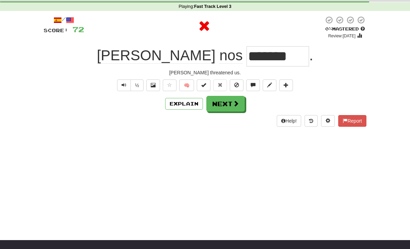
click at [229, 103] on button "Next" at bounding box center [225, 104] width 38 height 16
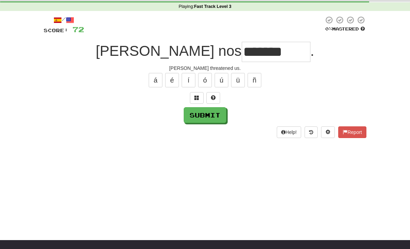
type input "*******"
click at [201, 122] on button "Submit" at bounding box center [205, 115] width 43 height 16
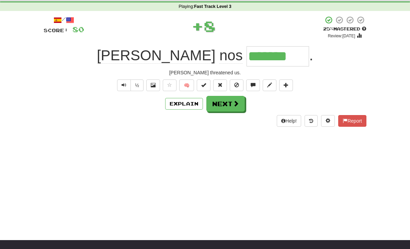
scroll to position [0, 0]
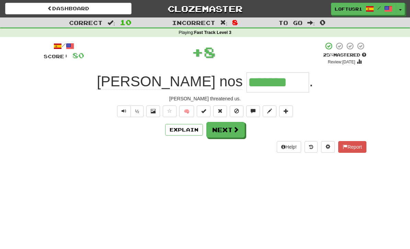
click at [231, 132] on button "Next" at bounding box center [225, 130] width 38 height 16
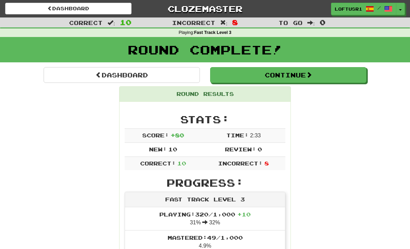
click at [138, 82] on link "Dashboard" at bounding box center [122, 75] width 156 height 16
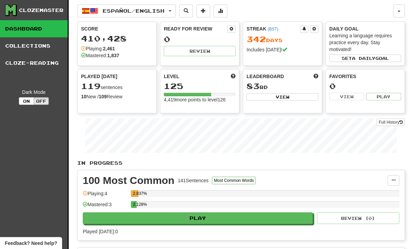
click at [393, 122] on link "Full History" at bounding box center [390, 123] width 28 height 8
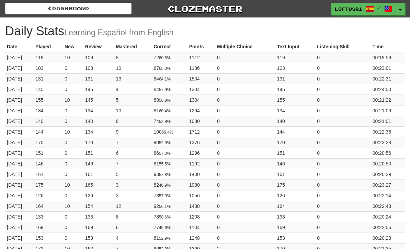
click at [72, 13] on link "Dashboard" at bounding box center [68, 9] width 126 height 12
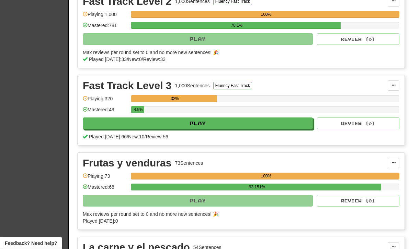
scroll to position [437, 0]
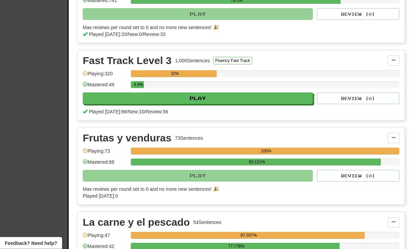
click at [262, 99] on button "Play" at bounding box center [198, 99] width 230 height 12
select select "**"
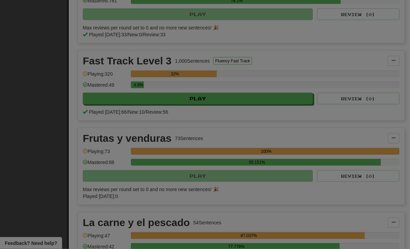
scroll to position [437, 0]
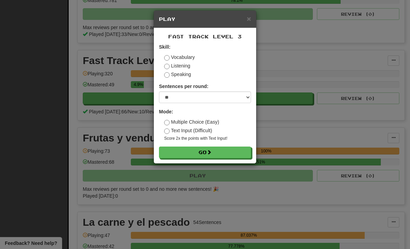
click at [226, 153] on button "Go" at bounding box center [205, 153] width 92 height 12
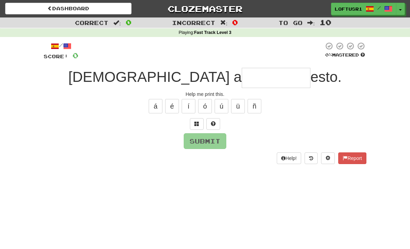
click at [242, 68] on input "text" at bounding box center [276, 78] width 69 height 20
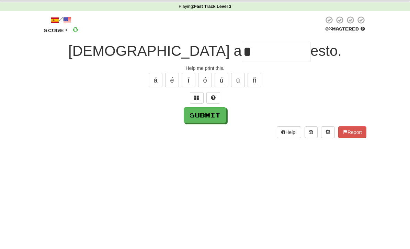
scroll to position [26, 0]
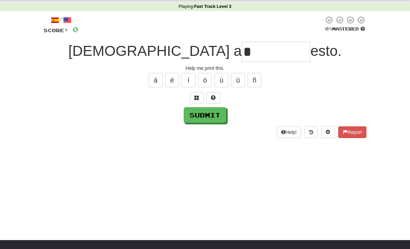
click at [207, 115] on button "Submit" at bounding box center [205, 115] width 43 height 16
type input "********"
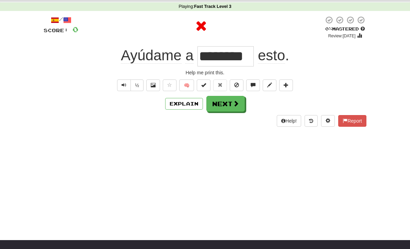
click at [187, 106] on button "Explain" at bounding box center [184, 104] width 38 height 12
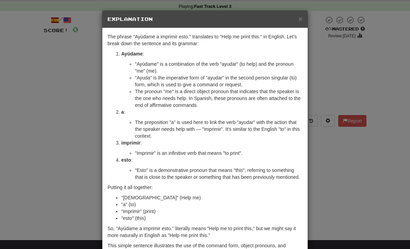
click at [70, 97] on div "× Explanation The phrase "[DEMOGRAPHIC_DATA] a imprimir esto." translates to "H…" at bounding box center [205, 124] width 410 height 249
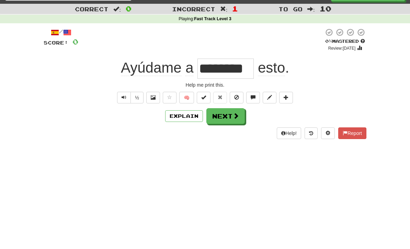
scroll to position [0, 0]
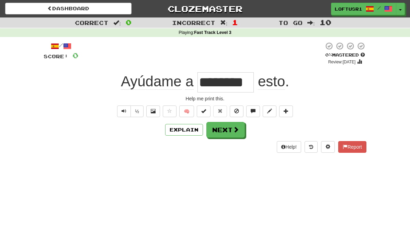
click at [234, 137] on button "Next" at bounding box center [225, 130] width 38 height 16
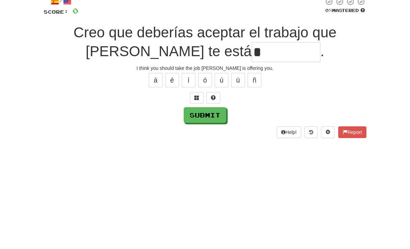
scroll to position [45, 0]
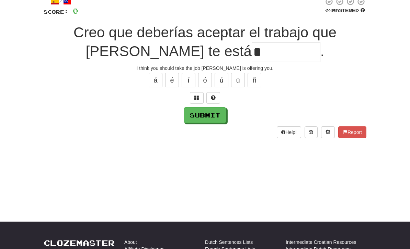
click at [201, 122] on button "Submit" at bounding box center [205, 115] width 43 height 16
type input "**********"
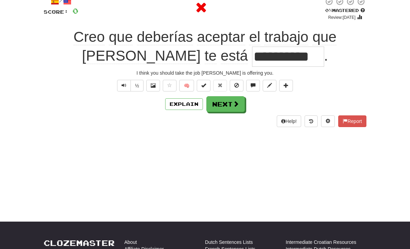
click at [190, 105] on button "Explain" at bounding box center [184, 104] width 38 height 12
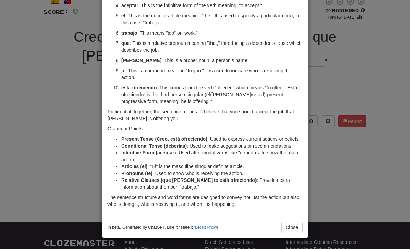
scroll to position [100, 0]
click at [293, 228] on button "Close" at bounding box center [291, 228] width 21 height 12
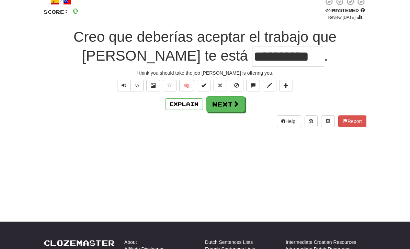
click at [229, 106] on button "Next" at bounding box center [225, 104] width 38 height 16
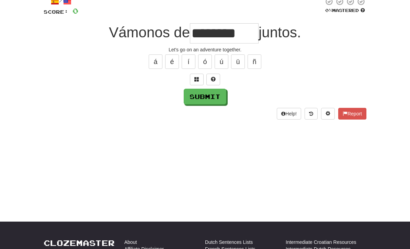
type input "********"
click at [204, 104] on button "Submit" at bounding box center [205, 97] width 43 height 16
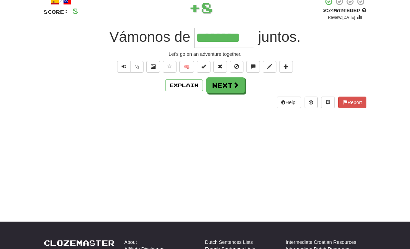
click at [186, 85] on button "Explain" at bounding box center [184, 86] width 38 height 12
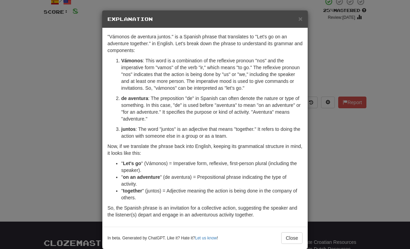
click at [291, 240] on button "Close" at bounding box center [291, 239] width 21 height 12
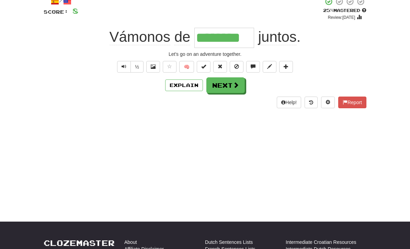
click at [228, 85] on button "Next" at bounding box center [225, 86] width 38 height 16
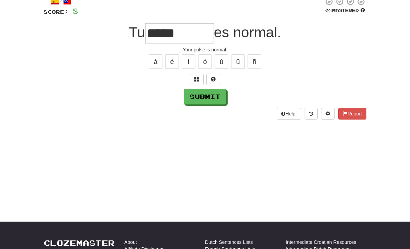
click at [201, 102] on button "Submit" at bounding box center [205, 97] width 43 height 16
type input "*****"
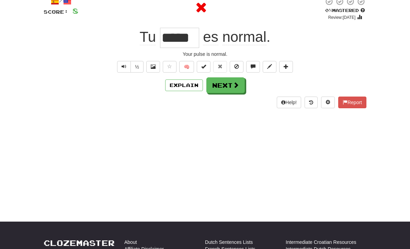
click at [189, 84] on button "Explain" at bounding box center [184, 86] width 38 height 12
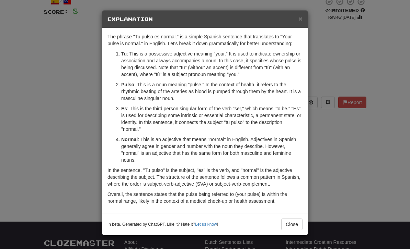
click at [294, 227] on button "Close" at bounding box center [291, 225] width 21 height 12
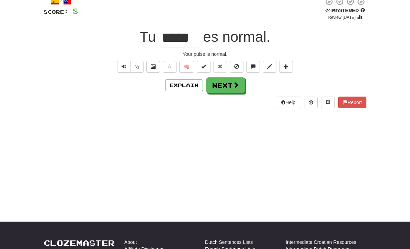
click at [233, 85] on span at bounding box center [236, 85] width 6 height 6
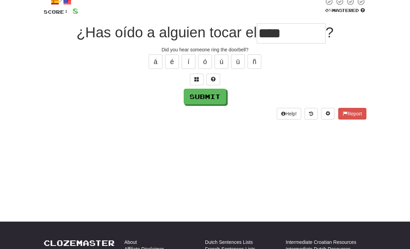
click at [202, 102] on button "Submit" at bounding box center [205, 97] width 43 height 16
type input "******"
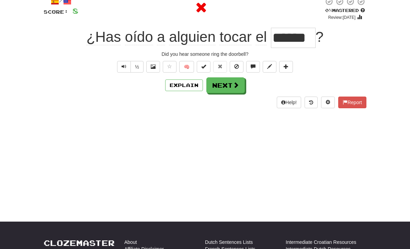
click at [190, 83] on button "Explain" at bounding box center [184, 86] width 38 height 12
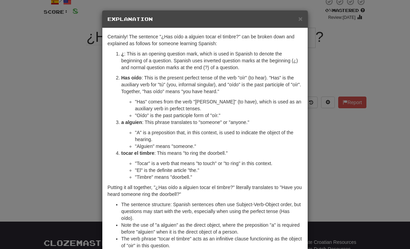
click at [326, 181] on div "× Explanation Certainly! The sentence "¿Has oído a alguien tocar el timbre?" ca…" at bounding box center [205, 124] width 410 height 249
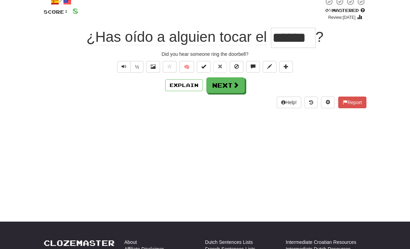
click at [223, 86] on button "Next" at bounding box center [225, 86] width 38 height 16
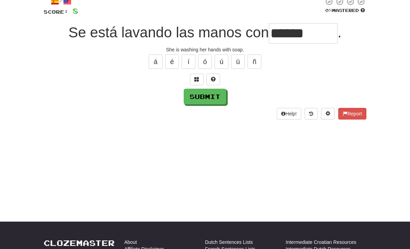
click at [197, 99] on button "Submit" at bounding box center [205, 97] width 43 height 16
type input "*****"
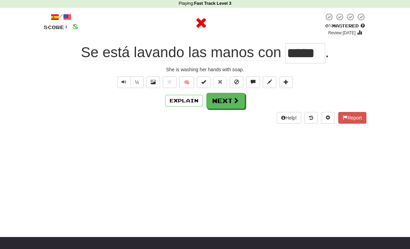
scroll to position [0, 0]
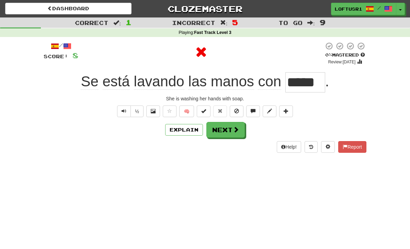
click at [184, 129] on button "Explain" at bounding box center [184, 130] width 38 height 12
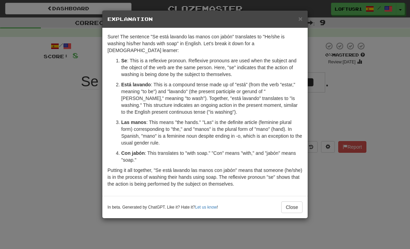
click at [298, 202] on button "Close" at bounding box center [291, 208] width 21 height 12
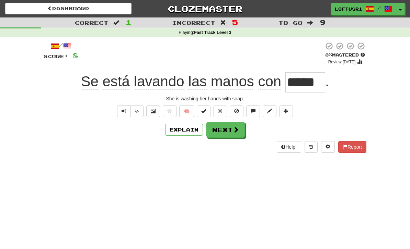
click at [232, 134] on button "Next" at bounding box center [225, 130] width 38 height 16
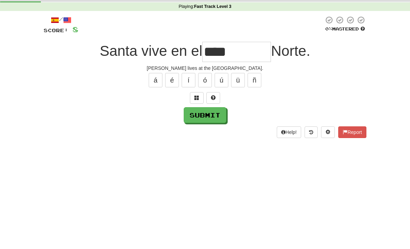
scroll to position [26, 0]
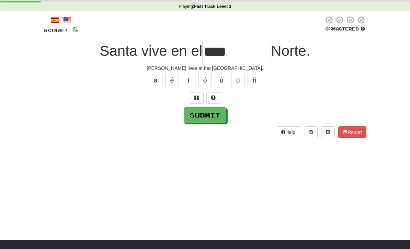
click at [206, 109] on button "Submit" at bounding box center [205, 115] width 43 height 16
type input "****"
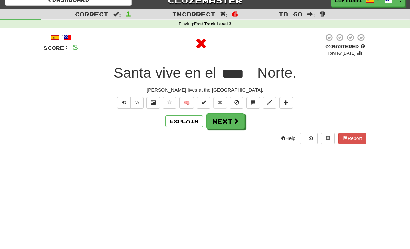
scroll to position [0, 0]
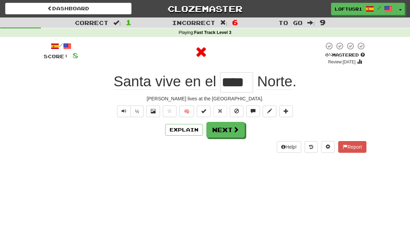
click at [184, 130] on button "Explain" at bounding box center [184, 130] width 38 height 12
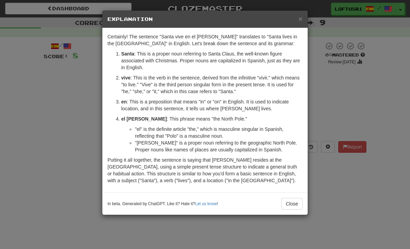
click at [294, 202] on button "Close" at bounding box center [291, 204] width 21 height 12
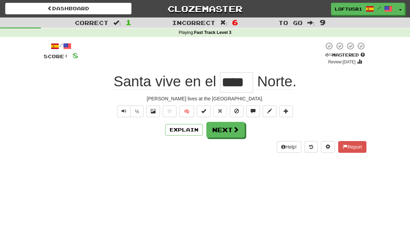
click at [226, 131] on button "Next" at bounding box center [225, 130] width 38 height 16
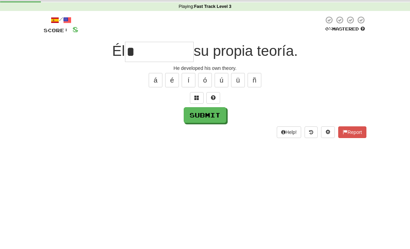
scroll to position [26, 0]
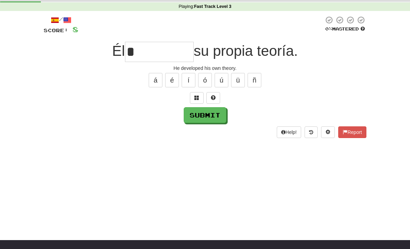
click at [192, 119] on button "Submit" at bounding box center [205, 115] width 43 height 16
type input "**********"
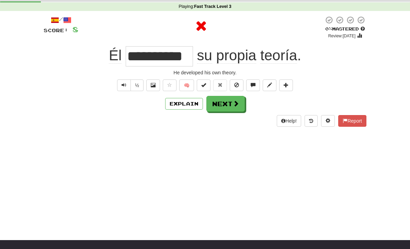
scroll to position [25, 0]
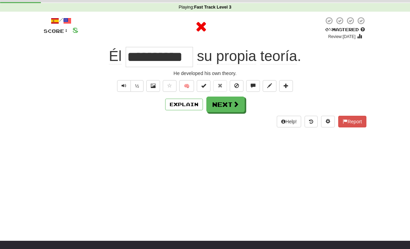
click at [191, 99] on button "Explain" at bounding box center [184, 105] width 38 height 12
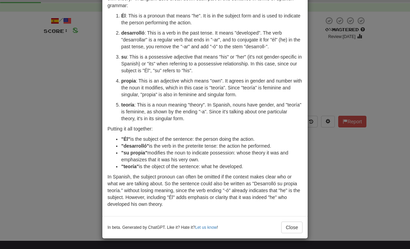
scroll to position [45, 0]
click at [296, 237] on div "In beta. Generated by ChatGPT. Like it? Hate it? Let us know ! Close" at bounding box center [204, 227] width 205 height 22
click at [295, 237] on div "In beta. Generated by ChatGPT. Like it? Hate it? Let us know ! Close" at bounding box center [204, 227] width 205 height 22
click at [295, 231] on button "Close" at bounding box center [291, 228] width 21 height 12
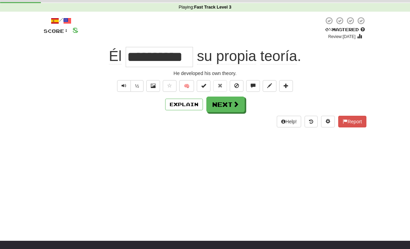
click at [228, 105] on button "Next" at bounding box center [225, 105] width 38 height 16
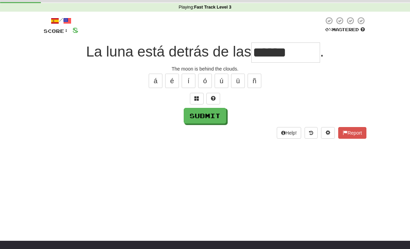
click at [216, 116] on button "Submit" at bounding box center [205, 116] width 43 height 16
type input "*****"
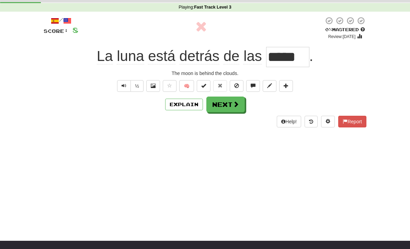
click at [226, 111] on button "Next" at bounding box center [225, 105] width 38 height 16
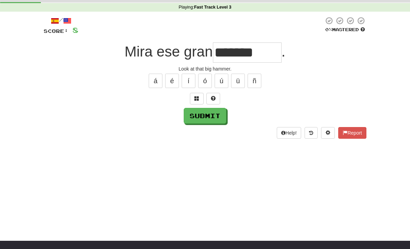
click at [199, 122] on button "Submit" at bounding box center [205, 116] width 43 height 16
type input "********"
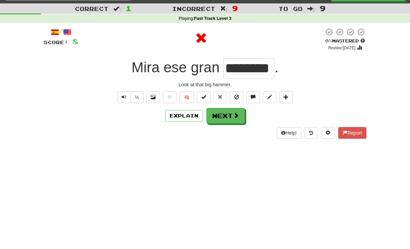
scroll to position [0, 0]
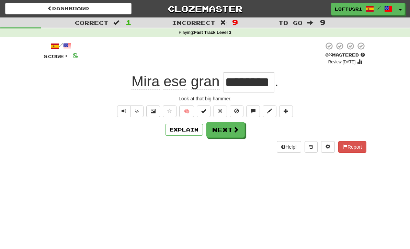
click at [229, 130] on button "Next" at bounding box center [225, 130] width 38 height 16
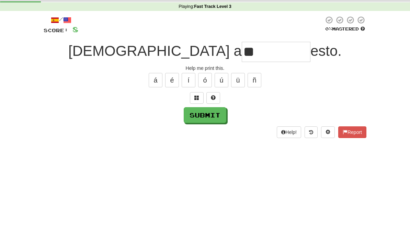
scroll to position [26, 0]
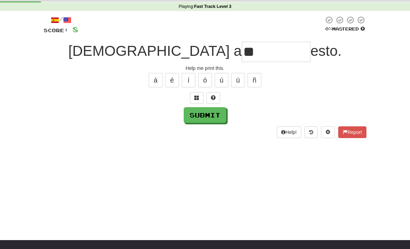
click at [201, 122] on button "Submit" at bounding box center [205, 115] width 43 height 16
type input "********"
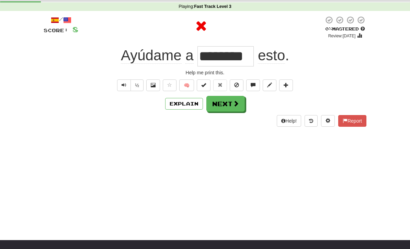
click at [238, 143] on div "Dashboard Clozemaster loftusr1 / Toggle Dropdown Dashboard Leaderboard Activity…" at bounding box center [205, 98] width 410 height 249
click at [231, 104] on button "Next" at bounding box center [225, 104] width 38 height 16
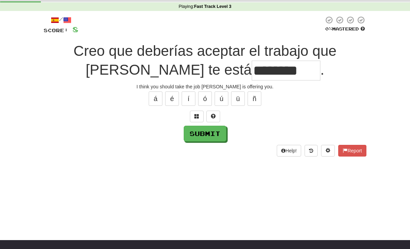
click at [200, 136] on button "Submit" at bounding box center [205, 134] width 43 height 16
type input "**********"
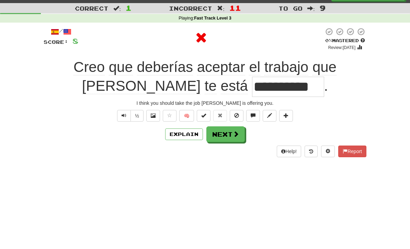
scroll to position [0, 0]
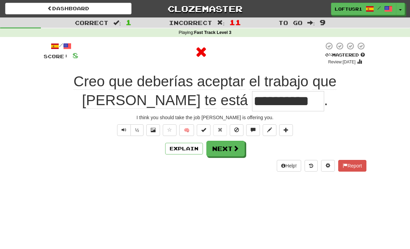
click at [190, 148] on button "Explain" at bounding box center [184, 149] width 38 height 12
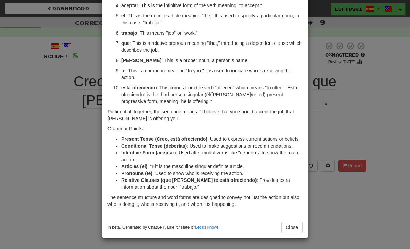
scroll to position [100, 0]
click at [292, 226] on button "Close" at bounding box center [291, 228] width 21 height 12
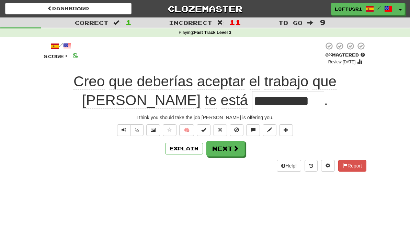
click at [187, 153] on button "Explain" at bounding box center [184, 149] width 38 height 12
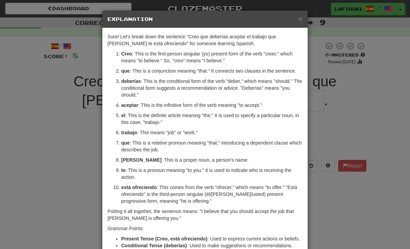
click at [326, 214] on div "× Explanation Sure! Let's break down the sentence "Creo que deberías aceptar el…" at bounding box center [205, 124] width 410 height 249
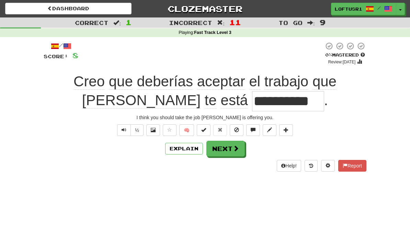
click at [235, 152] on button "Next" at bounding box center [225, 149] width 38 height 16
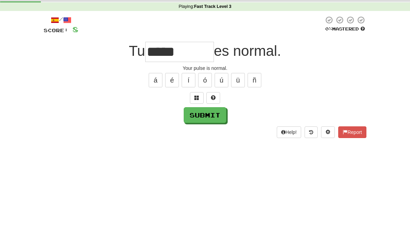
scroll to position [26, 0]
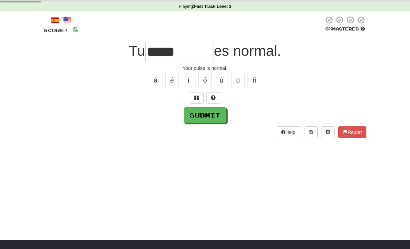
type input "*****"
click at [202, 117] on button "Submit" at bounding box center [205, 115] width 43 height 16
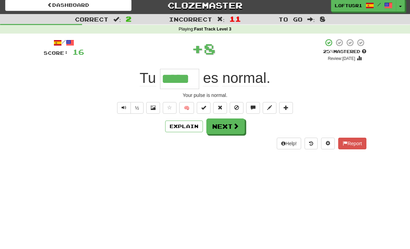
scroll to position [0, 0]
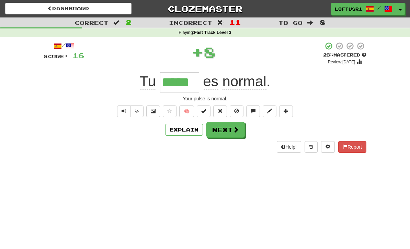
click at [194, 132] on button "Explain" at bounding box center [184, 130] width 38 height 12
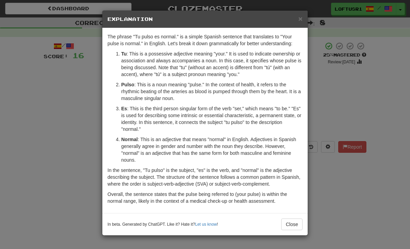
click at [300, 234] on div "In beta. Generated by ChatGPT. Like it? Hate it? Let us know ! Close" at bounding box center [204, 224] width 205 height 22
click at [297, 224] on button "Close" at bounding box center [291, 225] width 21 height 12
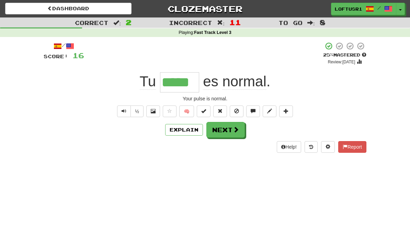
click at [230, 131] on button "Next" at bounding box center [225, 130] width 38 height 16
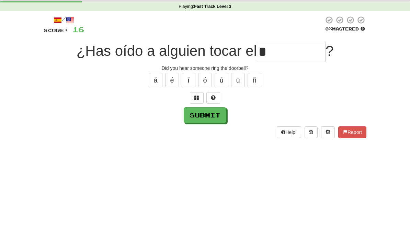
scroll to position [26, 0]
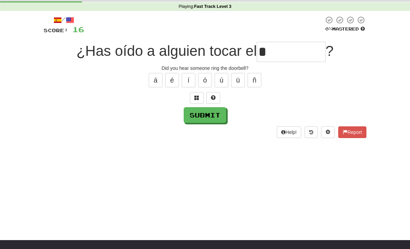
click at [203, 120] on button "Submit" at bounding box center [205, 115] width 43 height 16
type input "******"
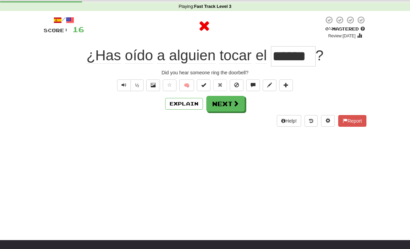
click at [190, 104] on button "Explain" at bounding box center [184, 104] width 38 height 12
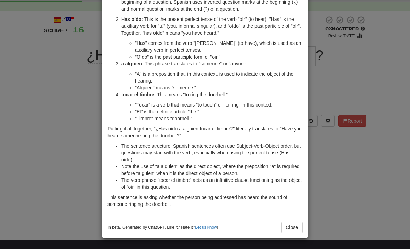
scroll to position [59, 0]
click at [299, 238] on div "In beta. Generated by ChatGPT. Like it? Hate it? Let us know ! Close" at bounding box center [204, 227] width 205 height 22
click at [290, 230] on button "Close" at bounding box center [291, 228] width 21 height 12
click at [290, 229] on div at bounding box center [205, 124] width 410 height 249
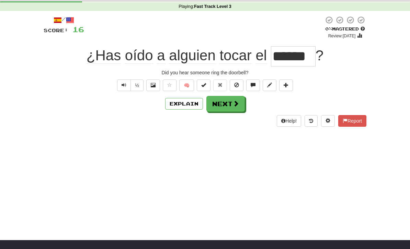
click at [228, 107] on button "Next" at bounding box center [225, 104] width 38 height 16
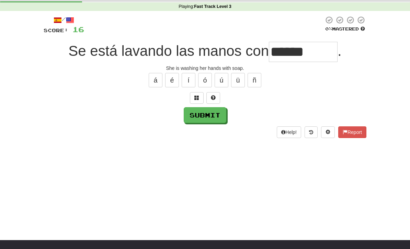
click at [201, 122] on button "Submit" at bounding box center [205, 115] width 43 height 16
type input "*****"
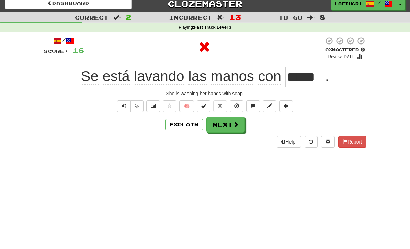
scroll to position [0, 0]
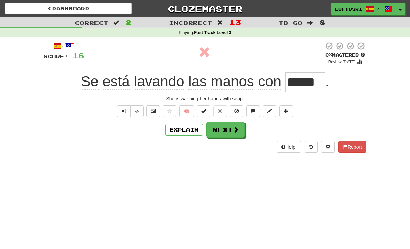
click at [234, 134] on button "Next" at bounding box center [225, 130] width 38 height 16
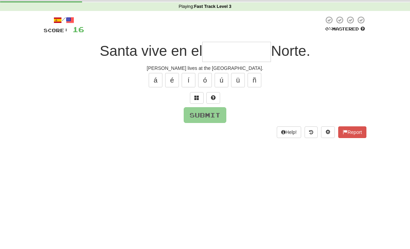
type input "*"
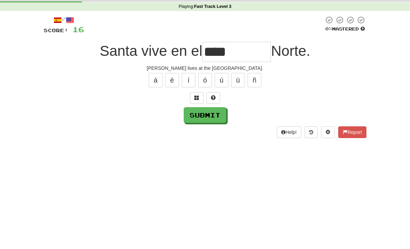
scroll to position [26, 0]
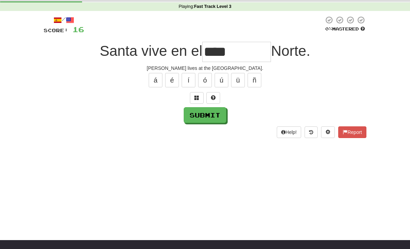
click at [204, 118] on button "Submit" at bounding box center [205, 115] width 43 height 16
type input "****"
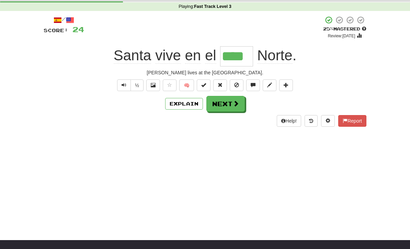
click at [233, 105] on span at bounding box center [236, 104] width 6 height 6
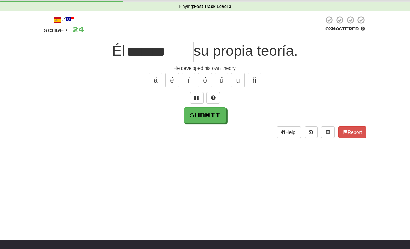
click at [199, 117] on button "Submit" at bounding box center [205, 115] width 43 height 16
type input "**********"
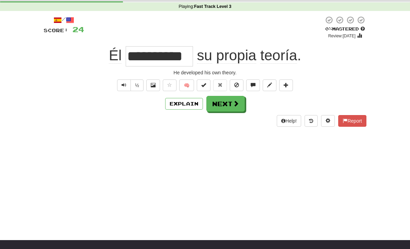
click at [122, 86] on span "Text-to-speech controls" at bounding box center [123, 85] width 5 height 5
click at [228, 102] on button "Next" at bounding box center [225, 104] width 38 height 16
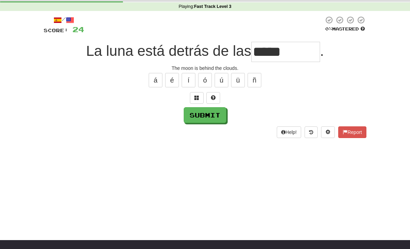
click at [207, 119] on button "Submit" at bounding box center [205, 115] width 43 height 16
type input "*****"
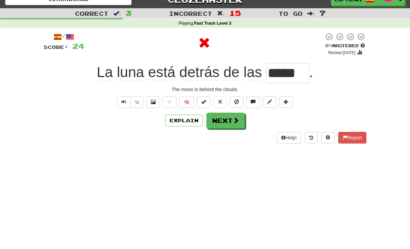
scroll to position [0, 0]
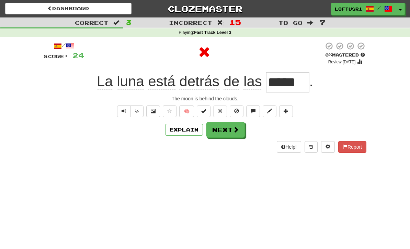
click at [188, 133] on button "Explain" at bounding box center [184, 130] width 38 height 12
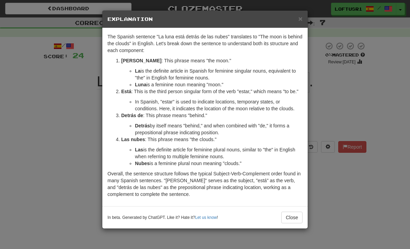
click at [296, 223] on button "Close" at bounding box center [291, 218] width 21 height 12
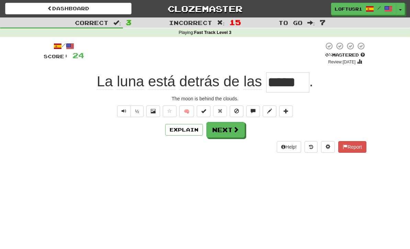
click at [183, 132] on button "Explain" at bounding box center [184, 130] width 38 height 12
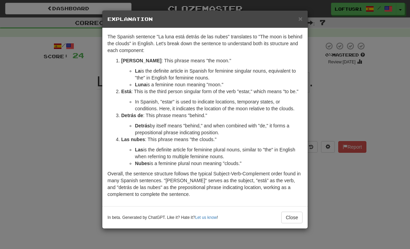
click at [297, 222] on button "Close" at bounding box center [291, 218] width 21 height 12
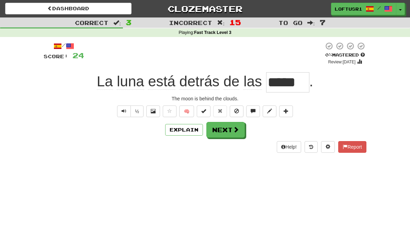
click at [226, 130] on button "Next" at bounding box center [225, 130] width 38 height 16
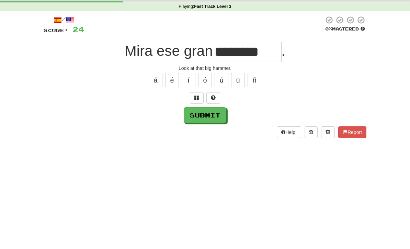
scroll to position [26, 0]
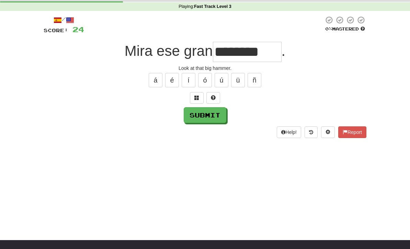
type input "********"
click at [205, 121] on button "Submit" at bounding box center [205, 115] width 43 height 16
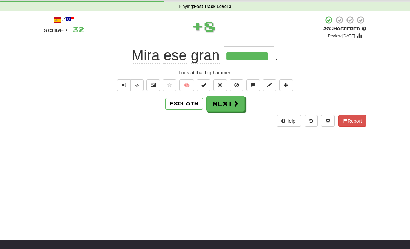
scroll to position [0, 0]
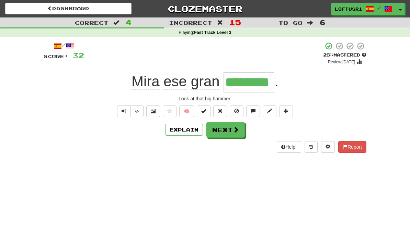
click at [232, 136] on button "Next" at bounding box center [225, 130] width 38 height 16
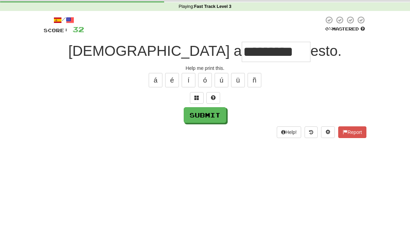
scroll to position [26, 0]
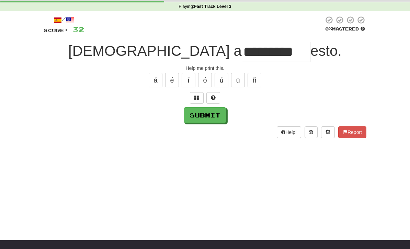
click at [199, 118] on button "Submit" at bounding box center [205, 115] width 43 height 16
type input "********"
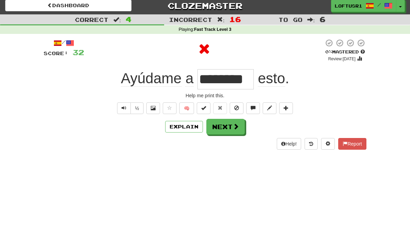
scroll to position [2, 0]
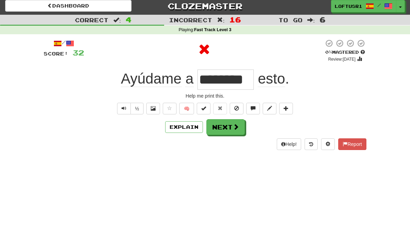
click at [230, 127] on button "Next" at bounding box center [225, 128] width 38 height 16
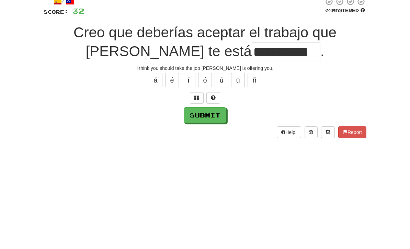
scroll to position [45, 0]
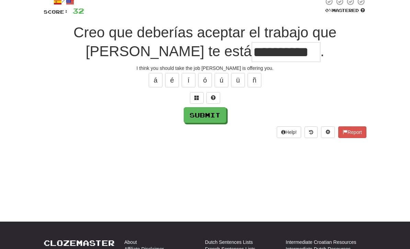
type input "**********"
click at [205, 118] on button "Submit" at bounding box center [205, 115] width 43 height 16
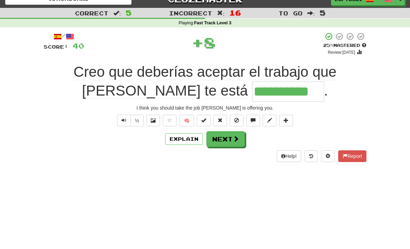
scroll to position [0, 0]
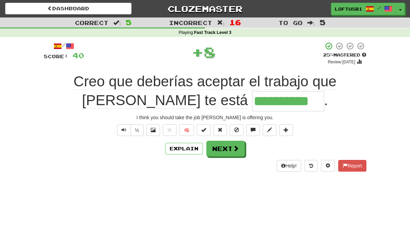
click at [186, 153] on button "Explain" at bounding box center [184, 149] width 38 height 12
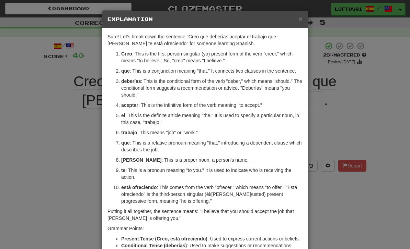
click at [335, 211] on div "× Explanation Sure! Let's break down the sentence "Creo que deberías aceptar el…" at bounding box center [205, 124] width 410 height 249
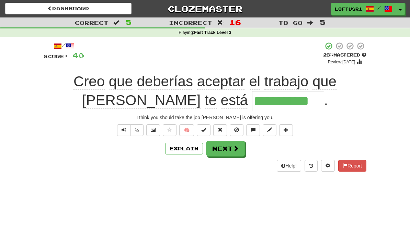
click at [230, 145] on button "Next" at bounding box center [225, 149] width 38 height 16
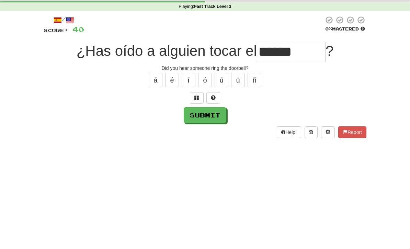
scroll to position [26, 0]
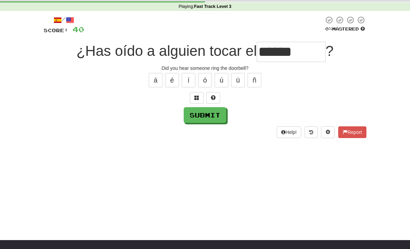
type input "******"
click at [200, 121] on button "Submit" at bounding box center [205, 115] width 43 height 16
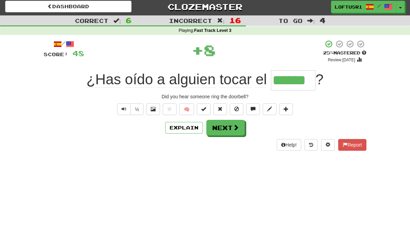
scroll to position [0, 0]
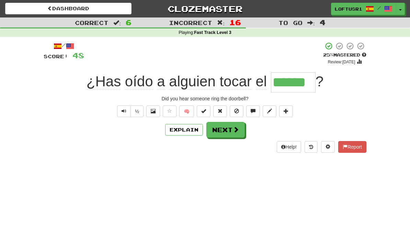
click at [228, 137] on button "Next" at bounding box center [225, 130] width 38 height 16
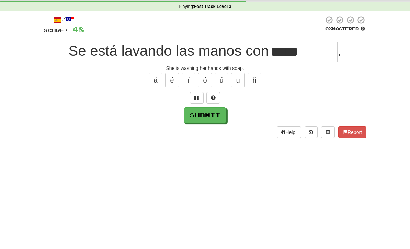
scroll to position [26, 0]
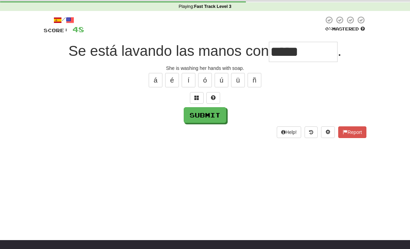
click at [202, 120] on button "Submit" at bounding box center [205, 115] width 43 height 16
type input "*****"
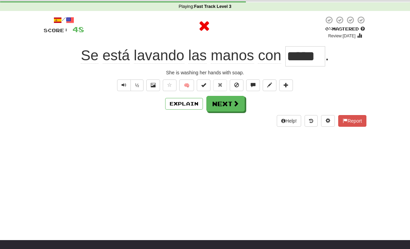
click at [230, 109] on button "Next" at bounding box center [225, 104] width 38 height 16
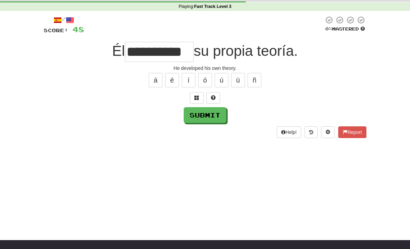
type input "**********"
click at [209, 115] on button "Submit" at bounding box center [205, 115] width 43 height 16
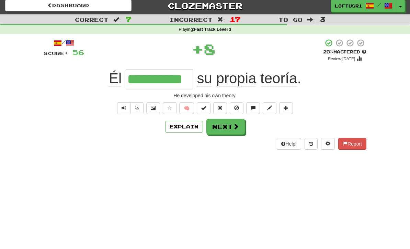
scroll to position [0, 0]
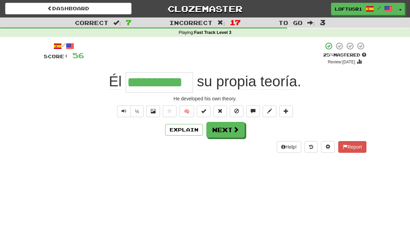
click at [227, 135] on button "Next" at bounding box center [225, 130] width 38 height 16
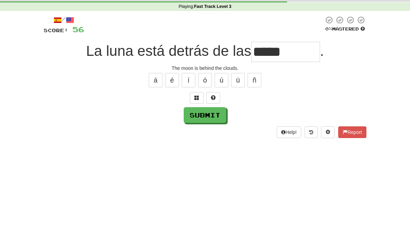
scroll to position [26, 0]
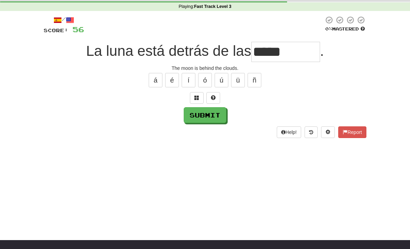
type input "*****"
click at [205, 122] on button "Submit" at bounding box center [205, 115] width 43 height 16
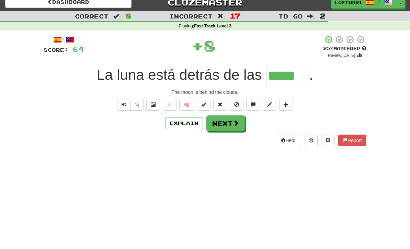
scroll to position [0, 0]
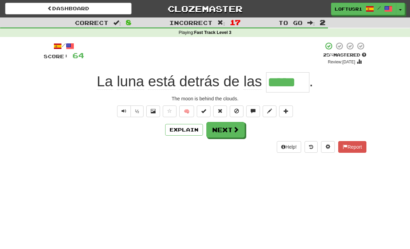
click at [229, 130] on button "Next" at bounding box center [225, 130] width 38 height 16
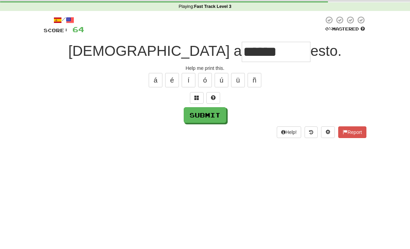
scroll to position [26, 0]
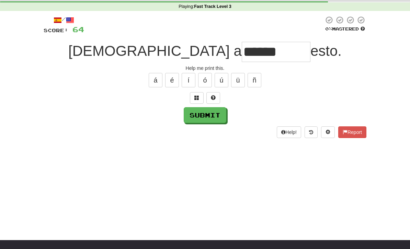
click at [199, 118] on button "Submit" at bounding box center [205, 115] width 43 height 16
type input "********"
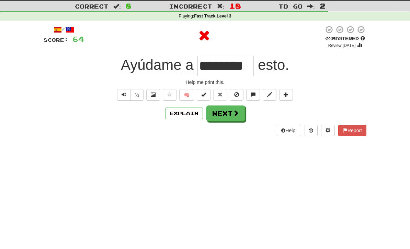
scroll to position [0, 0]
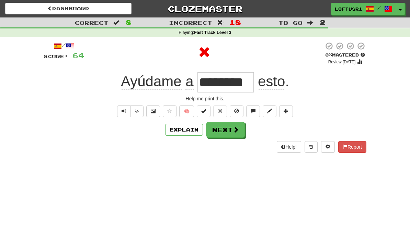
click at [231, 127] on button "Next" at bounding box center [225, 130] width 38 height 16
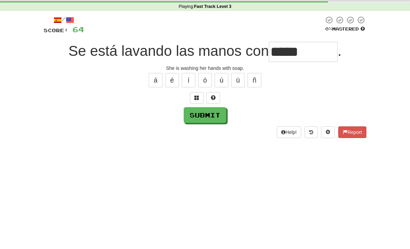
scroll to position [26, 0]
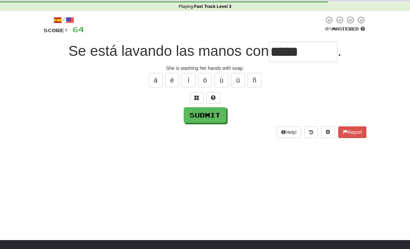
click at [203, 130] on div "Help! Report" at bounding box center [205, 133] width 322 height 12
click at [206, 119] on button "Submit" at bounding box center [205, 115] width 43 height 16
type input "*****"
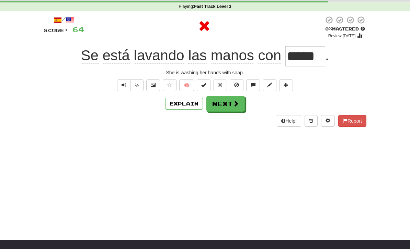
scroll to position [0, 0]
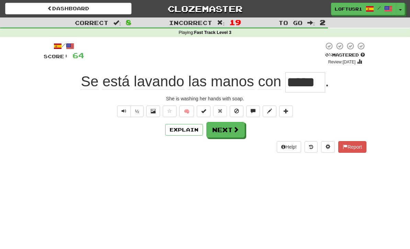
click at [175, 133] on button "Explain" at bounding box center [184, 130] width 38 height 12
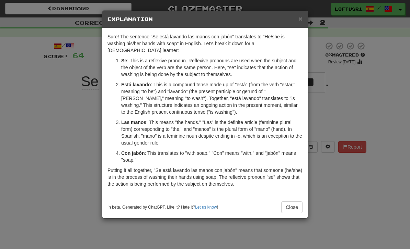
click at [281, 206] on button "Close" at bounding box center [291, 208] width 21 height 12
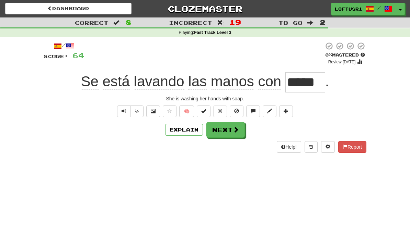
click at [223, 131] on button "Next" at bounding box center [225, 130] width 38 height 16
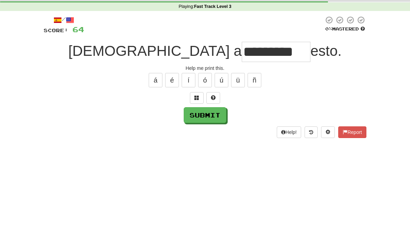
scroll to position [26, 0]
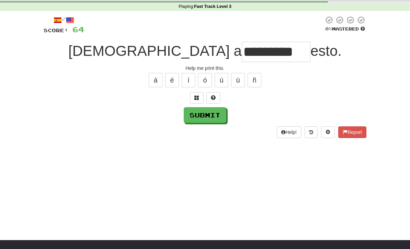
click at [205, 114] on button "Submit" at bounding box center [205, 115] width 43 height 16
type input "********"
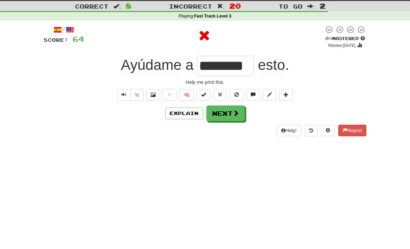
scroll to position [0, 0]
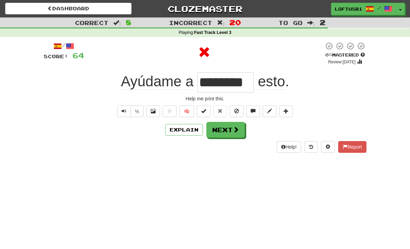
click at [189, 126] on button "Explain" at bounding box center [184, 130] width 38 height 12
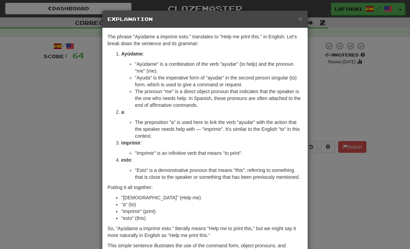
click at [341, 187] on div "× Explanation The phrase "Ayúdame a imprimir esto." translates to "Help me prin…" at bounding box center [205, 124] width 410 height 249
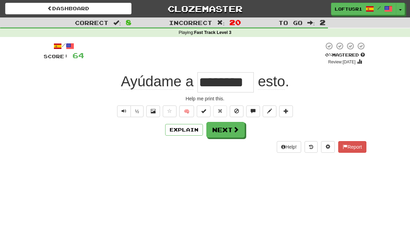
click at [234, 128] on span at bounding box center [236, 130] width 6 height 6
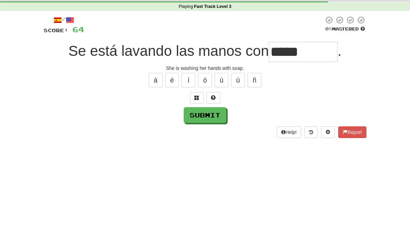
scroll to position [26, 0]
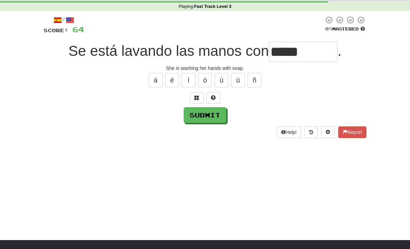
type input "*****"
click at [202, 117] on button "Submit" at bounding box center [205, 115] width 43 height 16
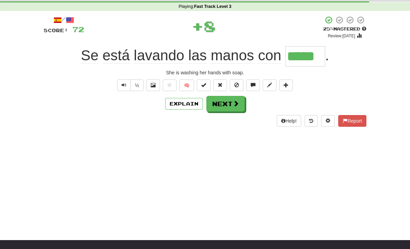
scroll to position [0, 0]
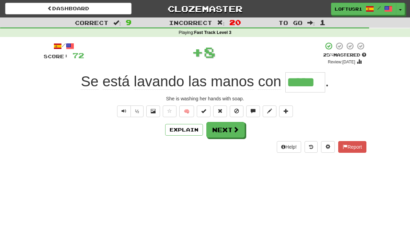
click at [229, 131] on button "Next" at bounding box center [225, 130] width 38 height 16
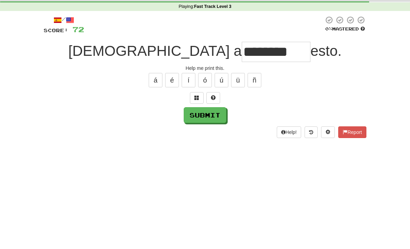
scroll to position [26, 0]
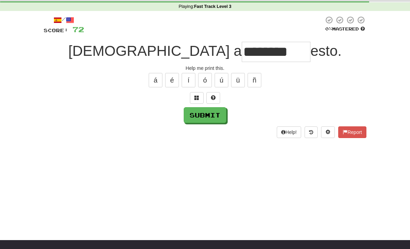
type input "********"
click at [200, 115] on button "Submit" at bounding box center [205, 115] width 43 height 16
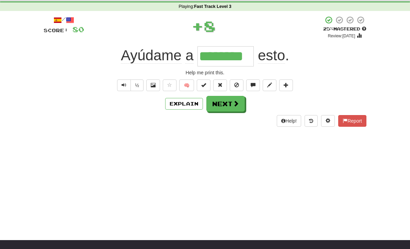
scroll to position [0, 0]
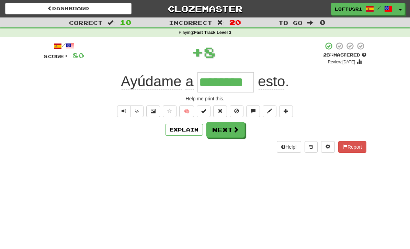
click at [234, 129] on span at bounding box center [236, 130] width 6 height 6
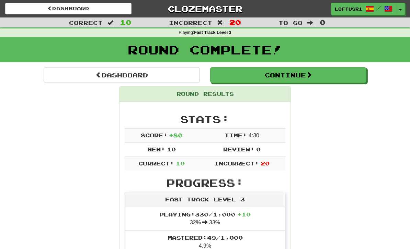
click at [75, 68] on link "Dashboard" at bounding box center [122, 75] width 156 height 16
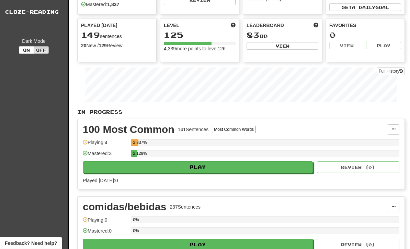
scroll to position [51, 0]
click at [392, 74] on link "Full History" at bounding box center [390, 72] width 28 height 8
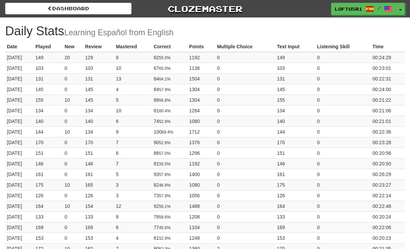
click at [47, 14] on link "Dashboard" at bounding box center [68, 9] width 126 height 12
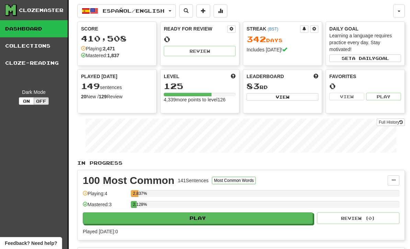
click at [393, 126] on link "Full History" at bounding box center [390, 123] width 28 height 8
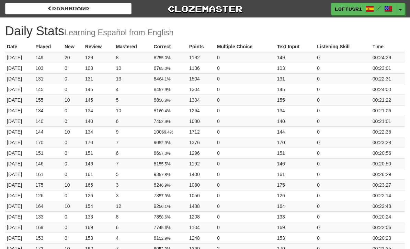
click at [85, 3] on link "Dashboard" at bounding box center [68, 9] width 126 height 12
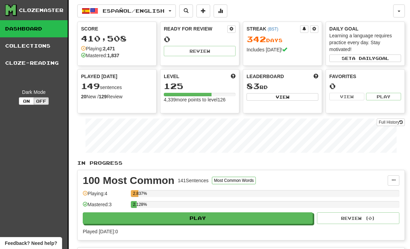
click at [227, 14] on button at bounding box center [220, 10] width 14 height 13
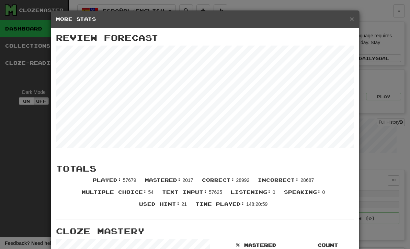
click at [353, 21] on span "×" at bounding box center [352, 19] width 4 height 8
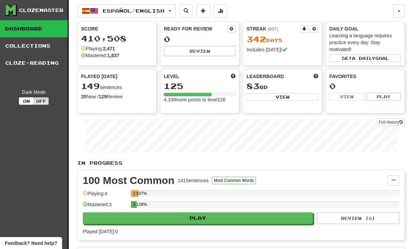
click at [226, 15] on button at bounding box center [220, 10] width 14 height 13
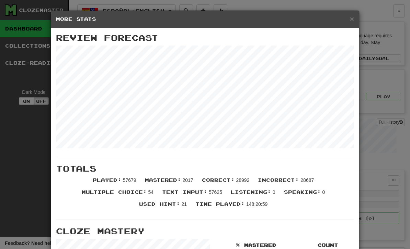
click at [358, 21] on div "× More Stats" at bounding box center [205, 19] width 308 height 17
click at [359, 23] on div "× More Stats" at bounding box center [205, 19] width 308 height 17
click at [353, 17] on span "×" at bounding box center [352, 19] width 4 height 8
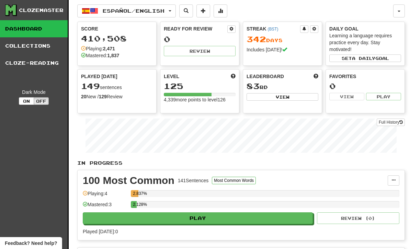
click at [397, 13] on button "button" at bounding box center [399, 10] width 12 height 13
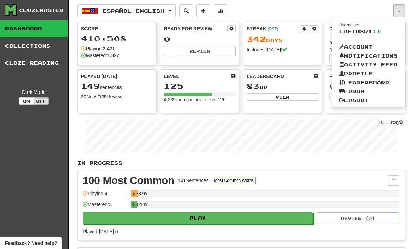
click at [349, 90] on link "Forum" at bounding box center [368, 91] width 72 height 9
